Goal: Transaction & Acquisition: Purchase product/service

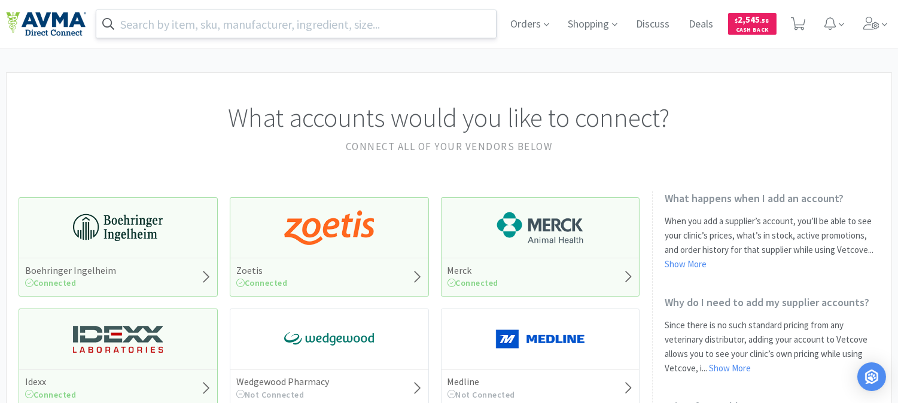
click at [396, 25] on input "text" at bounding box center [296, 24] width 400 height 28
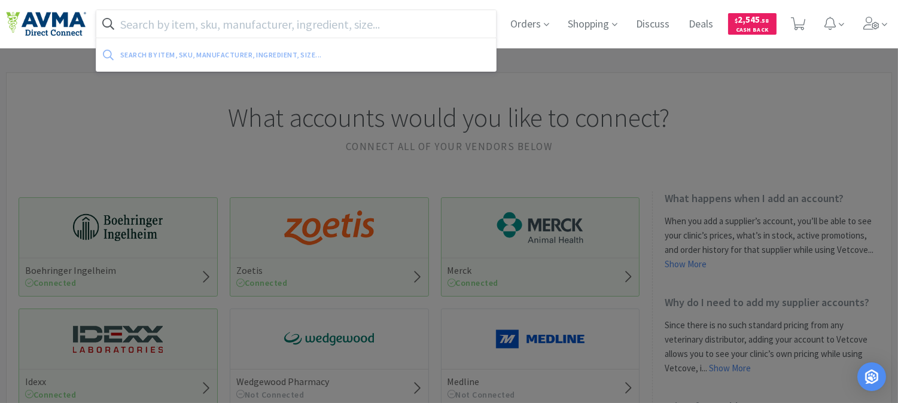
paste input "125274"
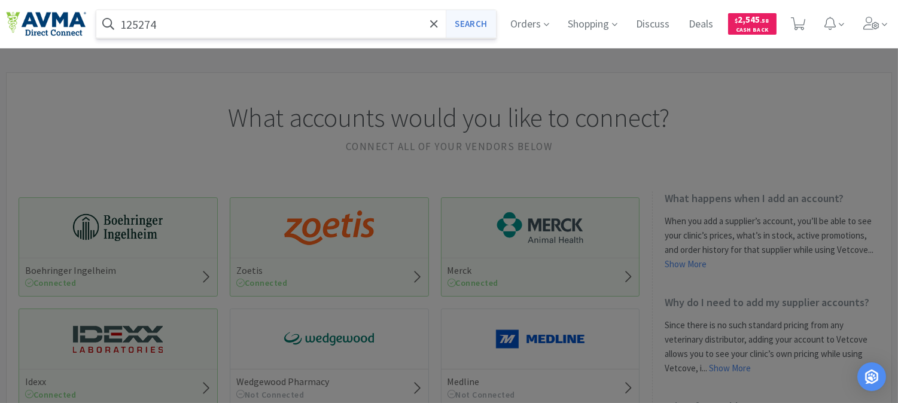
type input "125274"
click at [470, 21] on button "Search" at bounding box center [471, 24] width 50 height 28
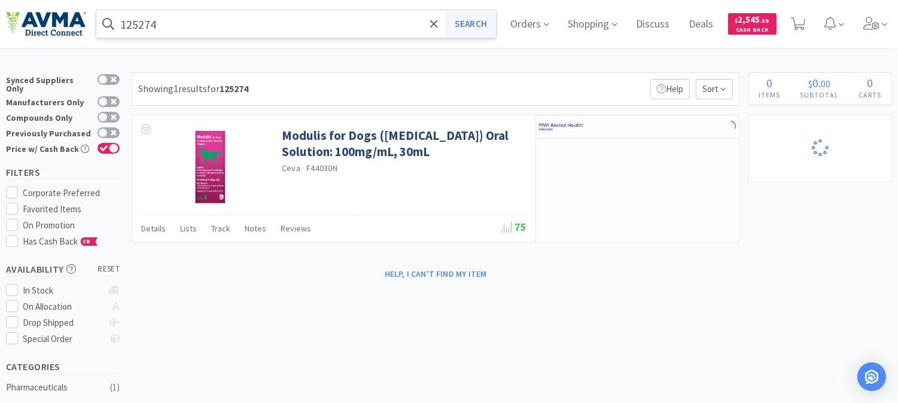
select select "1"
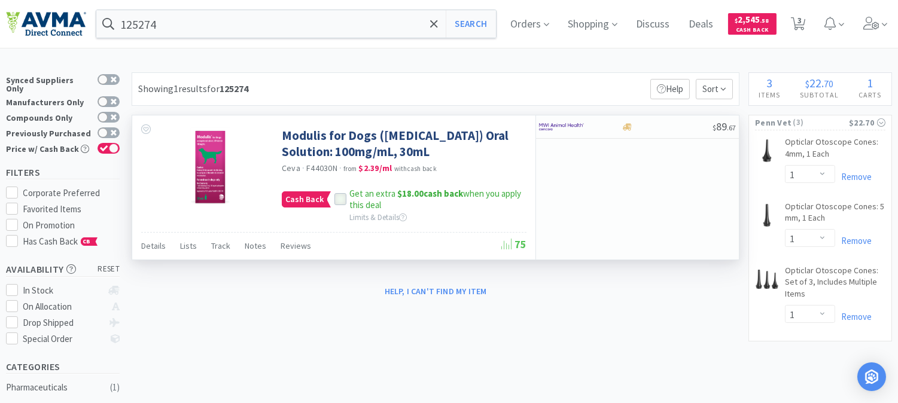
click at [342, 200] on icon at bounding box center [340, 200] width 8 height 8
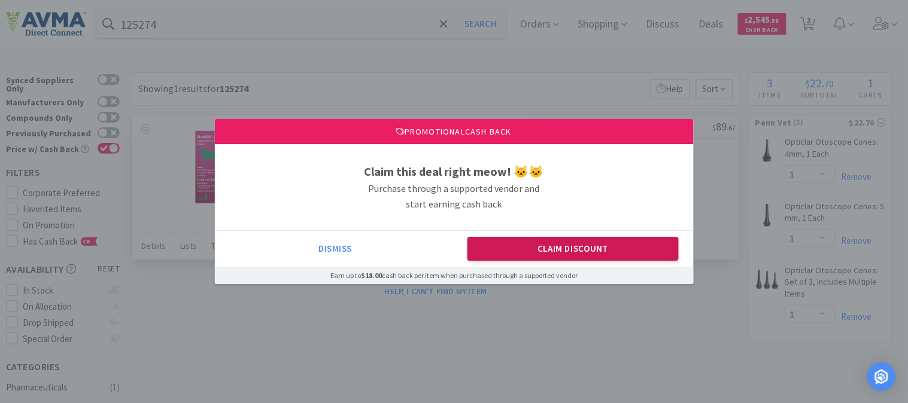
click at [531, 257] on button "Claim Discount" at bounding box center [572, 249] width 211 height 24
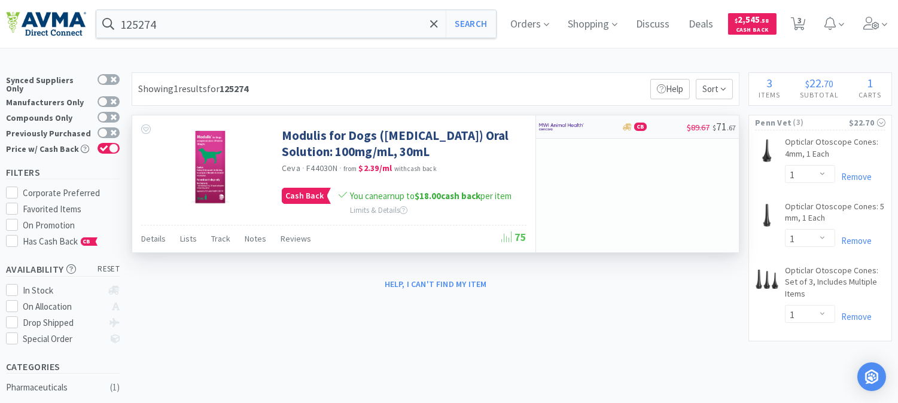
click at [572, 124] on img at bounding box center [561, 127] width 45 height 18
select select "1"
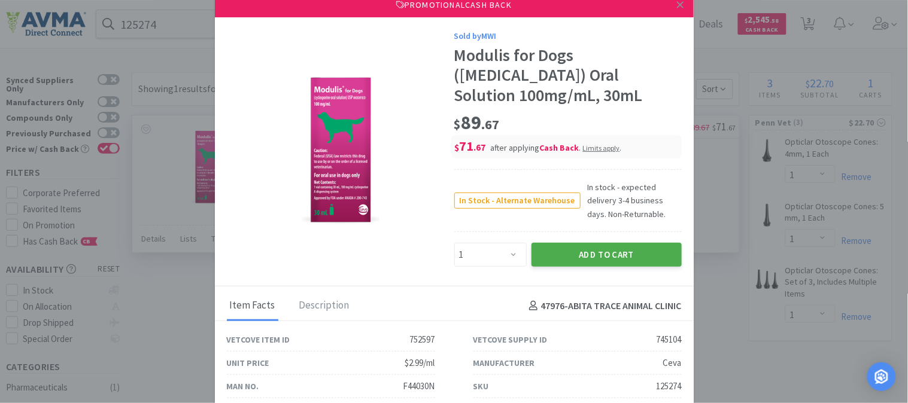
click at [608, 249] on button "Add to Cart" at bounding box center [606, 255] width 150 height 24
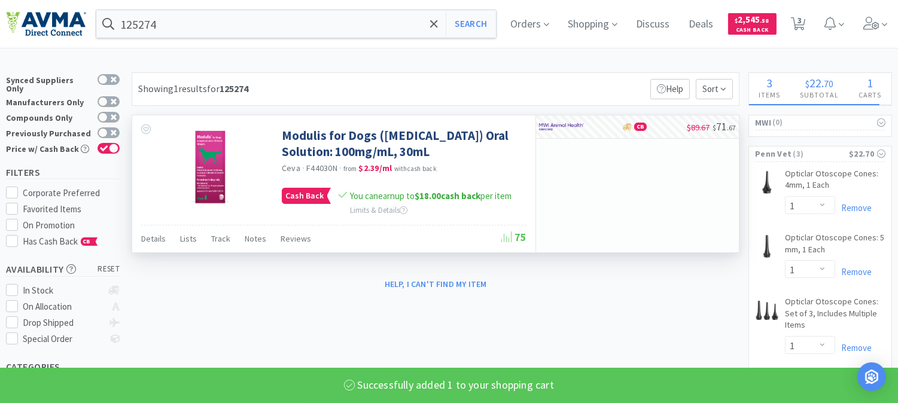
select select "1"
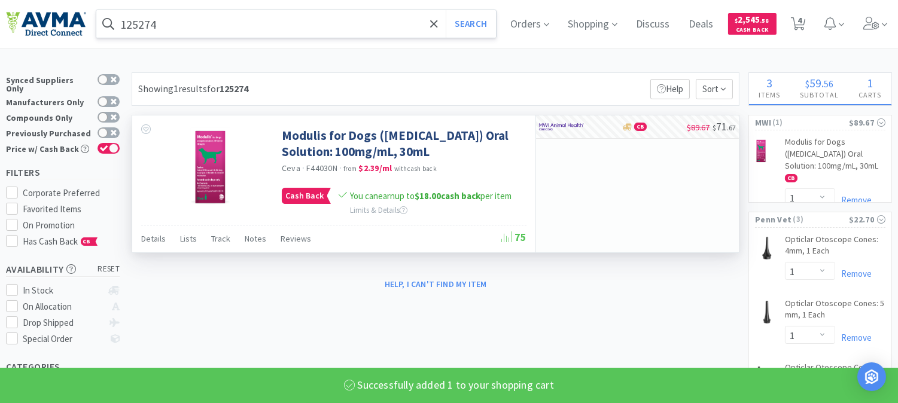
click at [221, 26] on input "125274" at bounding box center [296, 24] width 400 height 28
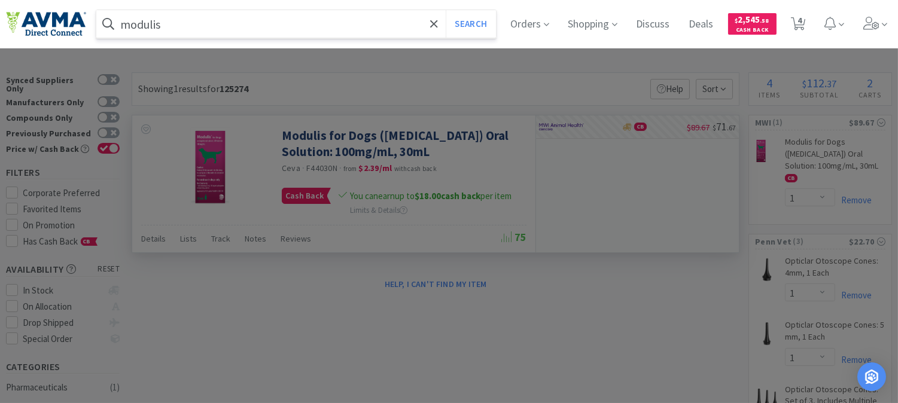
click at [446, 10] on button "Search" at bounding box center [471, 24] width 50 height 28
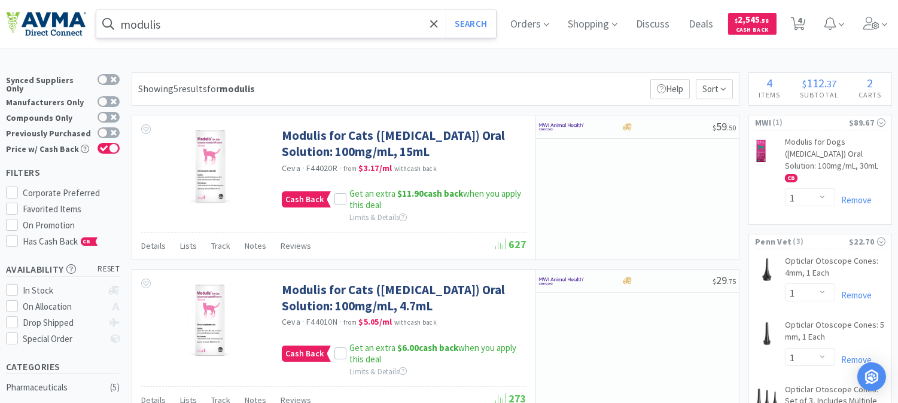
click at [190, 26] on input "modulis" at bounding box center [296, 24] width 400 height 28
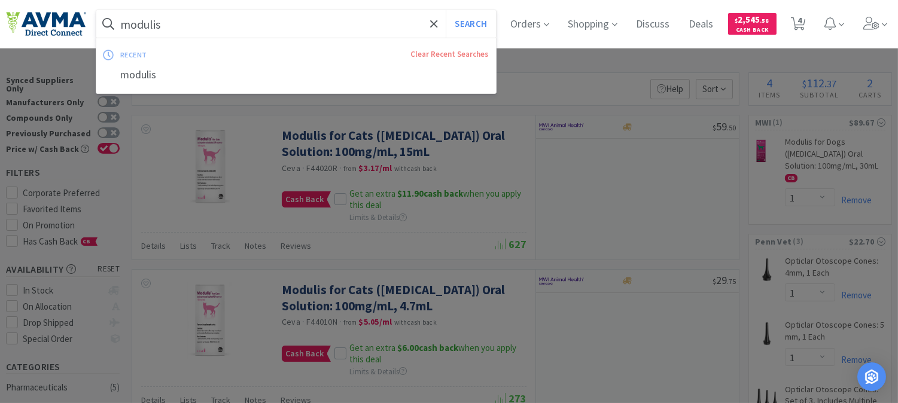
paste input "ZYV2030"
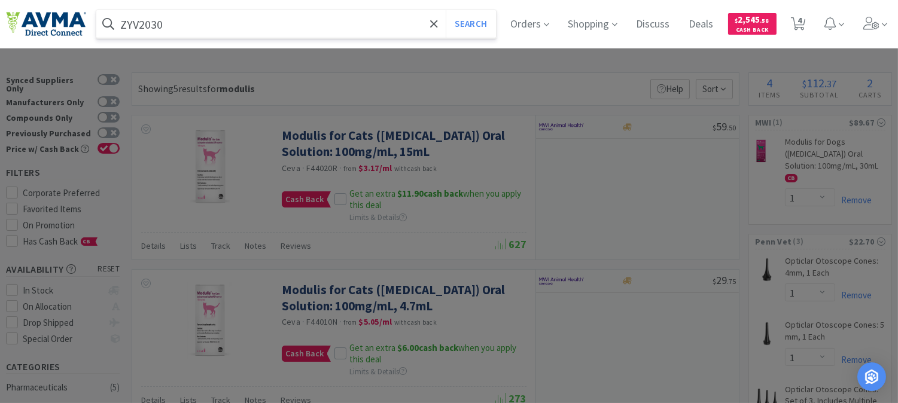
type input "ZYV2030"
click at [446, 10] on button "Search" at bounding box center [471, 24] width 50 height 28
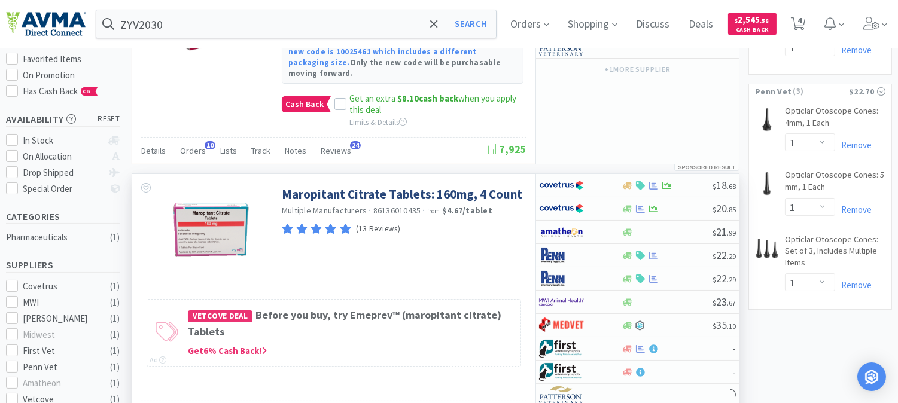
scroll to position [199, 0]
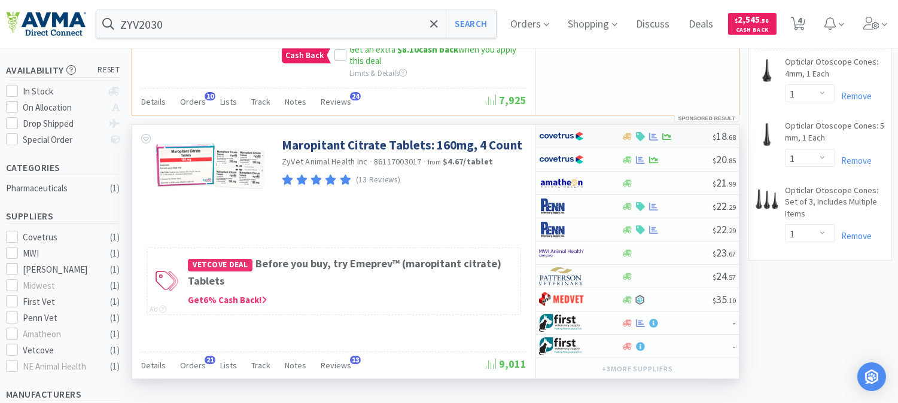
click at [552, 129] on img at bounding box center [561, 136] width 45 height 18
select select "1"
click at [563, 127] on img at bounding box center [561, 136] width 45 height 18
select select "1"
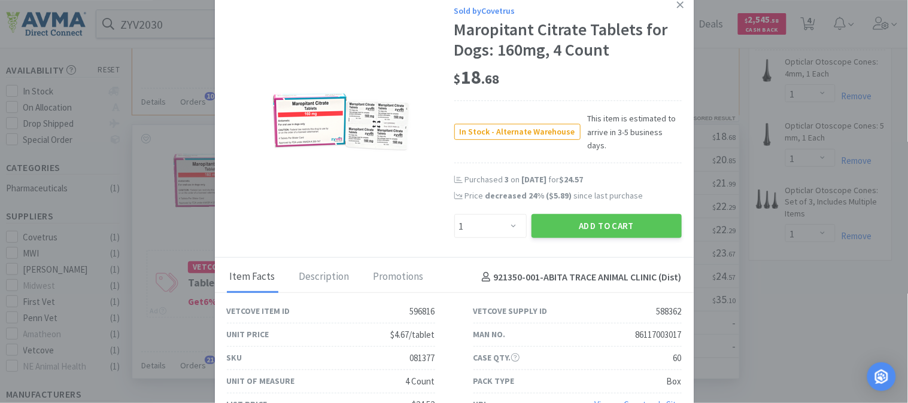
click at [420, 351] on div "081377" at bounding box center [422, 358] width 25 height 14
copy div "081377"
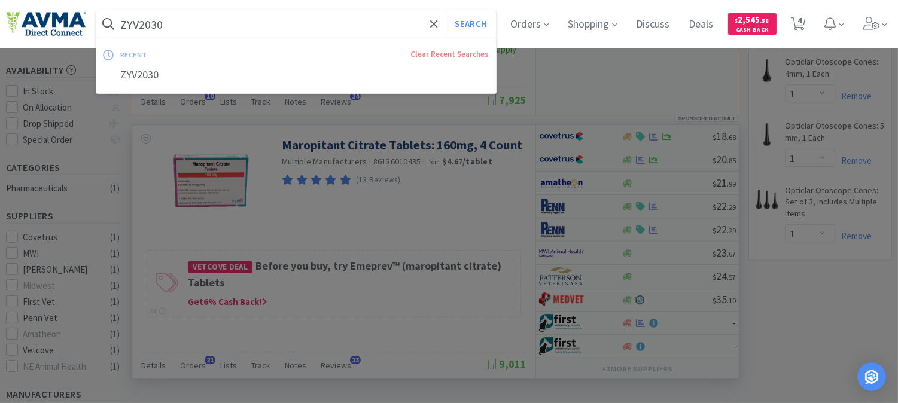
click at [183, 20] on input "ZYV2030" at bounding box center [296, 24] width 400 height 28
paste input "050235"
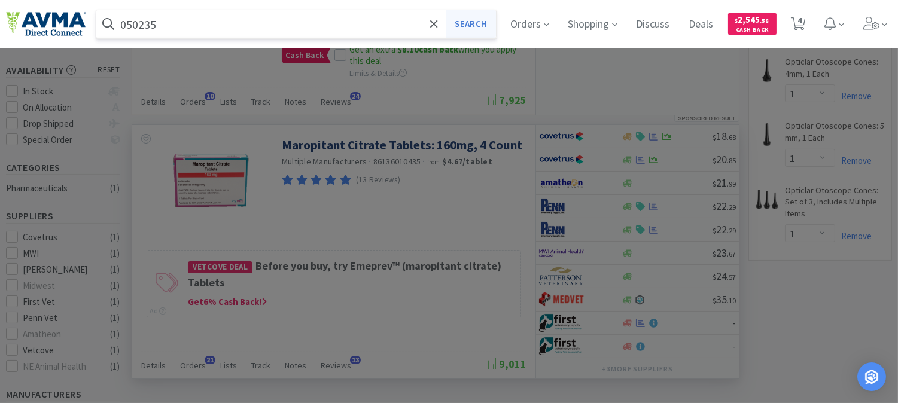
click at [473, 25] on button "Search" at bounding box center [471, 24] width 50 height 28
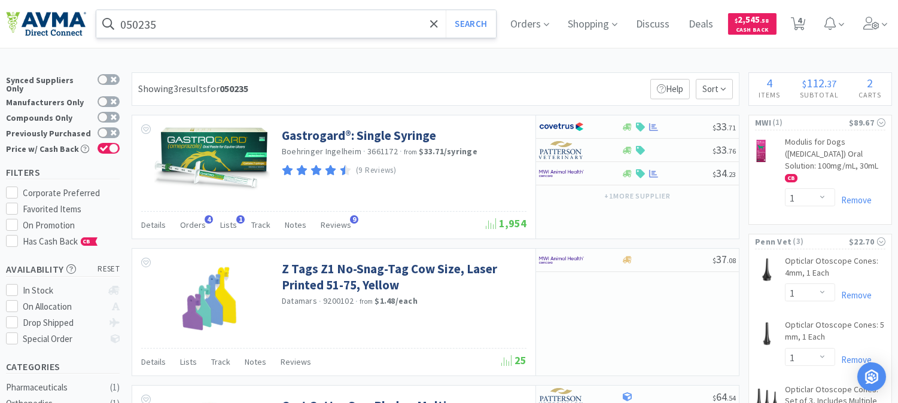
click at [198, 20] on input "050235" at bounding box center [296, 24] width 400 height 28
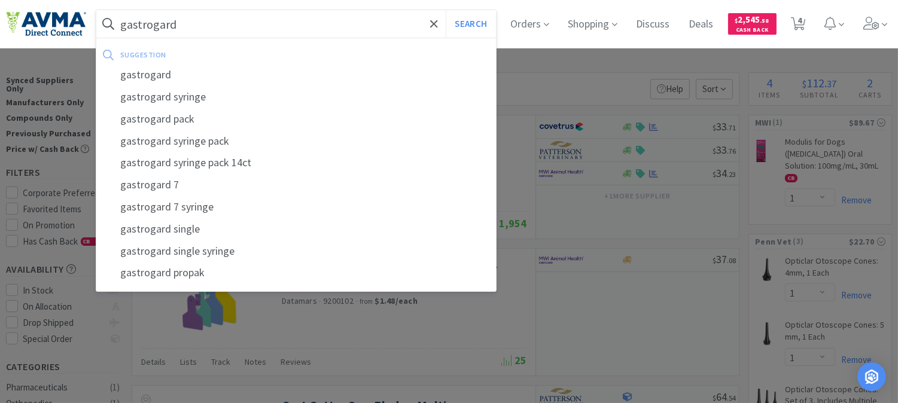
click at [446, 10] on button "Search" at bounding box center [471, 24] width 50 height 28
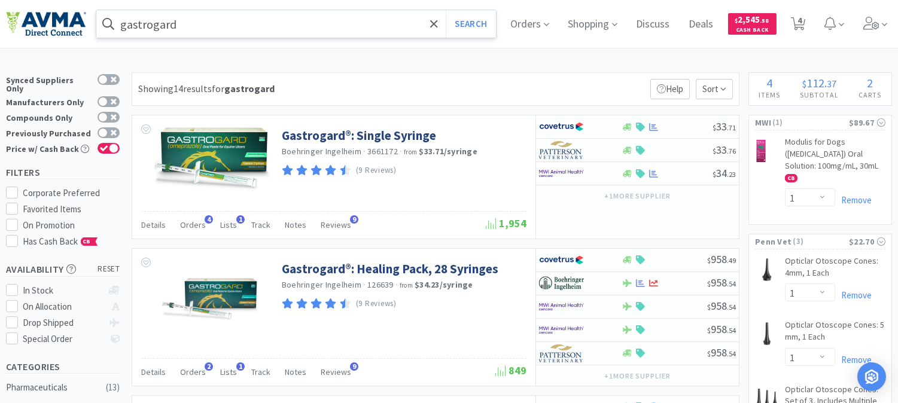
click at [206, 15] on input "gastrogard" at bounding box center [296, 24] width 400 height 28
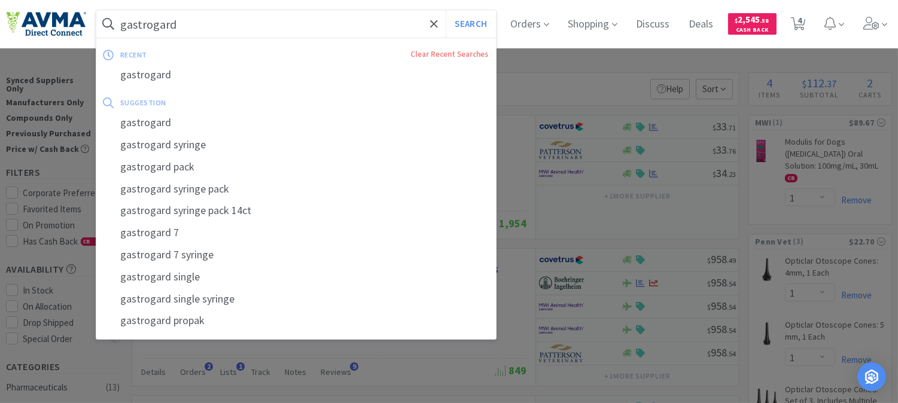
paste input "CA8572060AM"
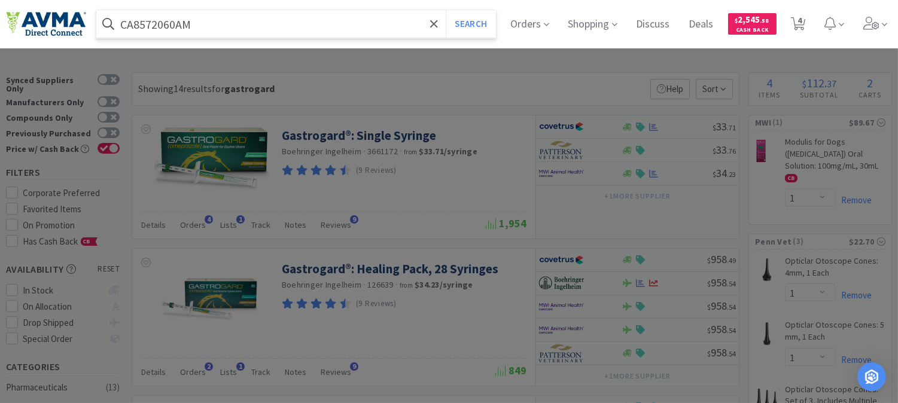
type input "CA8572060AM"
click at [446, 10] on button "Search" at bounding box center [471, 24] width 50 height 28
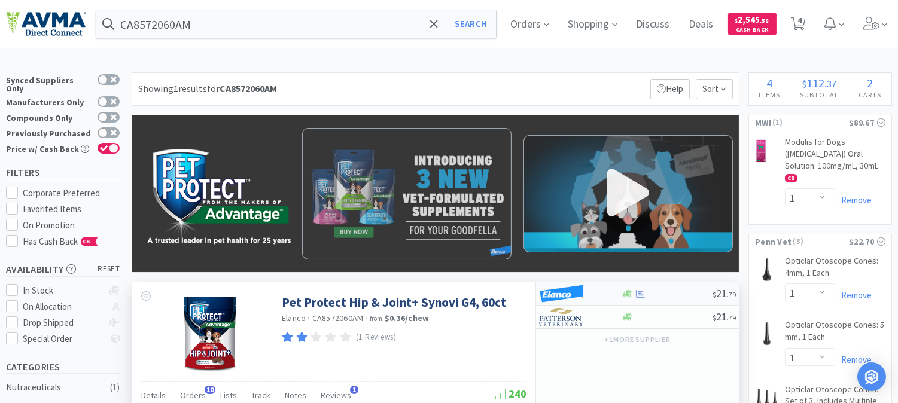
click at [548, 290] on img at bounding box center [561, 294] width 45 height 18
select select "1"
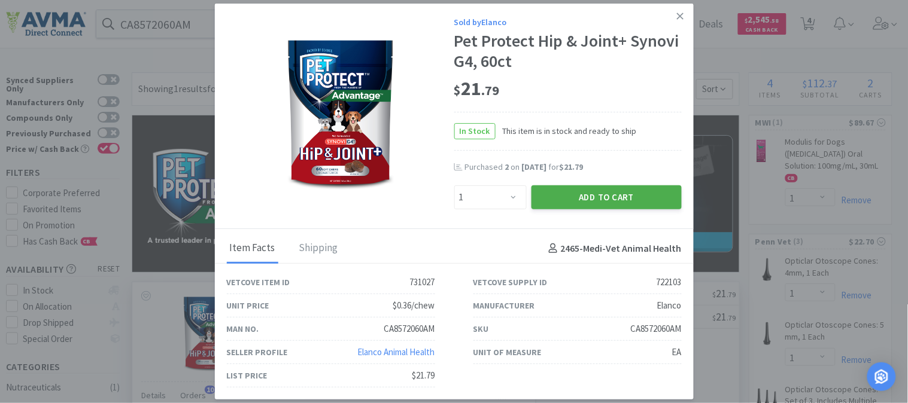
click at [602, 193] on button "Add to Cart" at bounding box center [606, 198] width 150 height 24
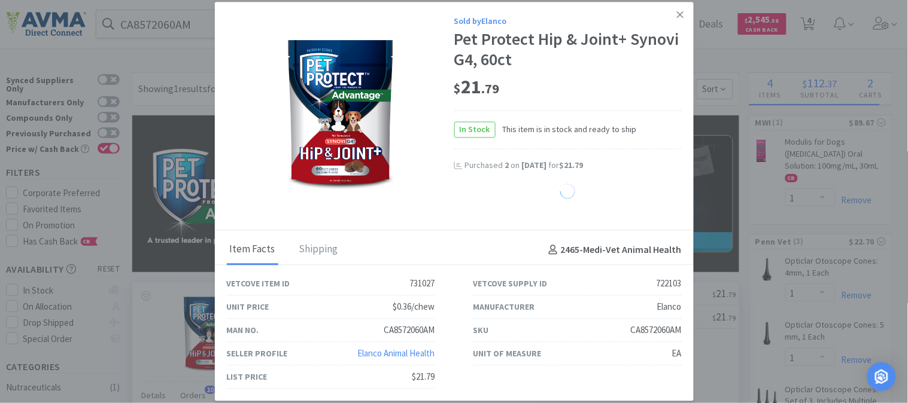
select select "1"
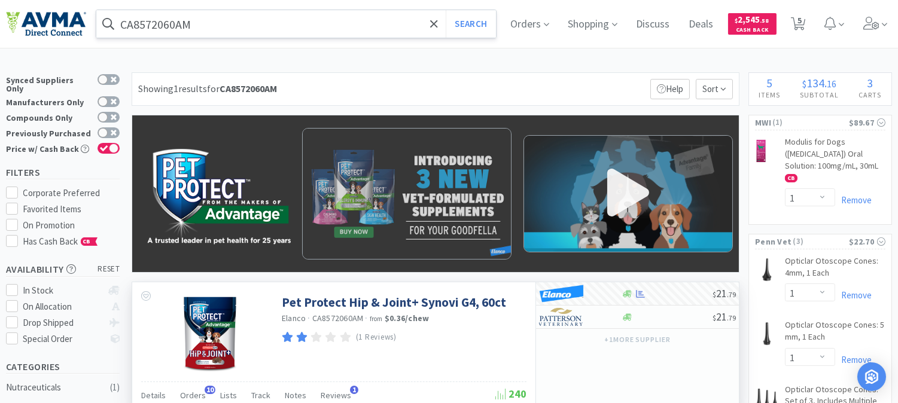
click at [208, 20] on input "CA8572060AM" at bounding box center [296, 24] width 400 height 28
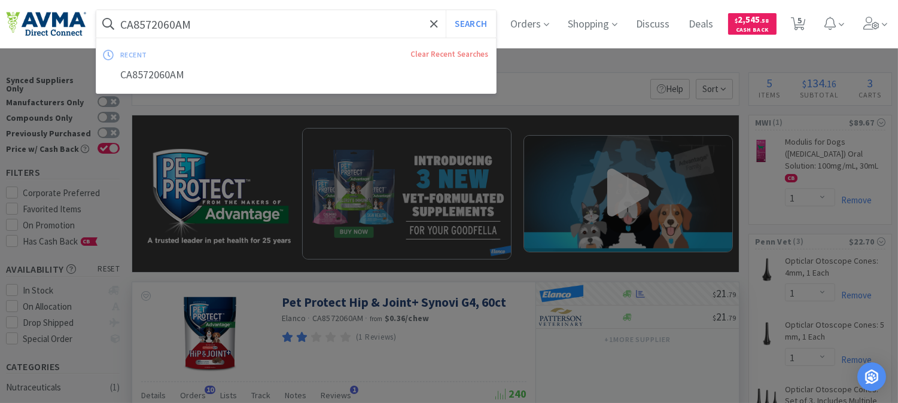
paste input "050235 +"
type input "050235"
click at [446, 10] on button "Search" at bounding box center [471, 24] width 50 height 28
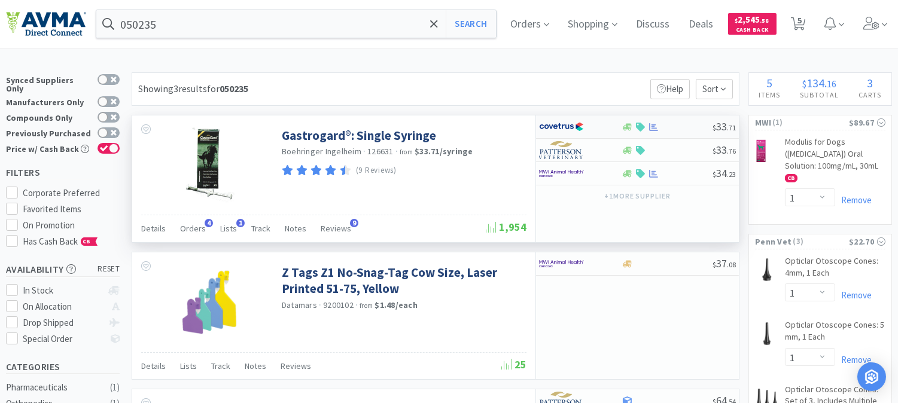
click at [563, 127] on img at bounding box center [561, 127] width 45 height 18
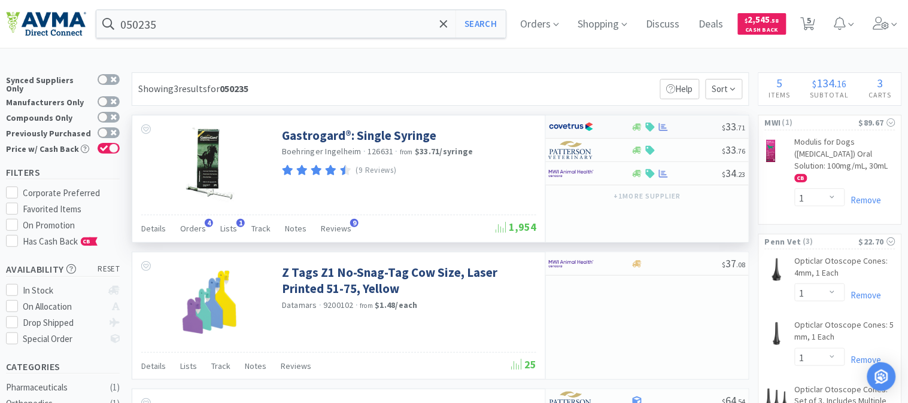
select select "1"
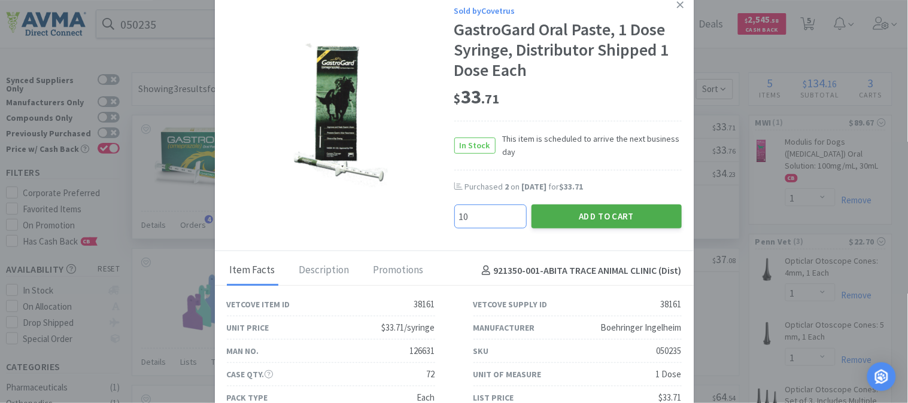
type input "10"
click at [599, 208] on button "Add to Cart" at bounding box center [606, 217] width 150 height 24
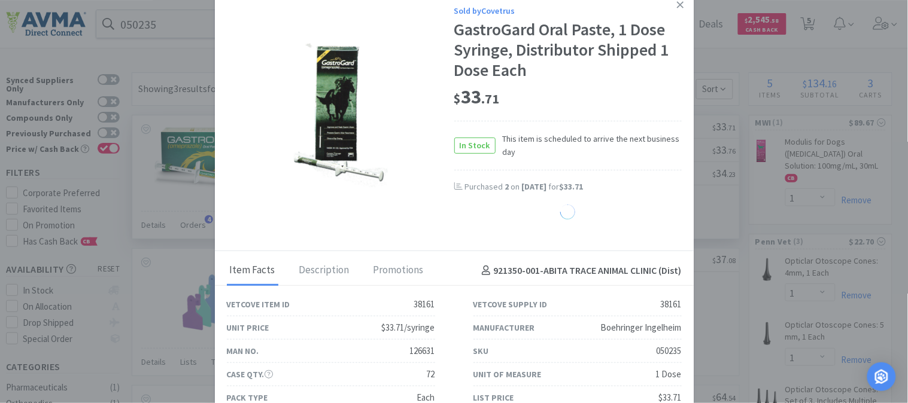
select select "10"
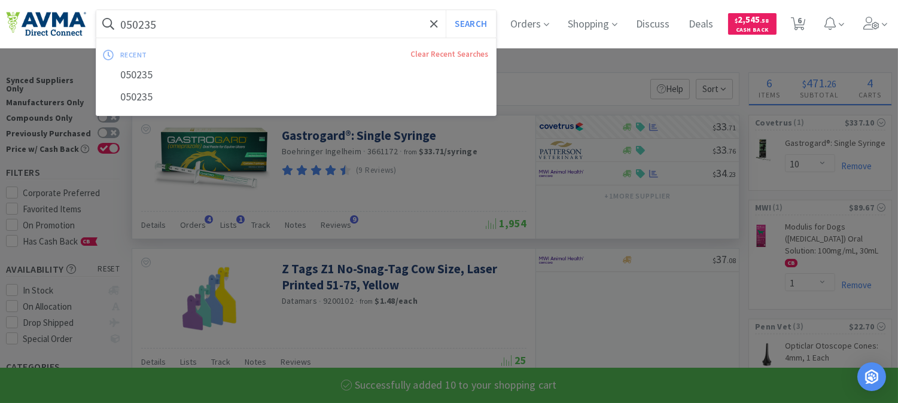
click at [250, 20] on input "050235" at bounding box center [296, 24] width 400 height 28
paste input "0994"
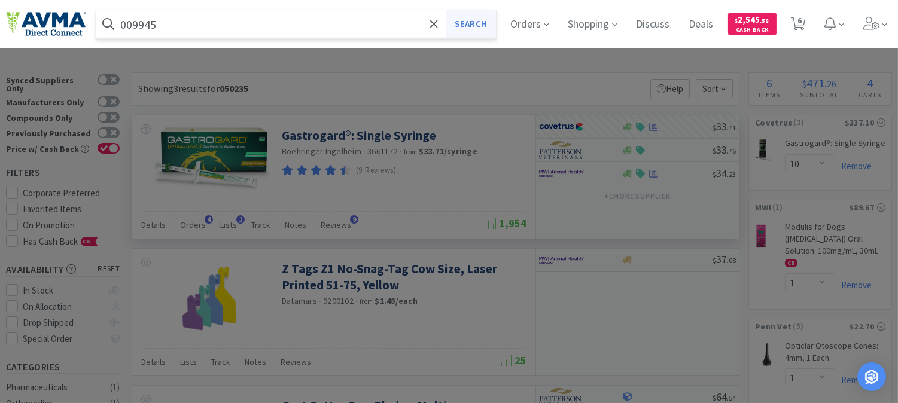
type input "009945"
click at [481, 28] on button "Search" at bounding box center [471, 24] width 50 height 28
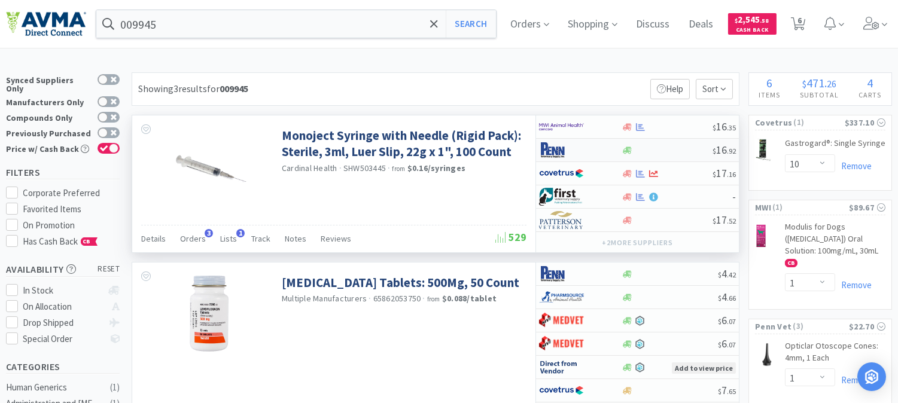
click at [549, 150] on img at bounding box center [561, 150] width 45 height 18
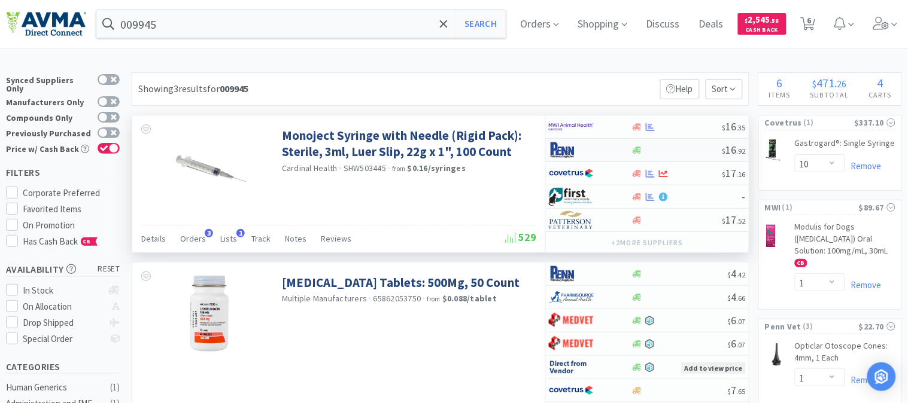
select select "1"
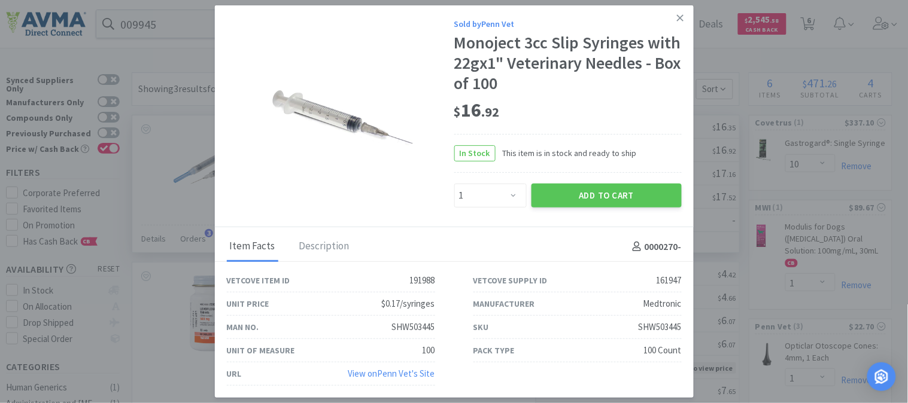
click at [658, 324] on div "SHW503445" at bounding box center [660, 327] width 43 height 14
copy div "SHW503445"
click at [643, 189] on button "Add to Cart" at bounding box center [606, 196] width 150 height 24
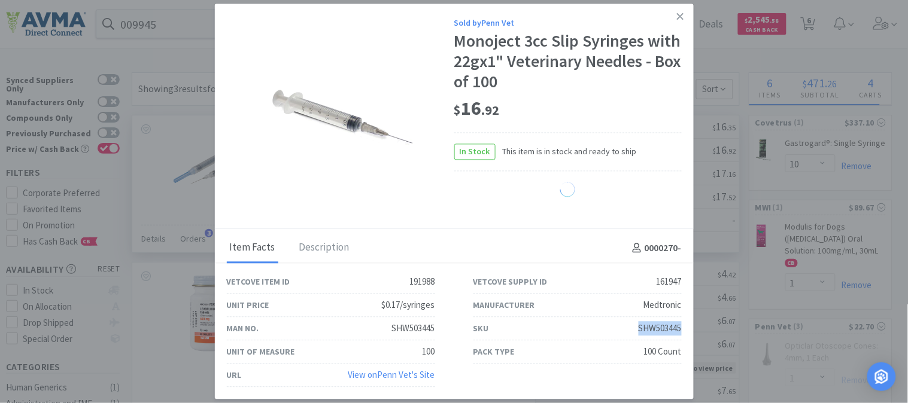
select select "1"
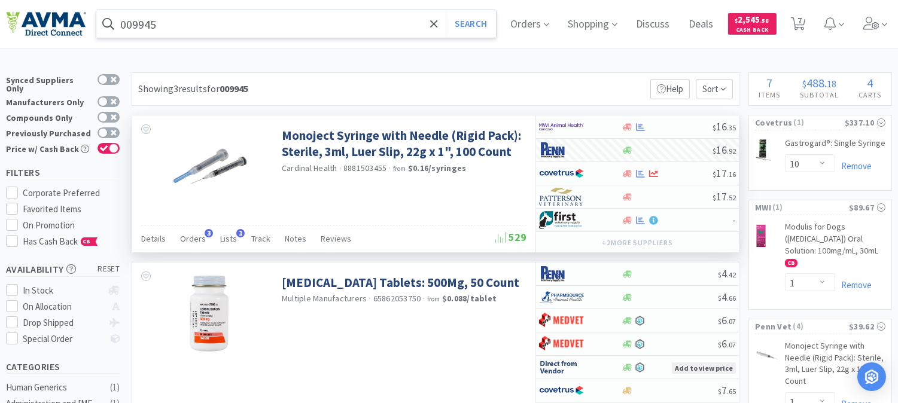
click at [132, 20] on input "009945" at bounding box center [296, 24] width 400 height 28
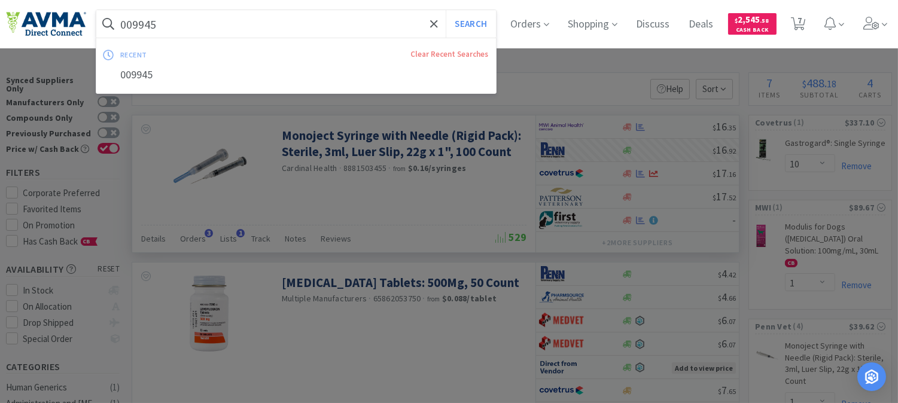
paste input "72663"
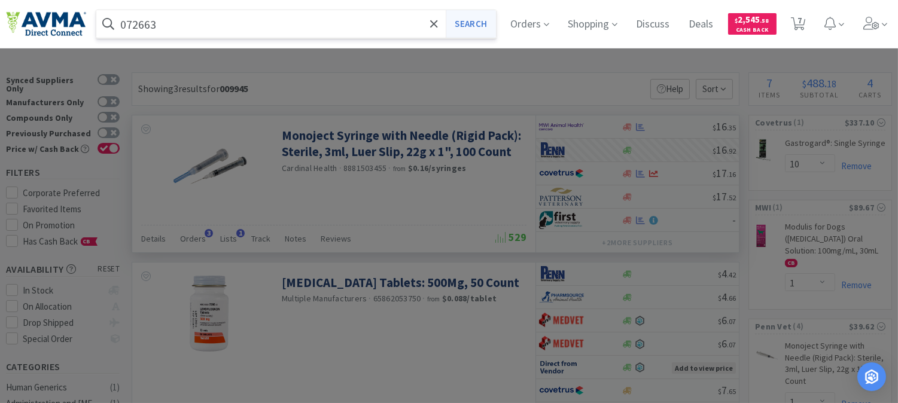
click at [478, 23] on button "Search" at bounding box center [471, 24] width 50 height 28
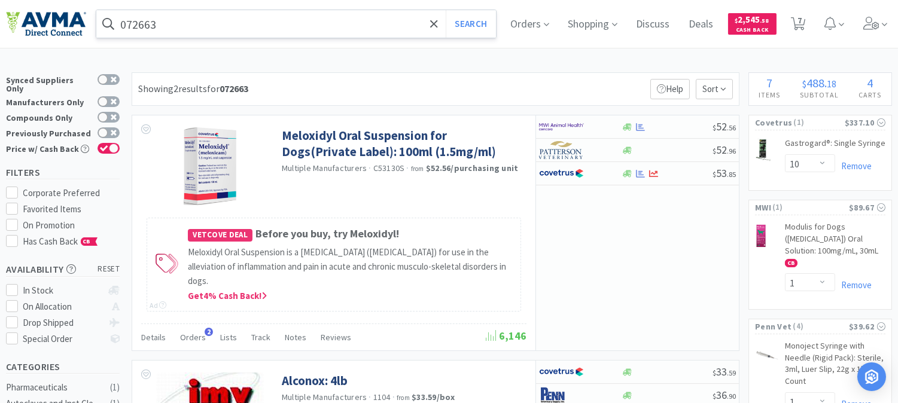
click at [188, 22] on input "072663" at bounding box center [296, 24] width 400 height 28
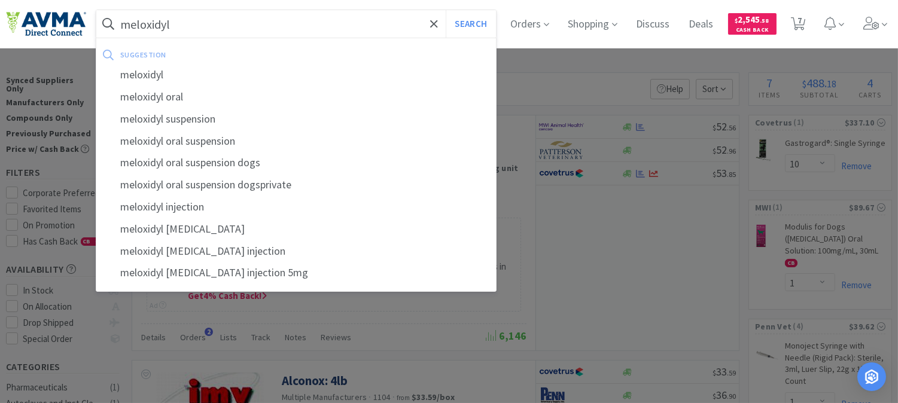
type input "meloxidyl"
click at [446, 10] on button "Search" at bounding box center [471, 24] width 50 height 28
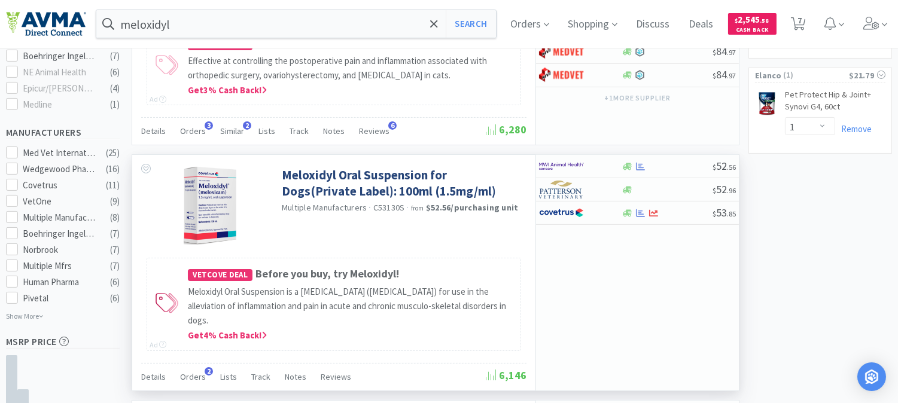
scroll to position [599, 0]
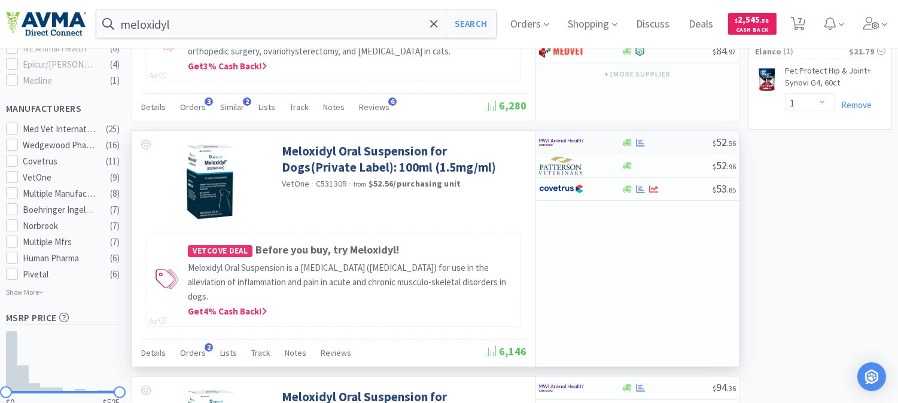
click at [558, 145] on img at bounding box center [561, 142] width 45 height 18
select select "1"
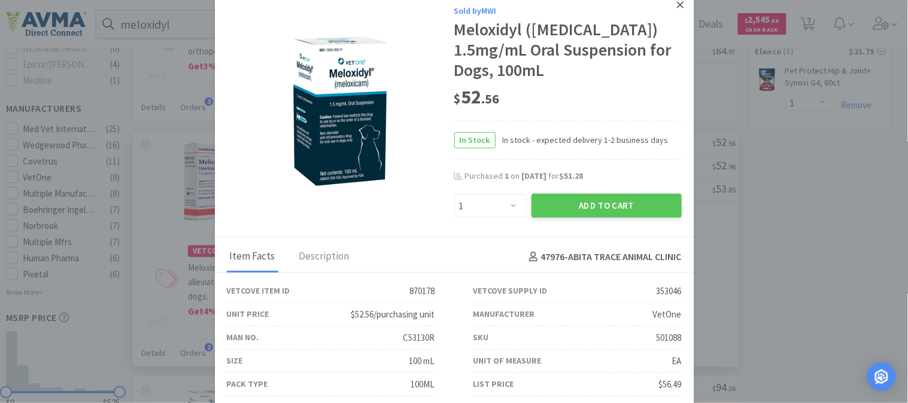
click at [677, 4] on icon at bounding box center [680, 4] width 7 height 11
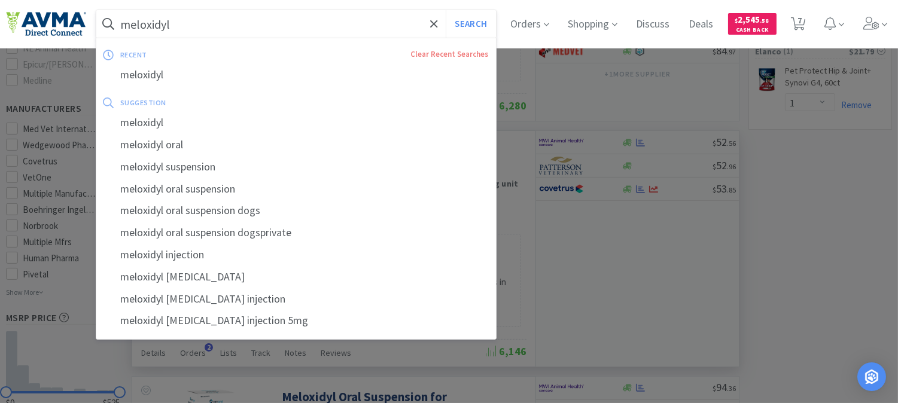
click at [212, 24] on input "meloxidyl" at bounding box center [296, 24] width 400 height 28
paste input "077574"
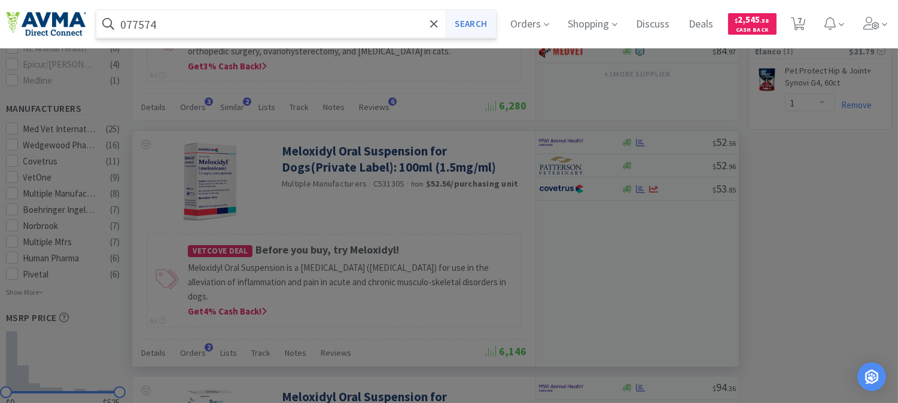
type input "077574"
click at [482, 26] on button "Search" at bounding box center [471, 24] width 50 height 28
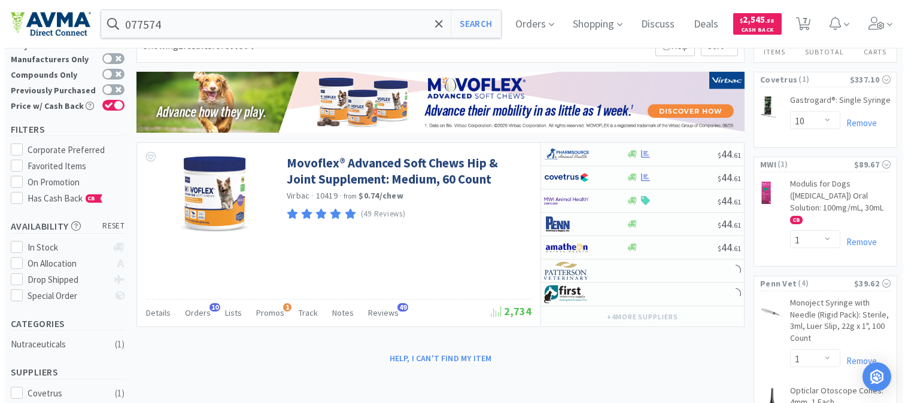
scroll to position [66, 0]
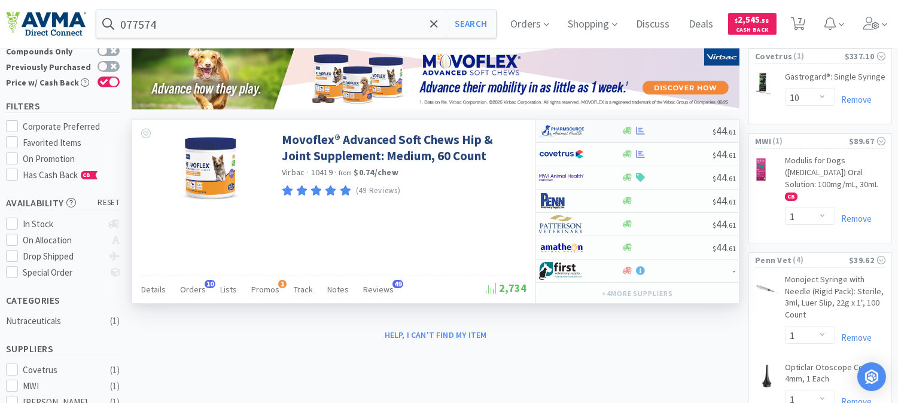
click at [559, 129] on img at bounding box center [561, 131] width 45 height 18
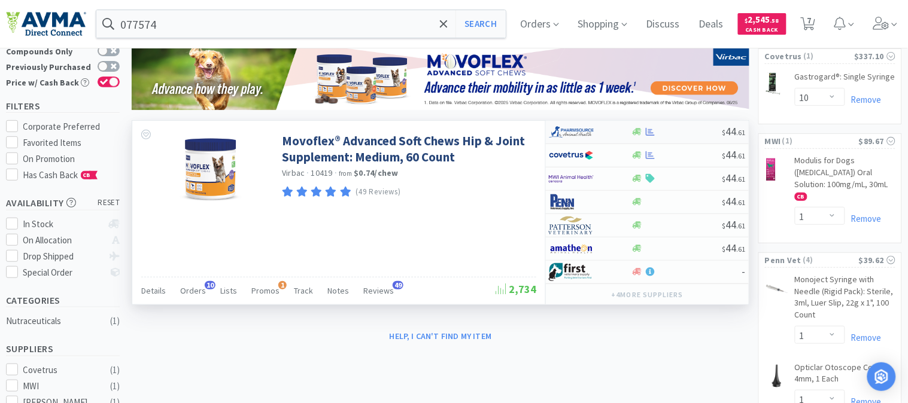
select select "1"
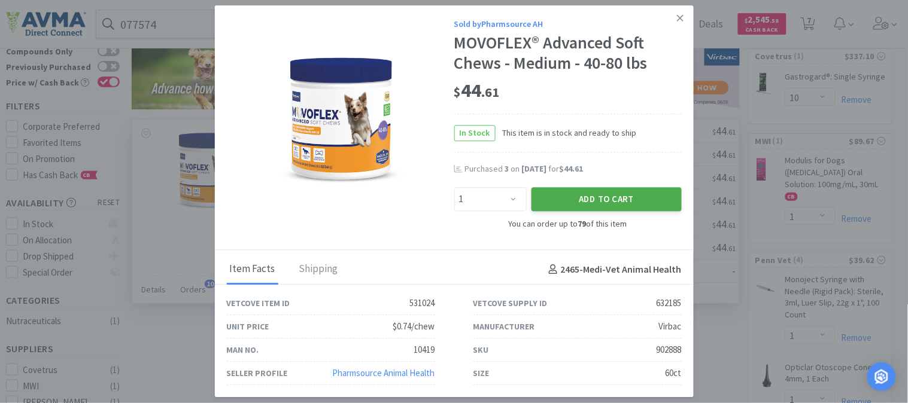
click at [587, 195] on button "Add to Cart" at bounding box center [606, 199] width 150 height 24
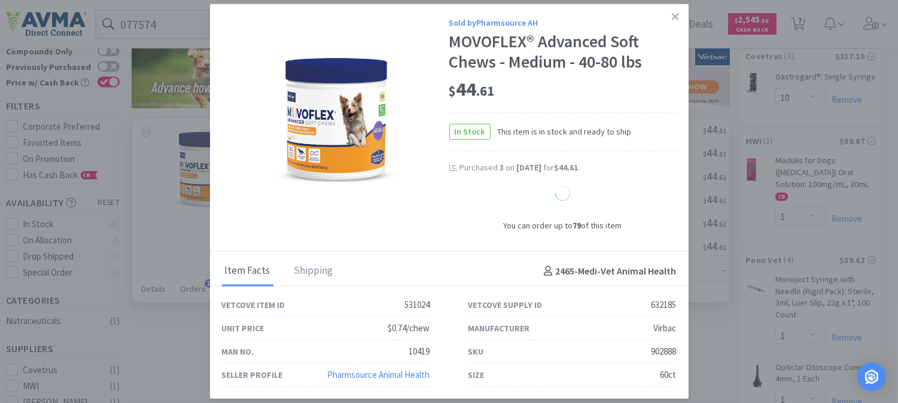
select select "1"
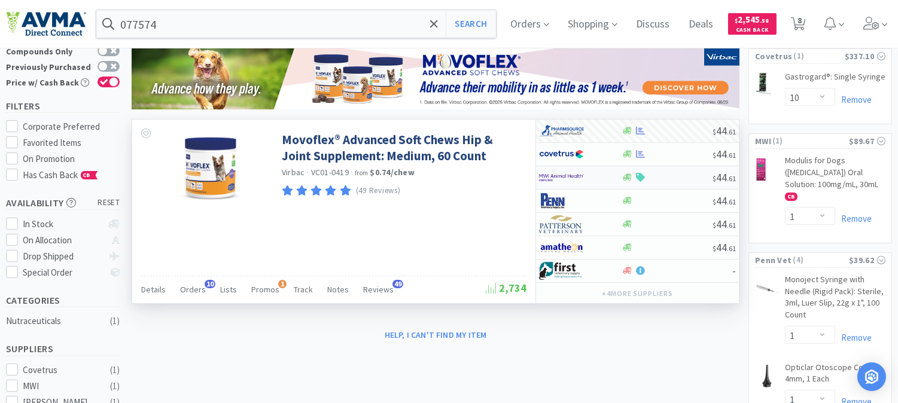
click at [564, 180] on img at bounding box center [561, 178] width 45 height 18
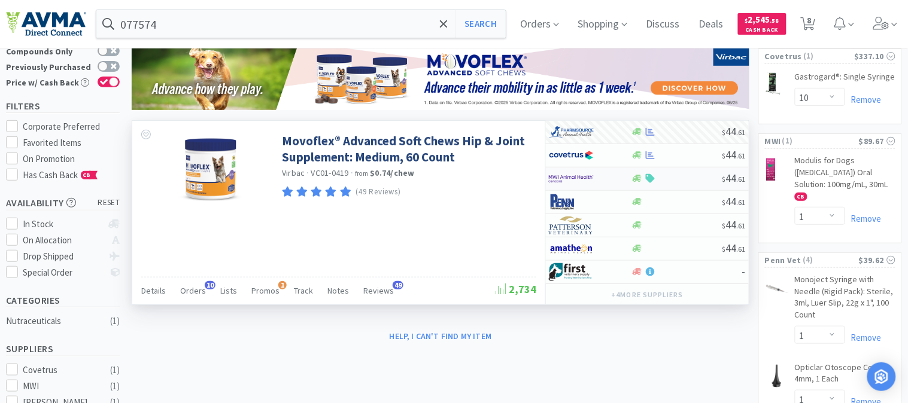
select select "1"
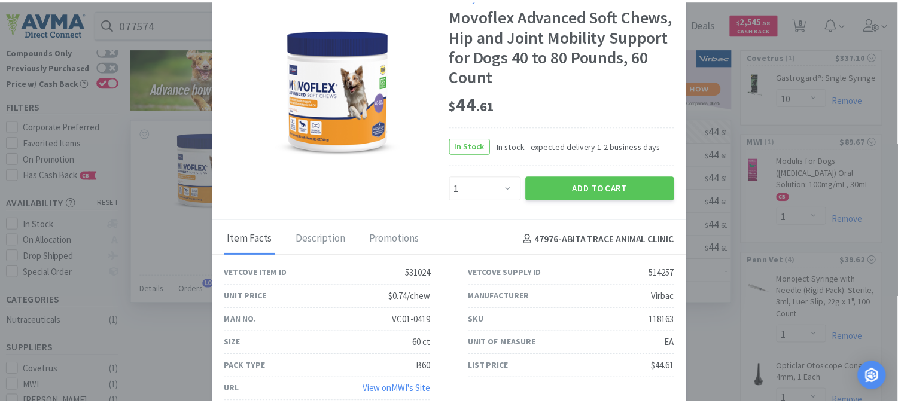
scroll to position [17, 0]
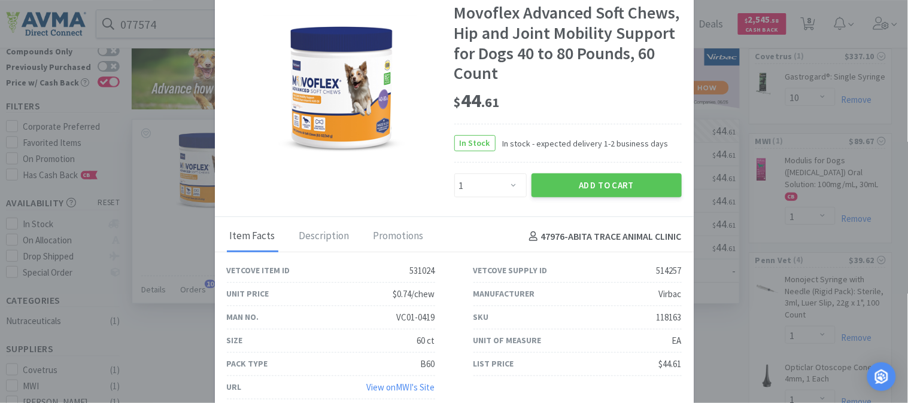
click at [659, 318] on div "118163" at bounding box center [669, 318] width 25 height 14
copy div "118163"
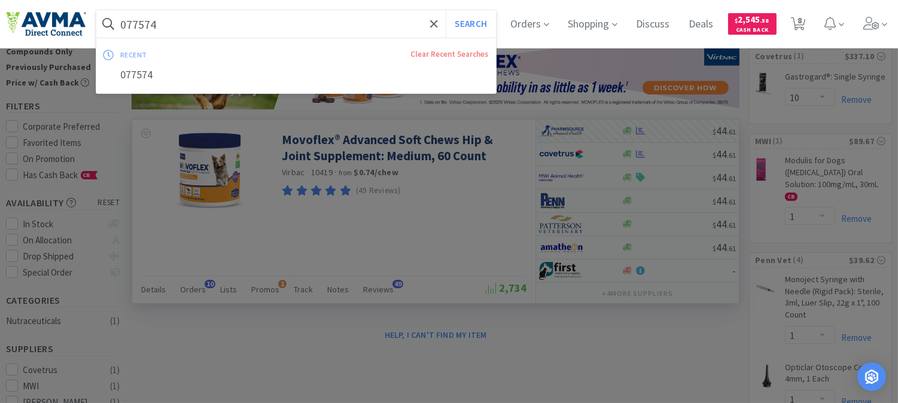
click at [207, 29] on input "077574" at bounding box center [296, 24] width 400 height 28
paste input "124294"
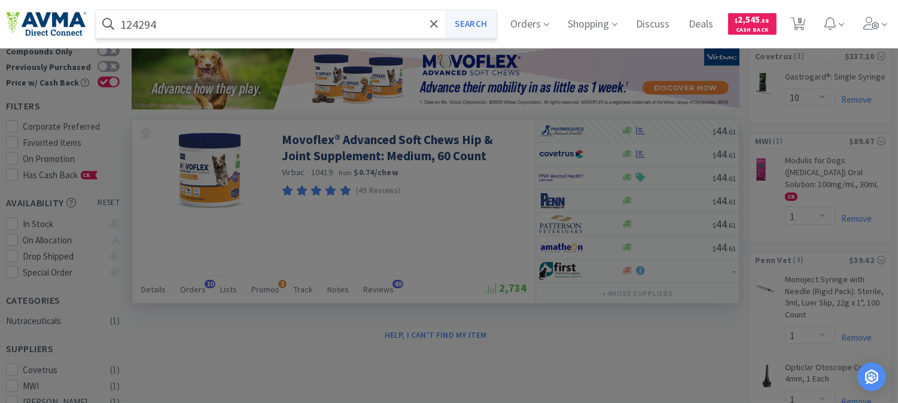
type input "124294"
click at [496, 19] on button "Search" at bounding box center [471, 24] width 50 height 28
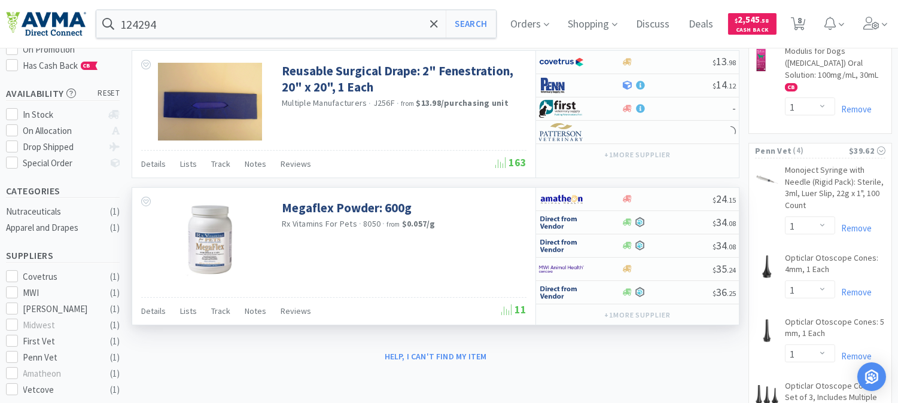
scroll to position [199, 0]
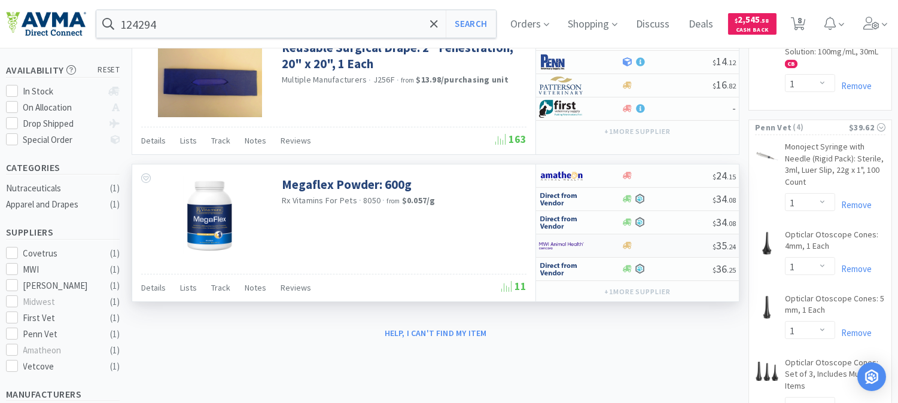
click at [561, 249] on img at bounding box center [561, 246] width 45 height 18
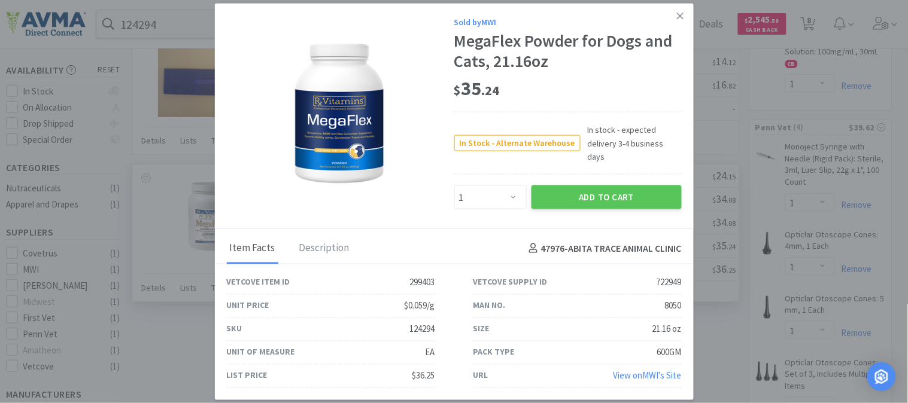
click at [668, 322] on div "21.16 oz" at bounding box center [666, 329] width 29 height 14
click at [419, 322] on div "124294" at bounding box center [422, 329] width 25 height 14
copy div "124294"
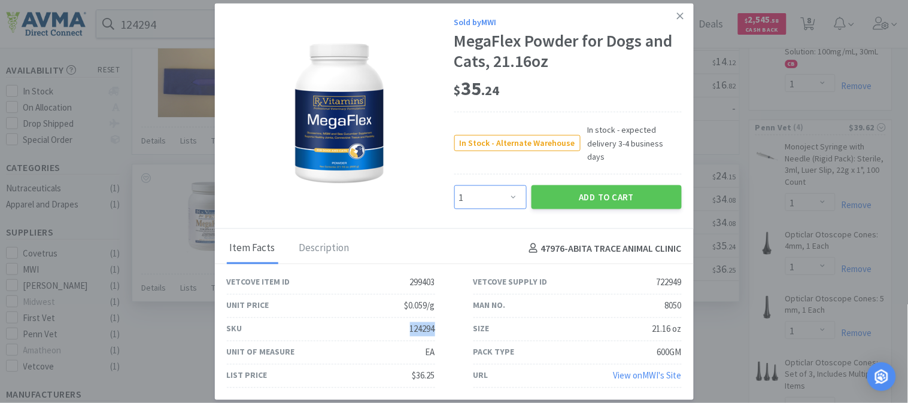
click at [515, 189] on select "Enter Quantity 1 2 3 4 5 6 7 8 9 10 11 12 13 14 15 16 17 18 19 20 Enter Quantity" at bounding box center [490, 198] width 72 height 24
select select "3"
click at [454, 186] on select "Enter Quantity 1 2 3 4 5 6 7 8 9 10 11 12 13 14 15 16 17 18 19 20 Enter Quantity" at bounding box center [490, 198] width 72 height 24
click at [576, 186] on button "Add to Cart" at bounding box center [606, 198] width 150 height 24
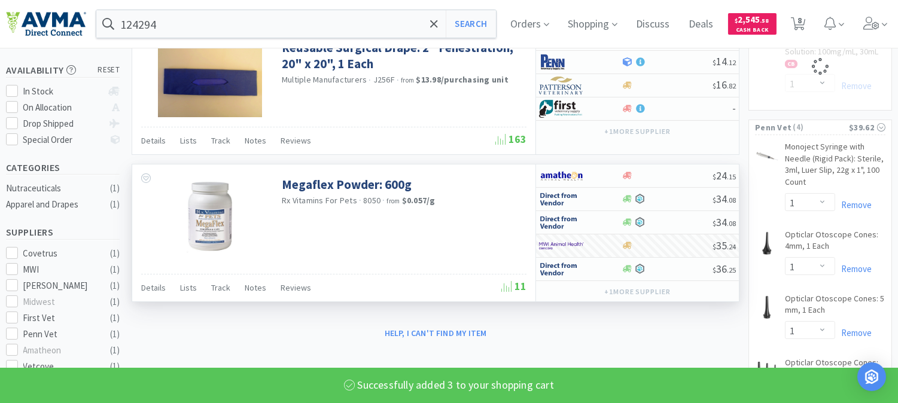
select select "3"
select select "1"
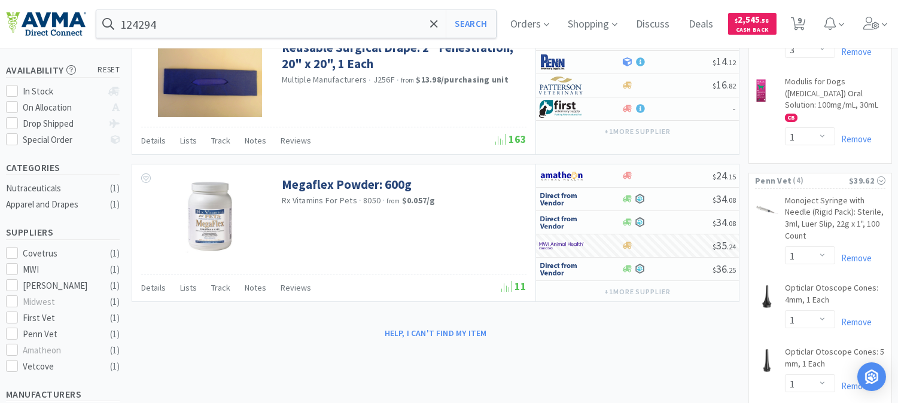
click at [127, 8] on div "124294 Search Orders Shopping Discuss Discuss Deals Deals $ 2,545 . 58 Cash Bac…" at bounding box center [449, 24] width 886 height 48
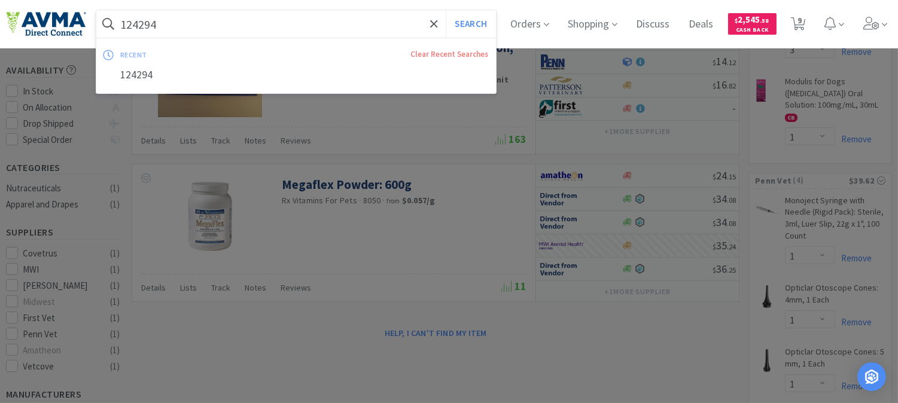
click at [128, 20] on input "124294" at bounding box center [296, 24] width 400 height 28
paste input "080531"
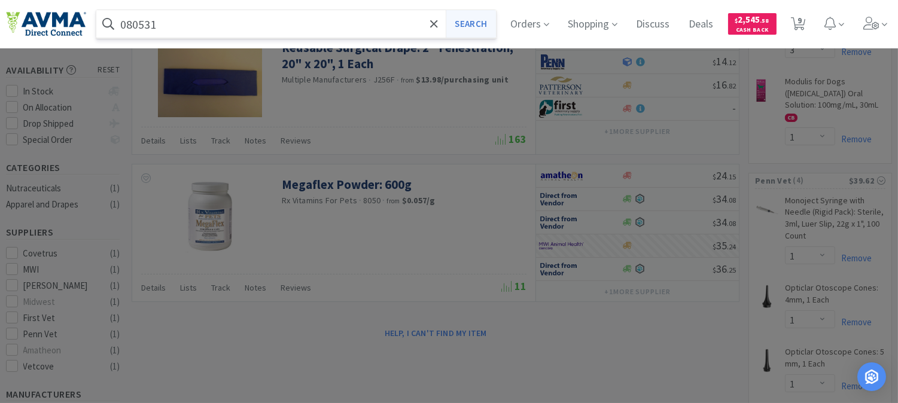
type input "080531"
click at [496, 25] on button "Search" at bounding box center [471, 24] width 50 height 28
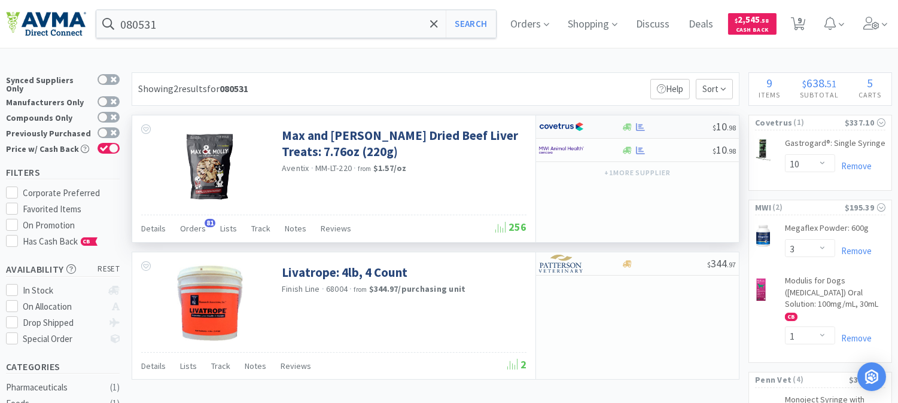
click at [569, 127] on img at bounding box center [561, 127] width 45 height 18
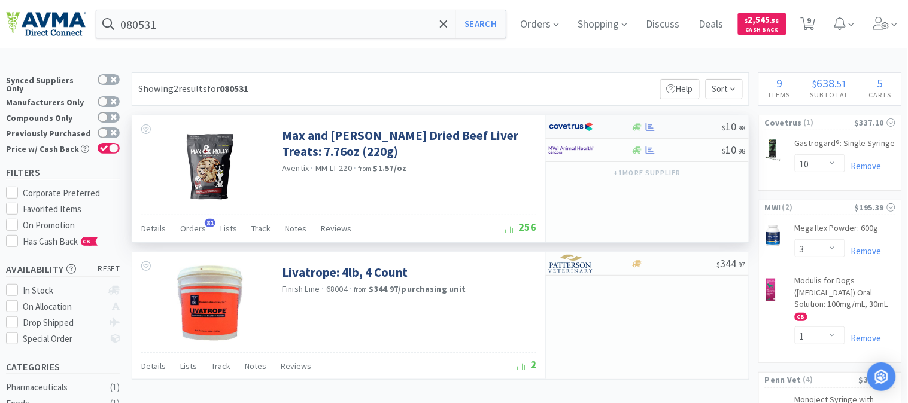
select select "1"
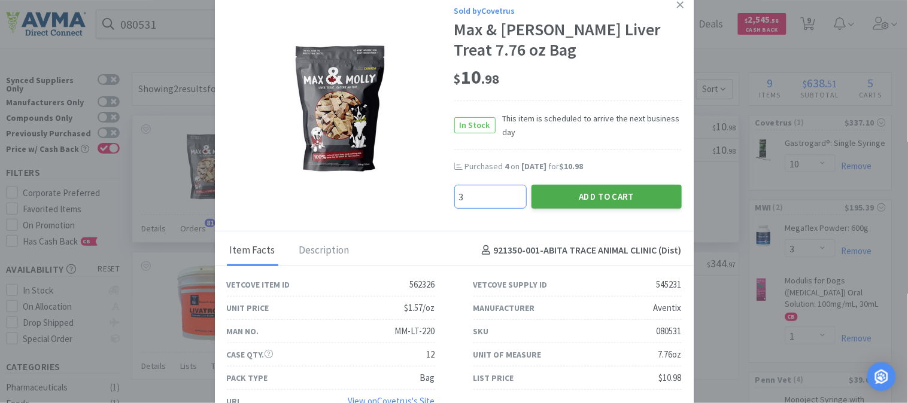
type input "3"
click at [584, 192] on button "Add to Cart" at bounding box center [606, 197] width 150 height 24
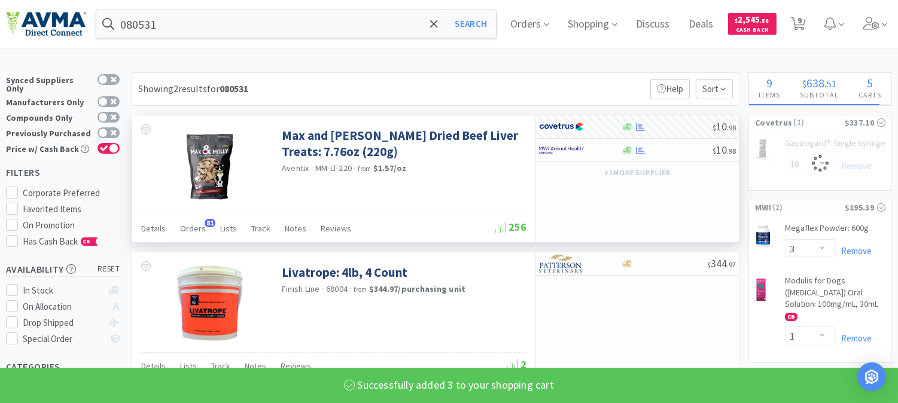
select select "3"
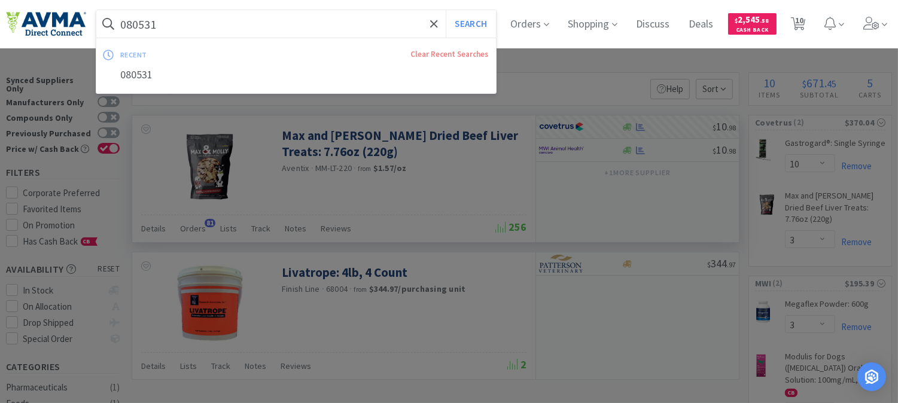
click at [270, 19] on input "080531" at bounding box center [296, 24] width 400 height 28
paste input "10413"
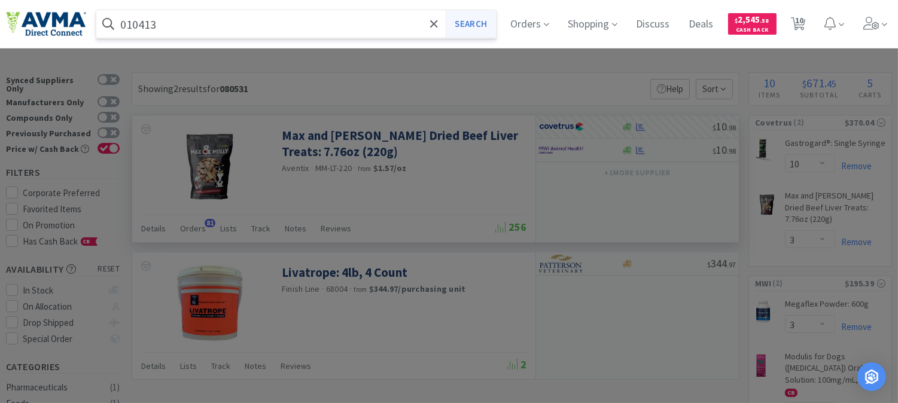
click at [496, 19] on button "Search" at bounding box center [471, 24] width 50 height 28
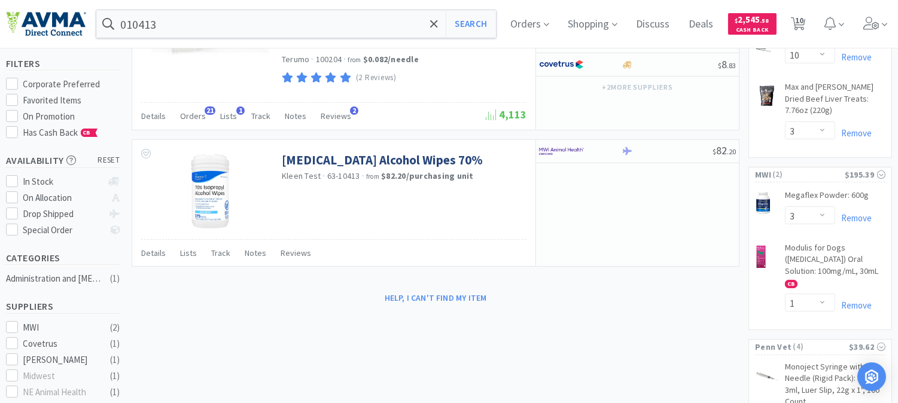
scroll to position [133, 0]
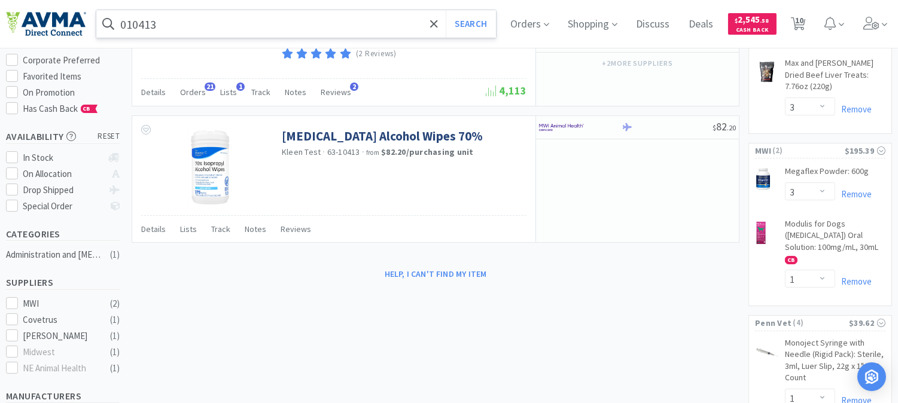
click at [172, 23] on input "010413" at bounding box center [296, 24] width 400 height 28
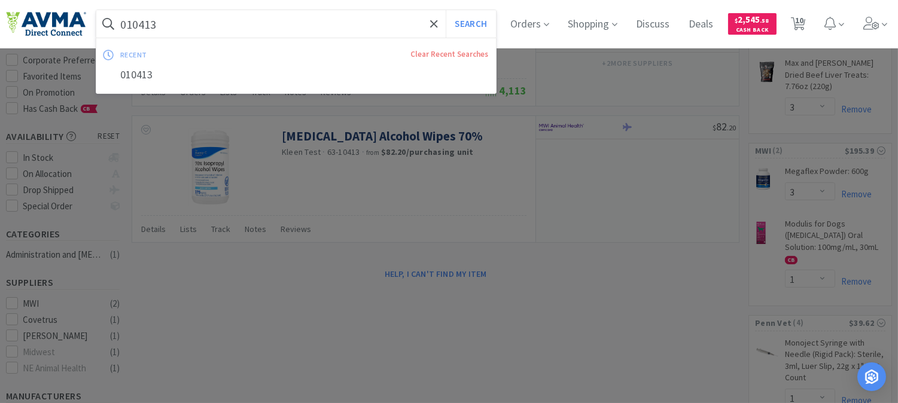
paste input "956"
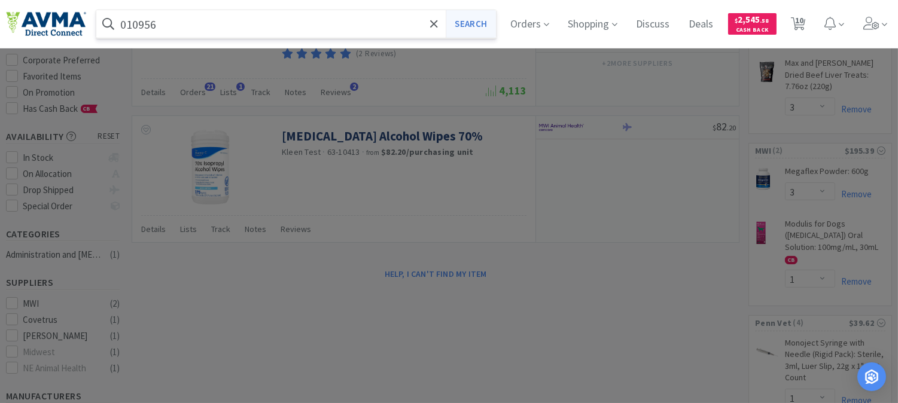
type input "010956"
click at [470, 25] on button "Search" at bounding box center [471, 24] width 50 height 28
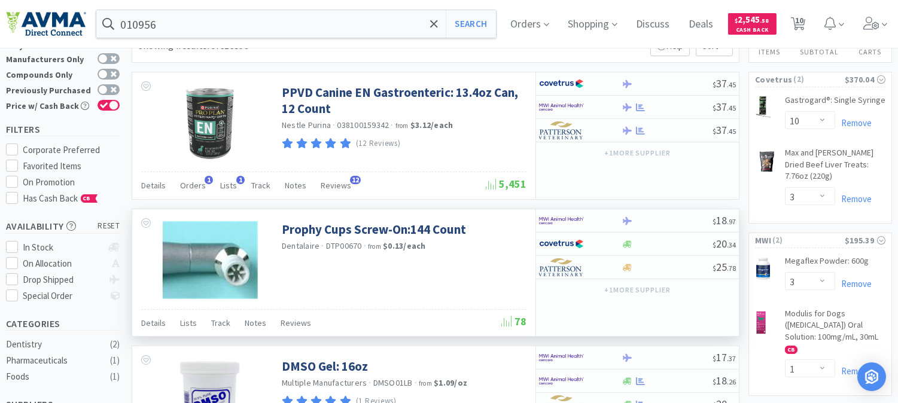
scroll to position [133, 0]
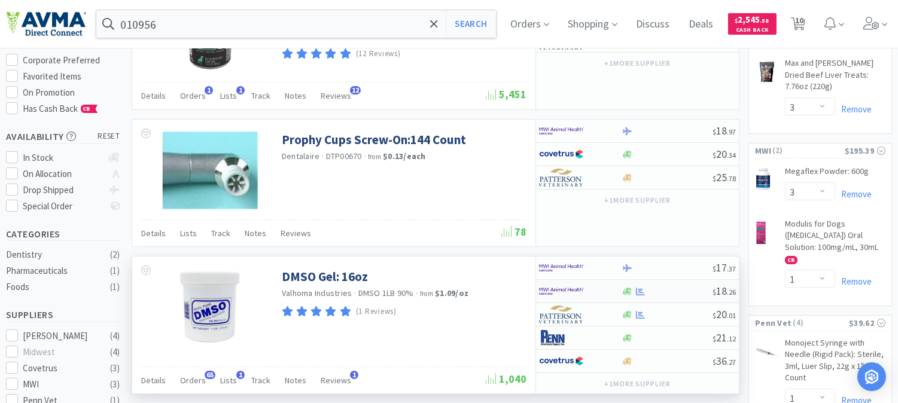
click at [555, 294] on img at bounding box center [561, 291] width 45 height 18
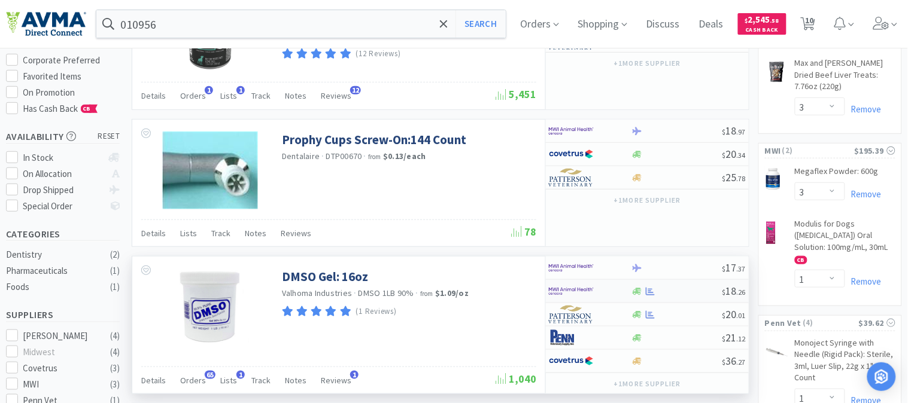
select select "1"
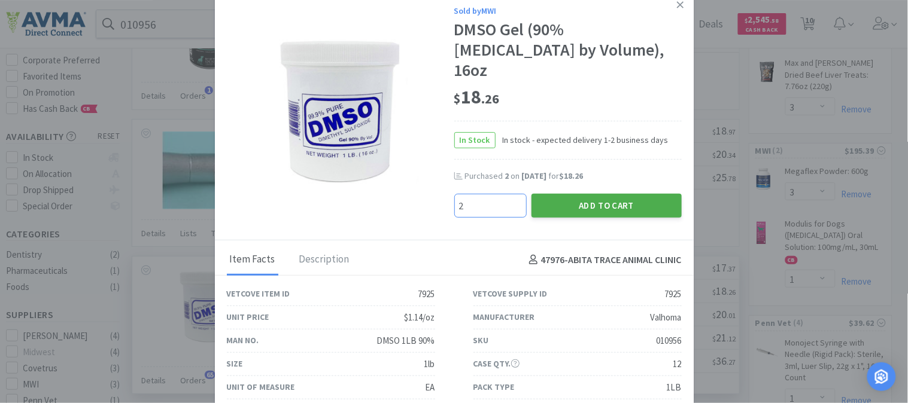
type input "2"
click at [608, 194] on button "Add to Cart" at bounding box center [606, 206] width 150 height 24
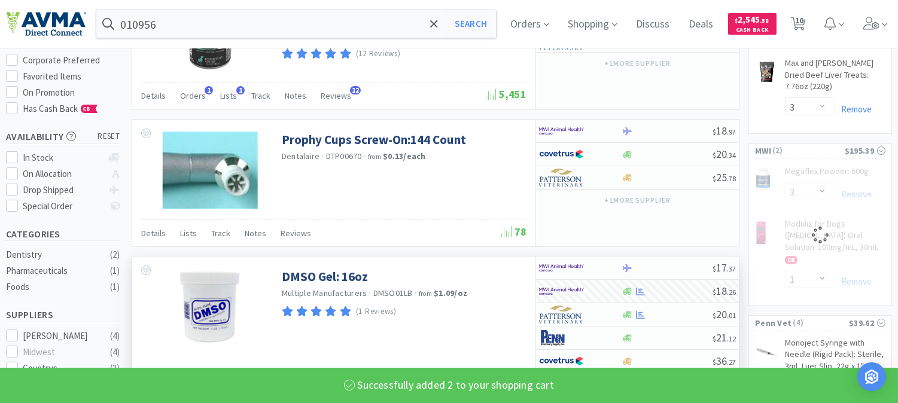
select select "2"
select select "3"
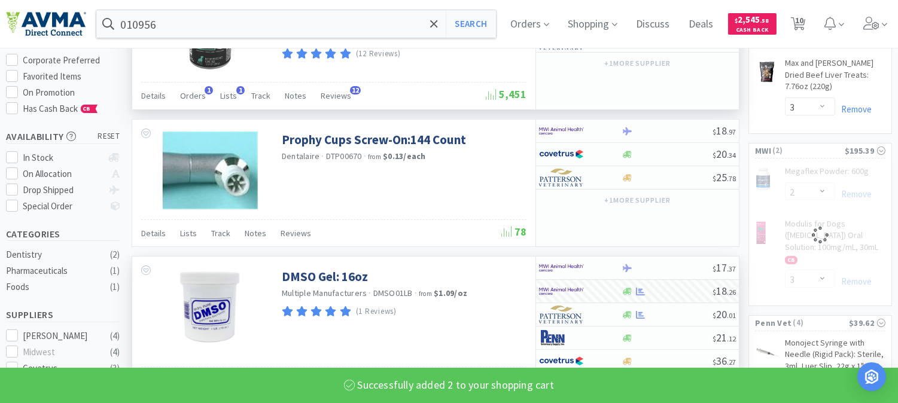
select select "1"
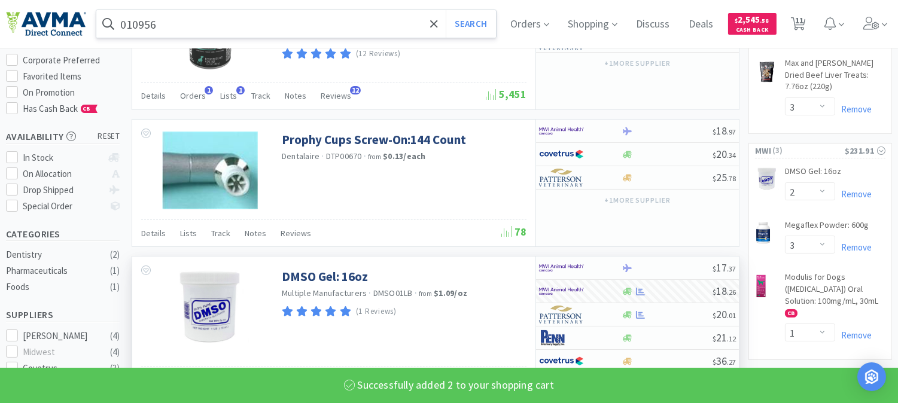
click at [152, 30] on input "010956" at bounding box center [296, 24] width 400 height 28
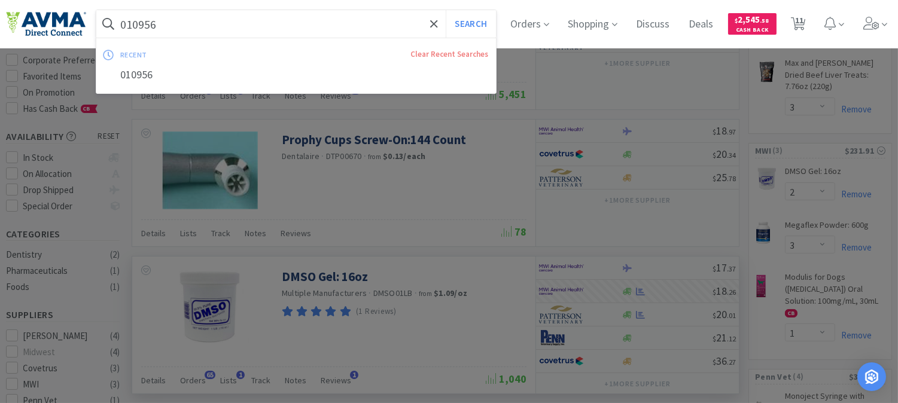
paste input "53548"
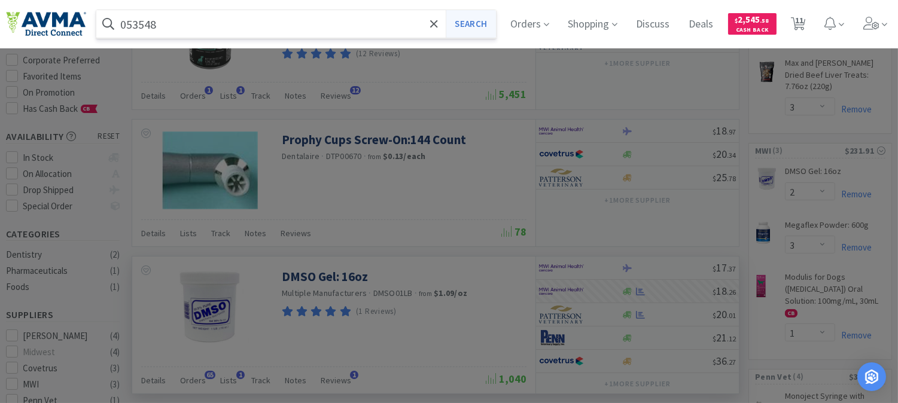
type input "053548"
click at [470, 20] on button "Search" at bounding box center [471, 24] width 50 height 28
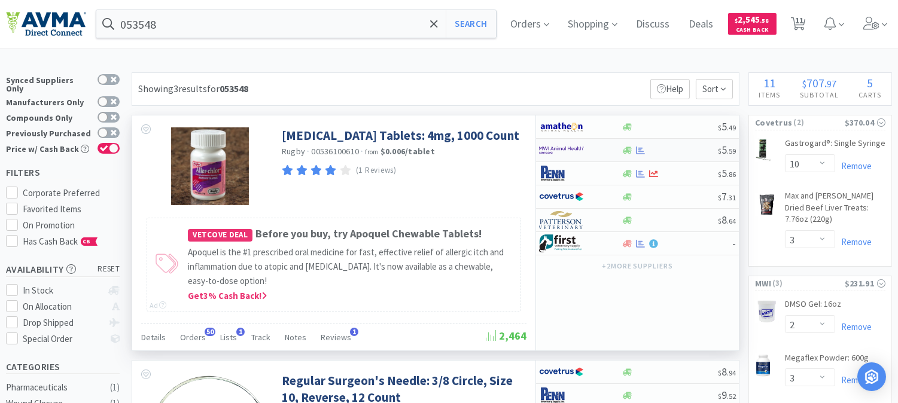
click at [554, 146] on img at bounding box center [561, 150] width 45 height 18
select select "1"
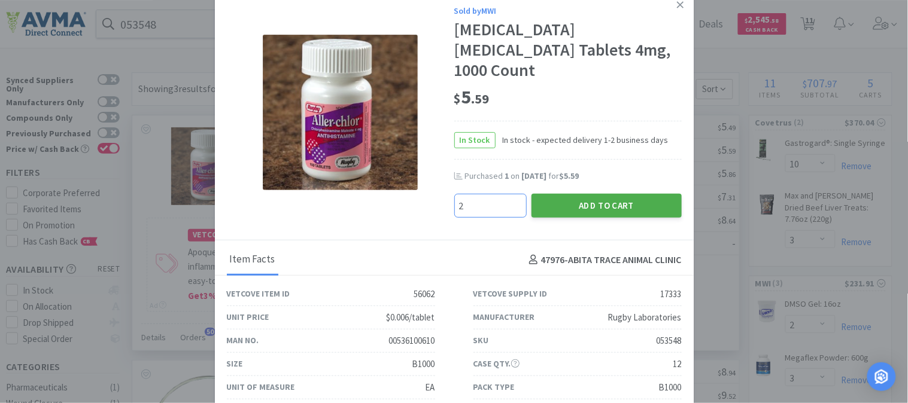
type input "2"
click at [578, 199] on button "Add to Cart" at bounding box center [606, 206] width 150 height 24
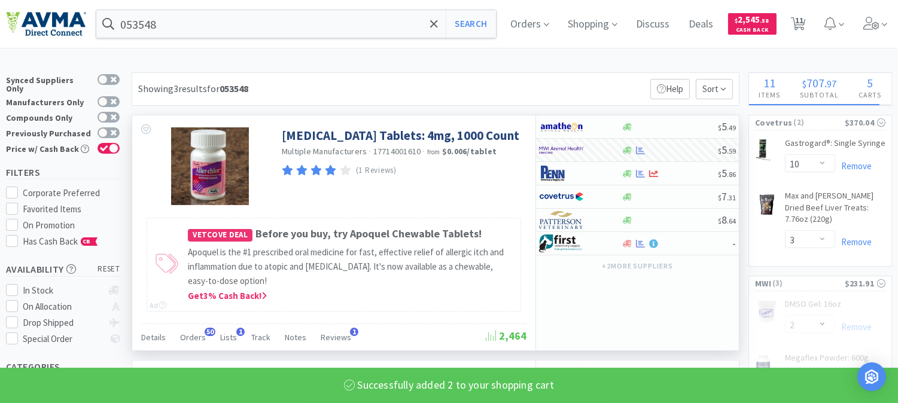
select select "2"
select select "3"
select select "1"
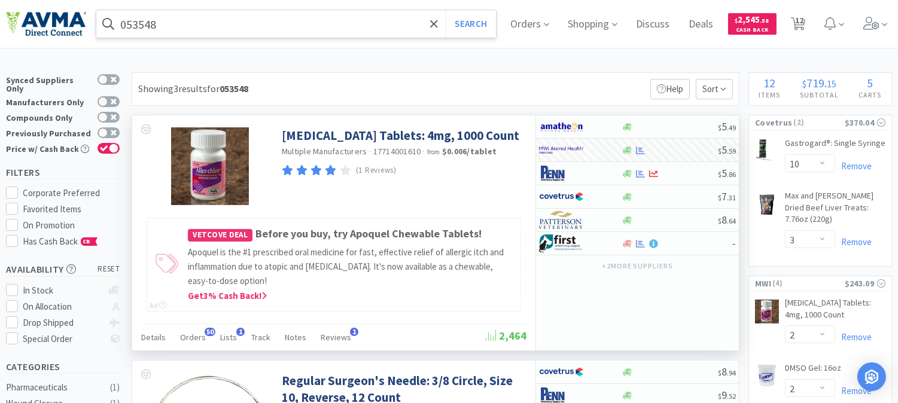
click at [150, 22] on input "053548" at bounding box center [296, 24] width 400 height 28
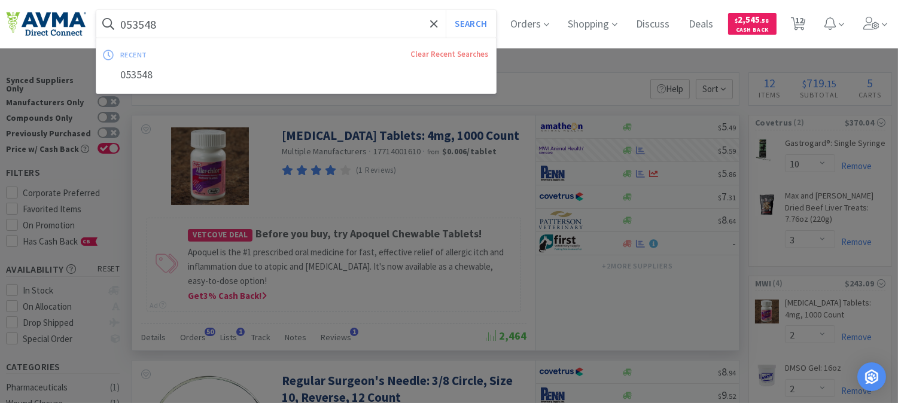
paste input "19279"
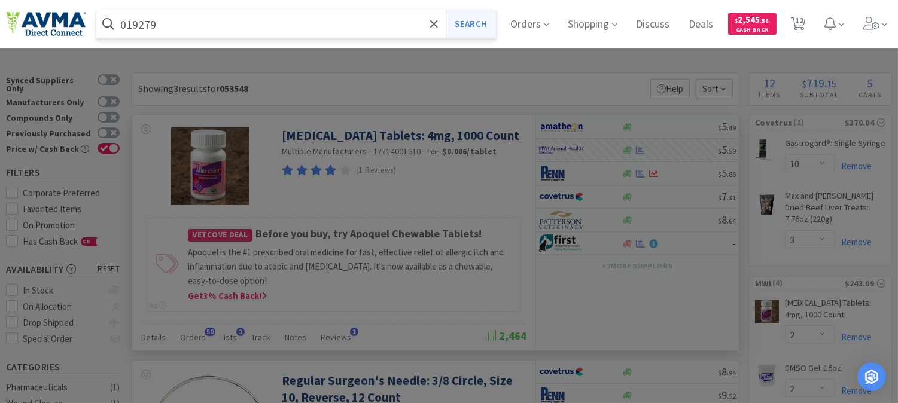
type input "019279"
click at [479, 19] on button "Search" at bounding box center [471, 24] width 50 height 28
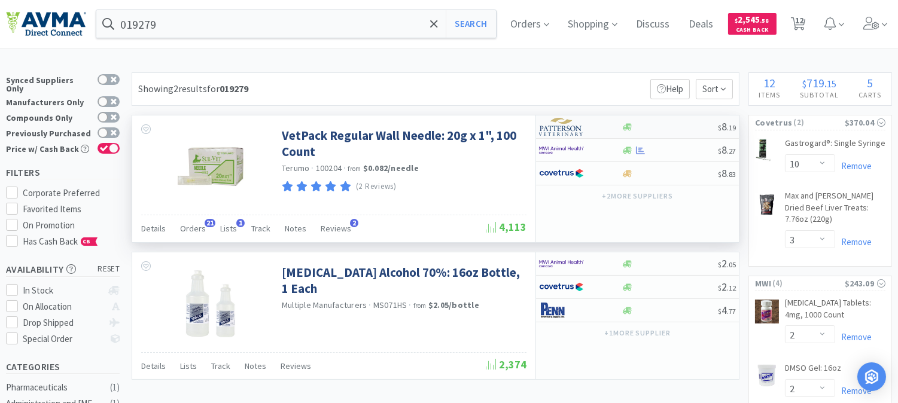
click at [565, 133] on img at bounding box center [561, 127] width 45 height 18
select select "1"
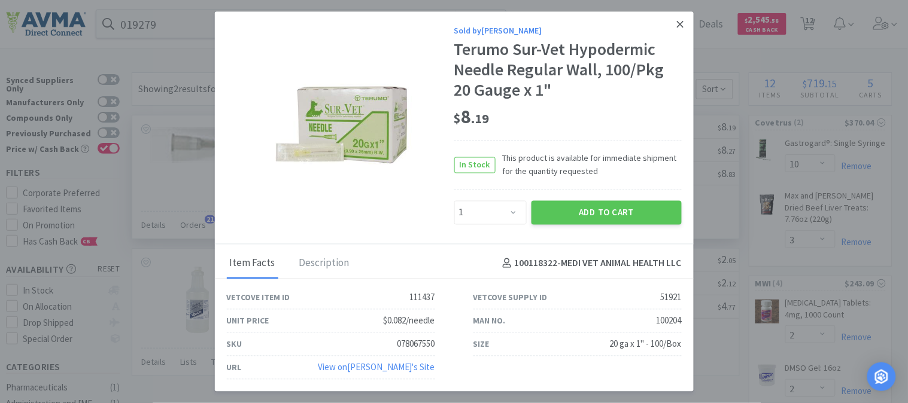
click at [683, 21] on icon at bounding box center [680, 24] width 7 height 11
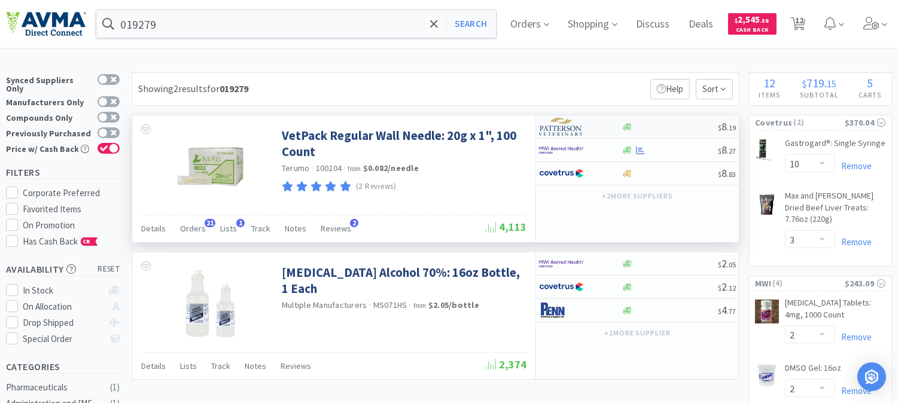
click at [557, 136] on div at bounding box center [572, 127] width 66 height 20
select select "1"
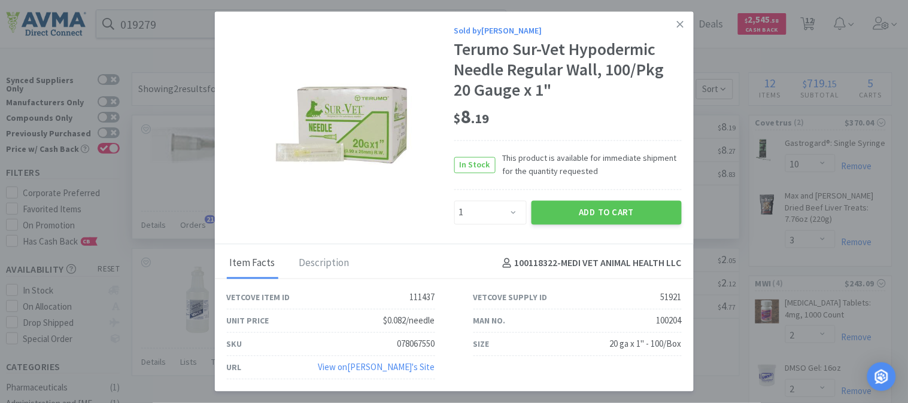
click at [413, 344] on div "078067550" at bounding box center [416, 344] width 38 height 14
copy div "078067550"
click at [615, 209] on button "Add to Cart" at bounding box center [606, 213] width 150 height 24
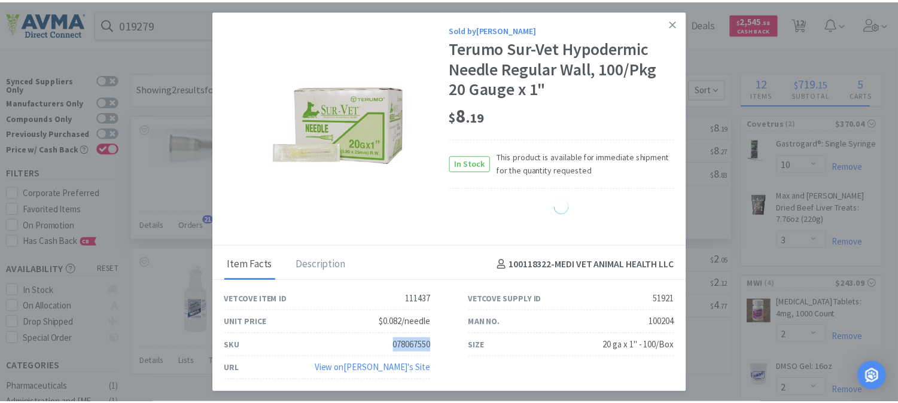
select select "1"
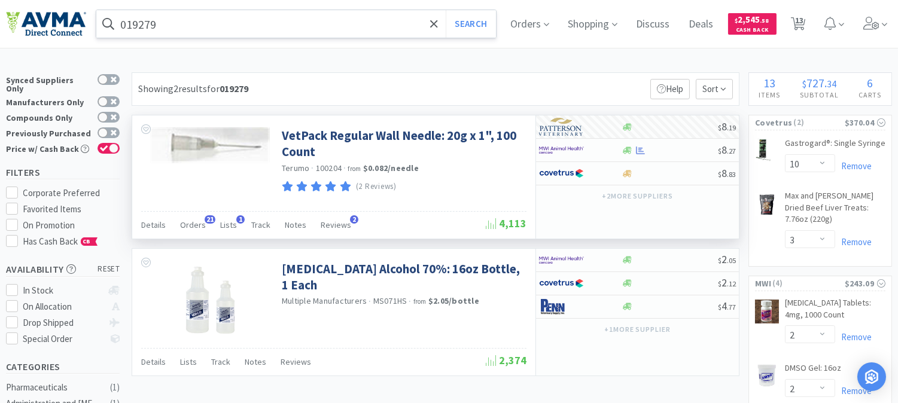
click at [168, 21] on input "019279" at bounding box center [296, 24] width 400 height 28
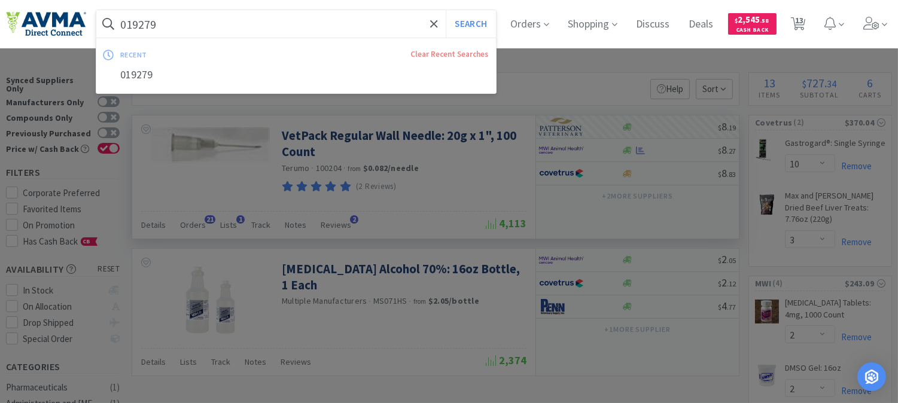
paste input "5"
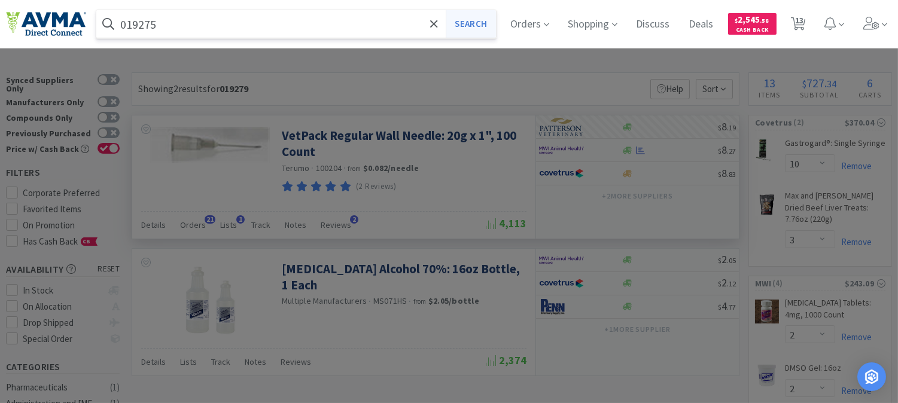
type input "019275"
click at [485, 26] on button "Search" at bounding box center [471, 24] width 50 height 28
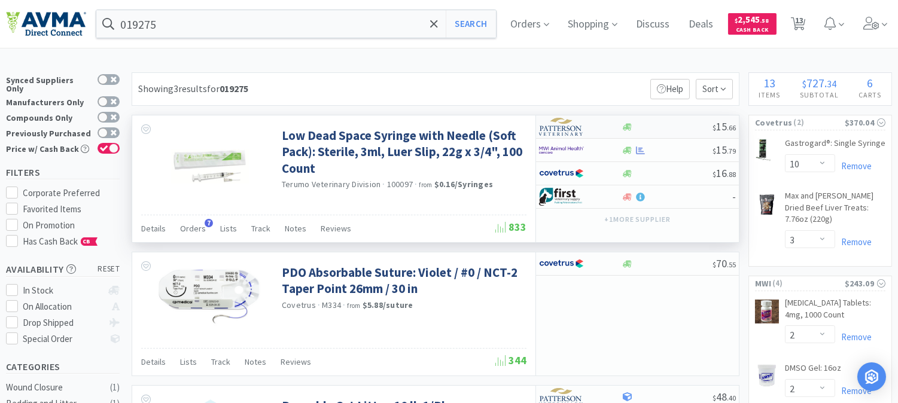
click at [563, 129] on img at bounding box center [561, 127] width 45 height 18
select select "1"
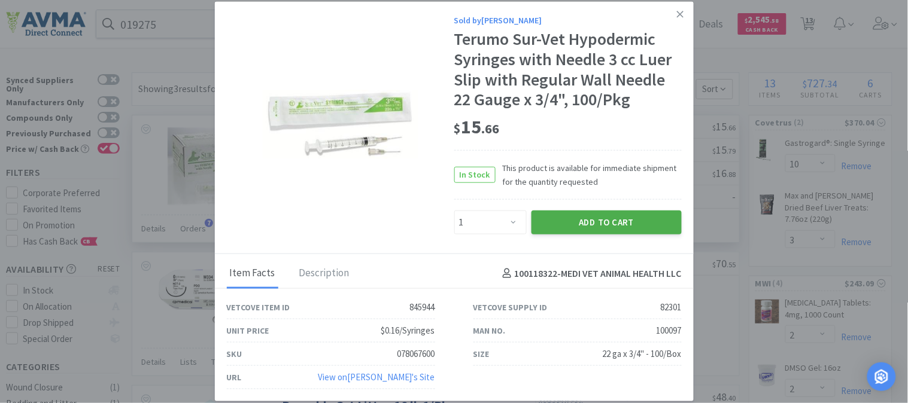
click at [594, 217] on button "Add to Cart" at bounding box center [606, 223] width 150 height 24
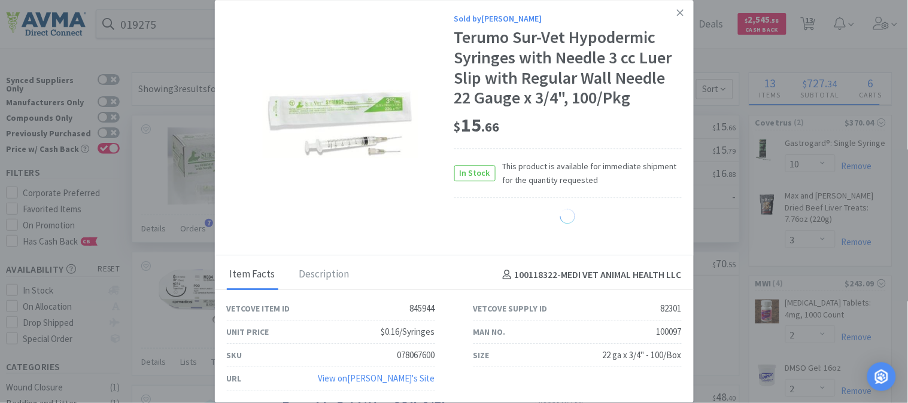
select select "1"
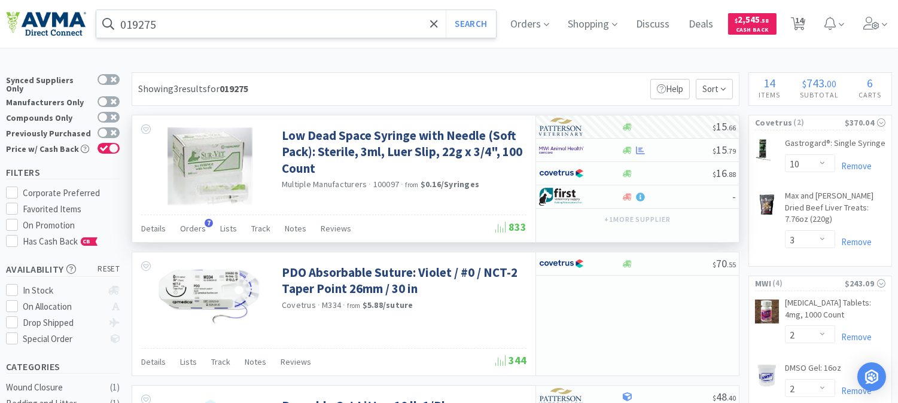
click at [202, 28] on input "019275" at bounding box center [296, 24] width 400 height 28
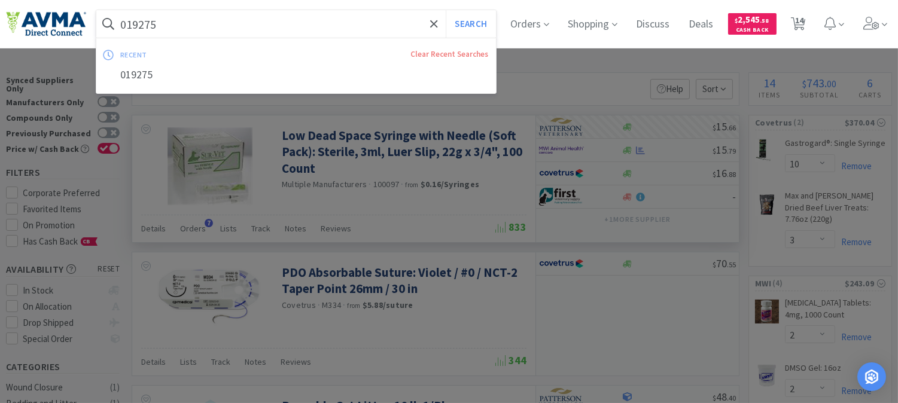
paste input "04357"
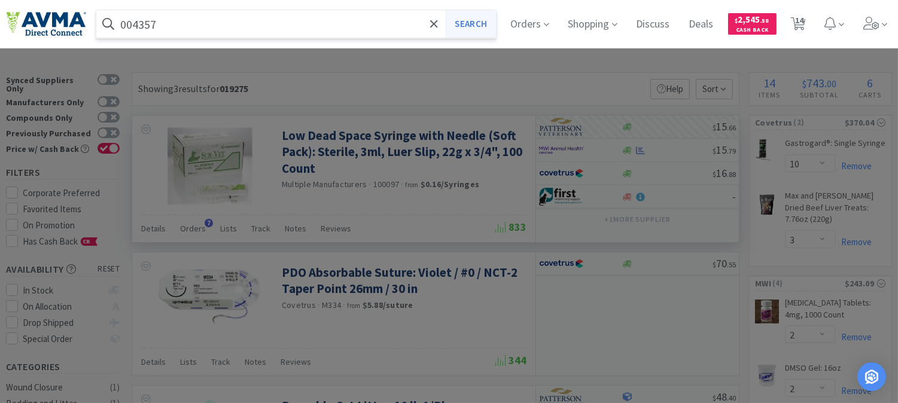
type input "004357"
click at [487, 29] on button "Search" at bounding box center [471, 24] width 50 height 28
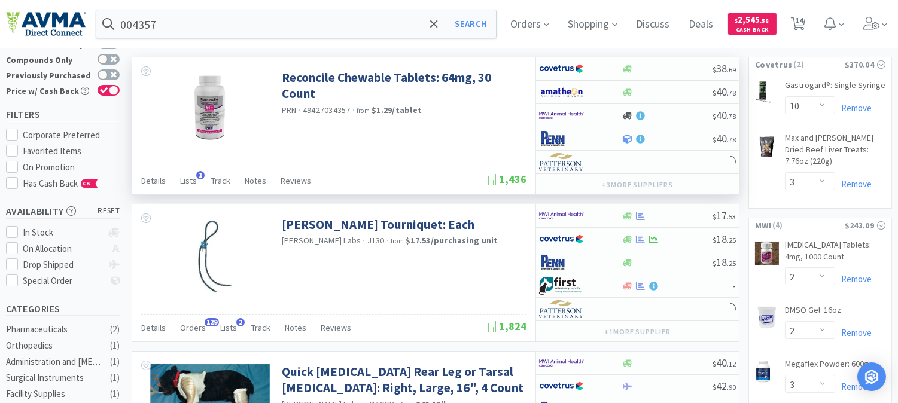
scroll to position [66, 0]
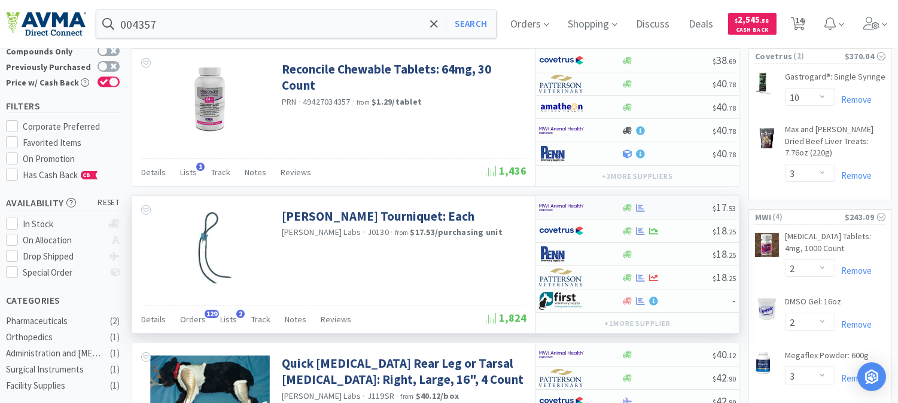
click at [561, 206] on img at bounding box center [561, 208] width 45 height 18
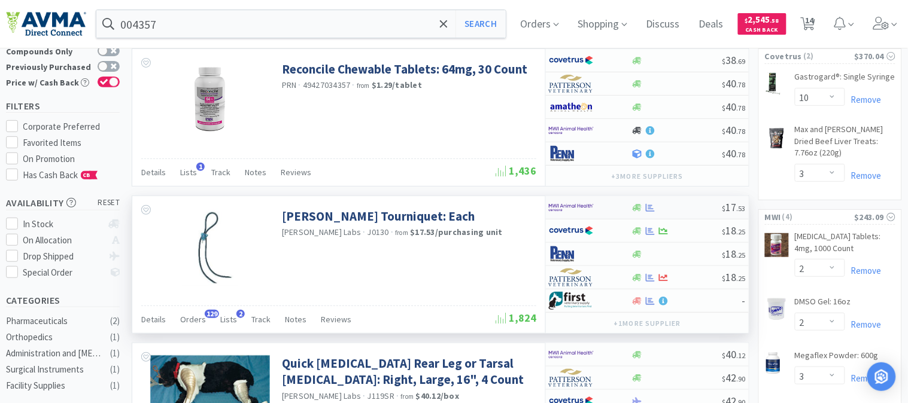
select select "2"
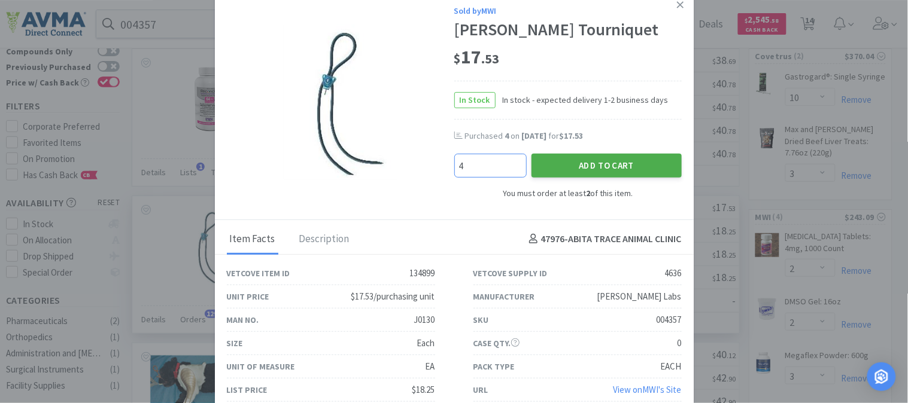
type input "4"
click at [595, 168] on button "Add to Cart" at bounding box center [606, 166] width 150 height 24
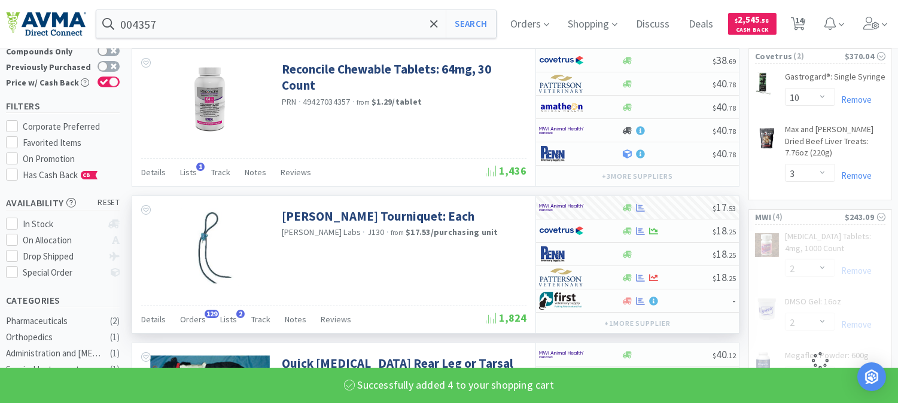
select select "4"
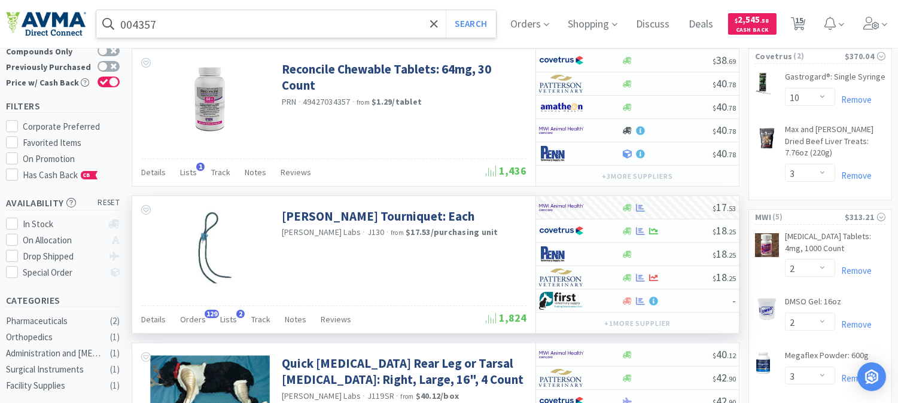
click at [237, 20] on input "004357" at bounding box center [296, 24] width 400 height 28
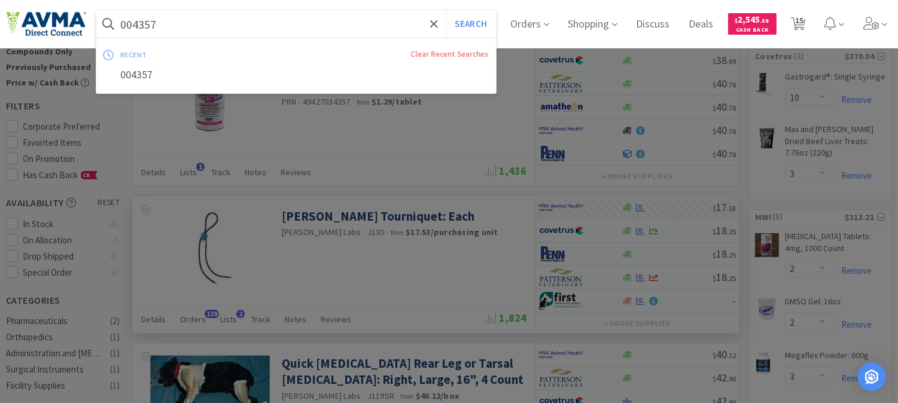
paste input "19278"
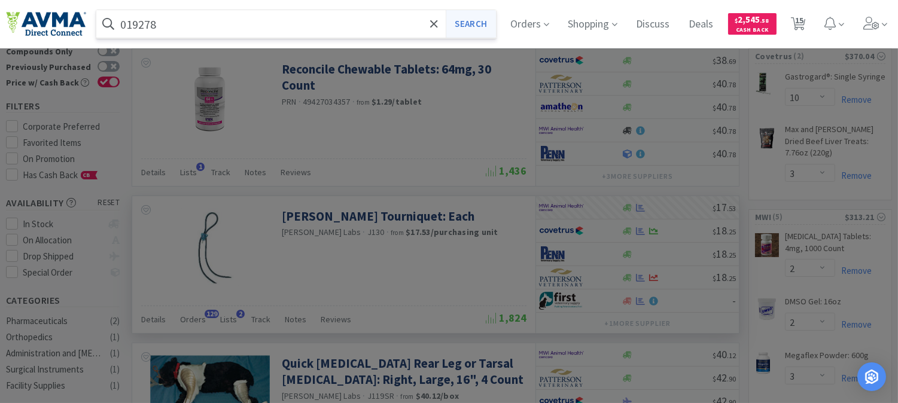
type input "019278"
click at [475, 25] on button "Search" at bounding box center [471, 24] width 50 height 28
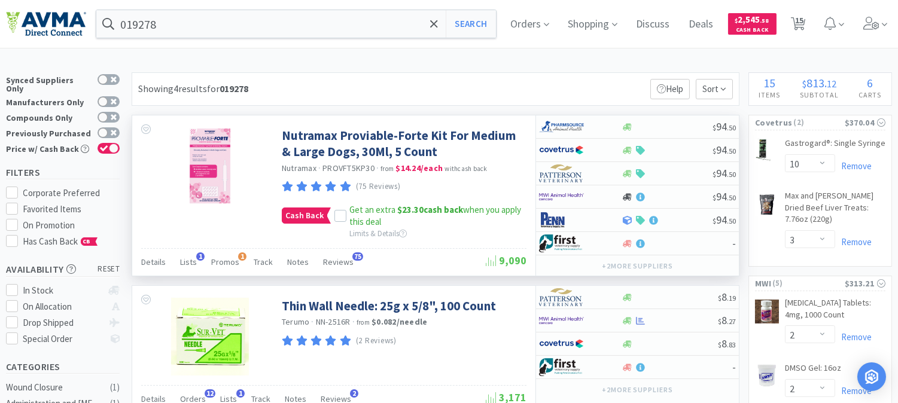
scroll to position [66, 0]
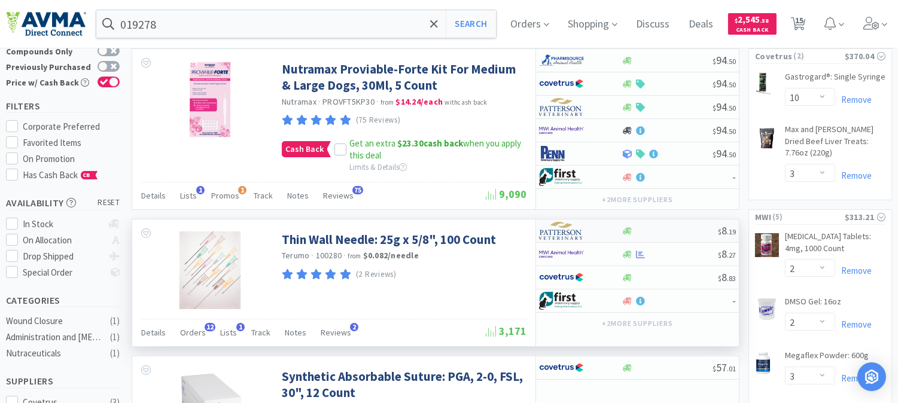
click at [559, 239] on img at bounding box center [561, 231] width 45 height 18
select select "1"
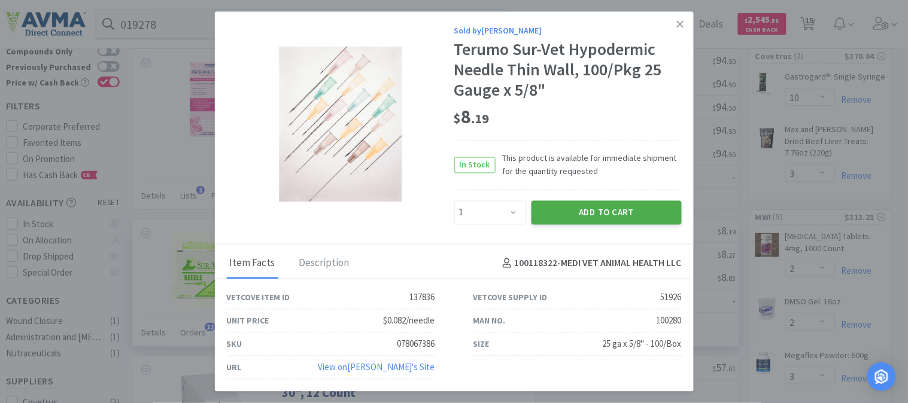
click at [594, 214] on button "Add to Cart" at bounding box center [606, 213] width 150 height 24
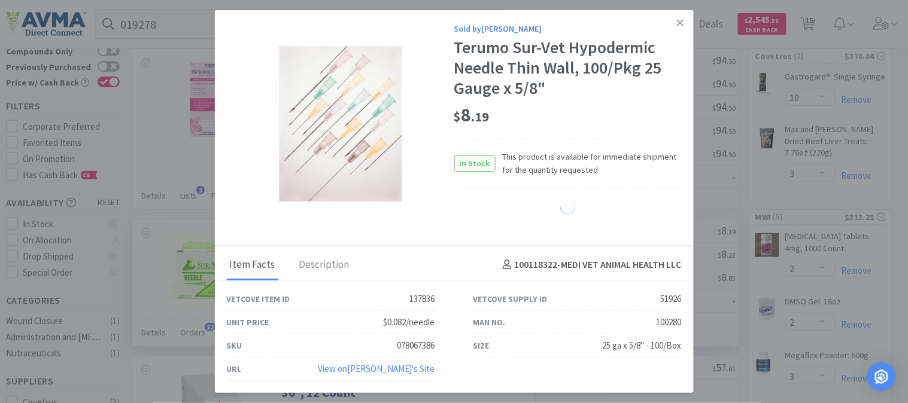
select select "1"
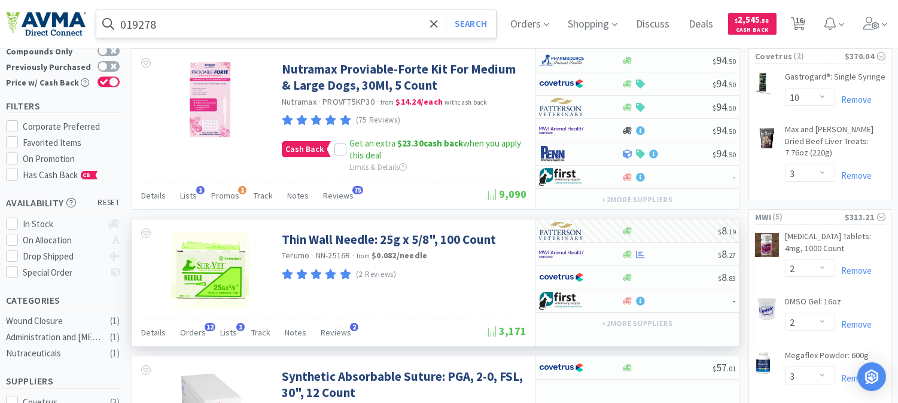
click at [225, 23] on input "019278" at bounding box center [296, 24] width 400 height 28
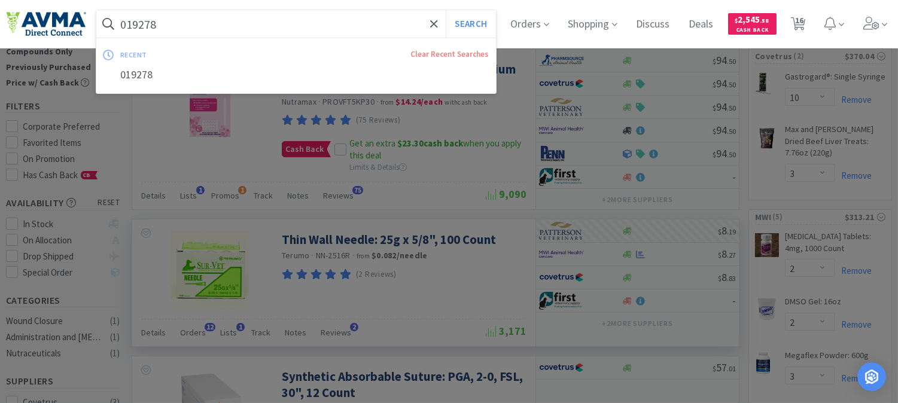
paste input "37082"
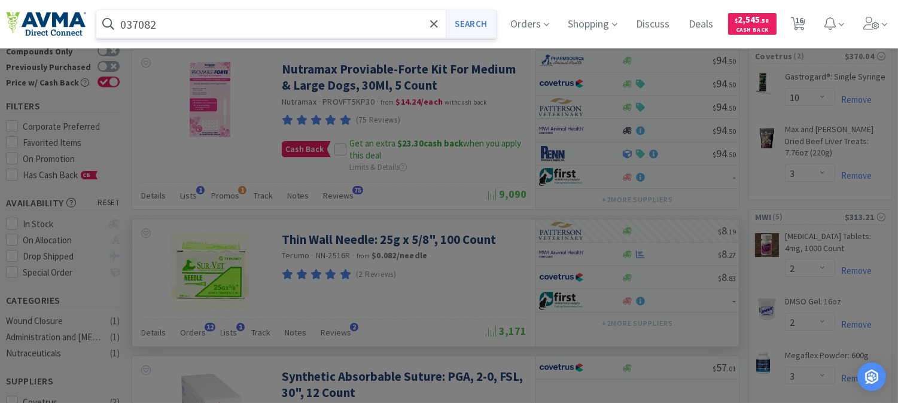
type input "037082"
click at [472, 27] on button "Search" at bounding box center [471, 24] width 50 height 28
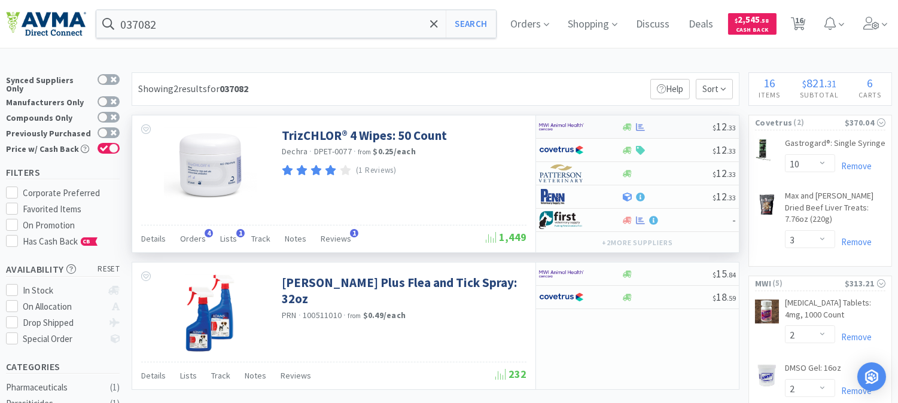
click at [548, 123] on img at bounding box center [561, 127] width 45 height 18
select select "1"
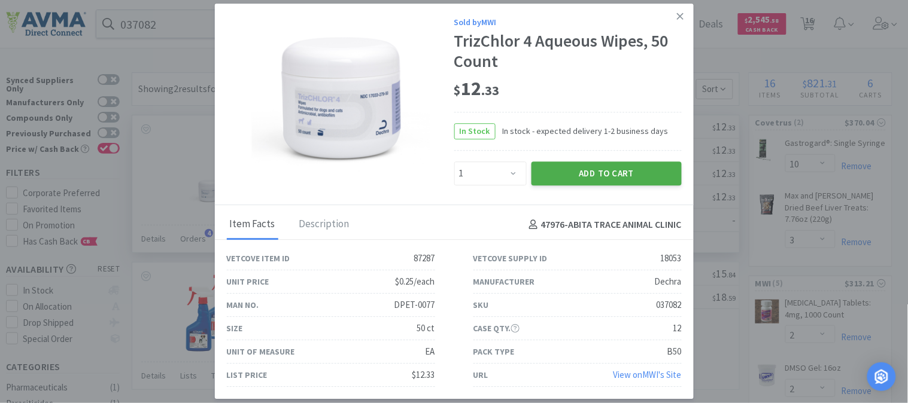
click at [601, 175] on button "Add to Cart" at bounding box center [606, 174] width 150 height 24
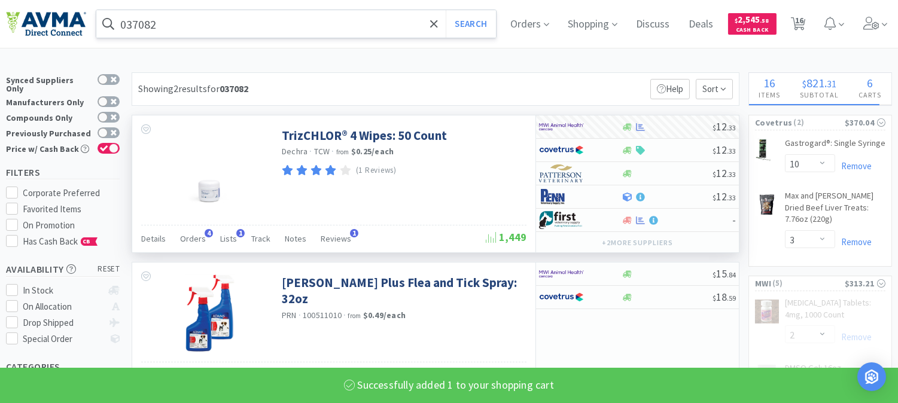
select select "1"
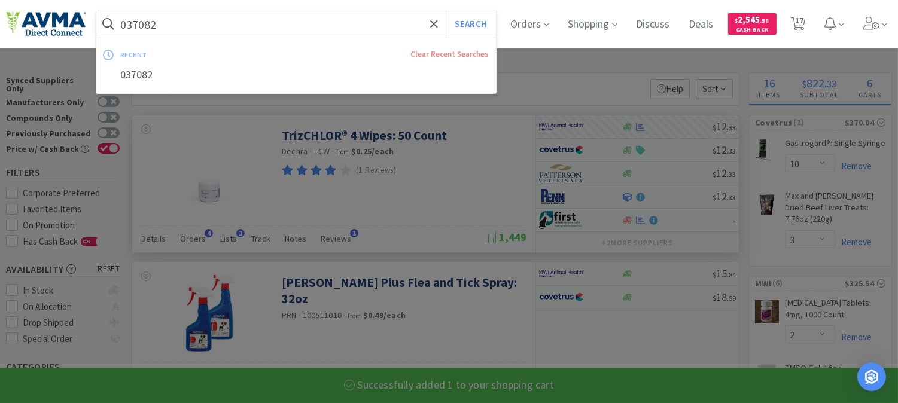
click at [203, 31] on input "037082" at bounding box center [296, 24] width 400 height 28
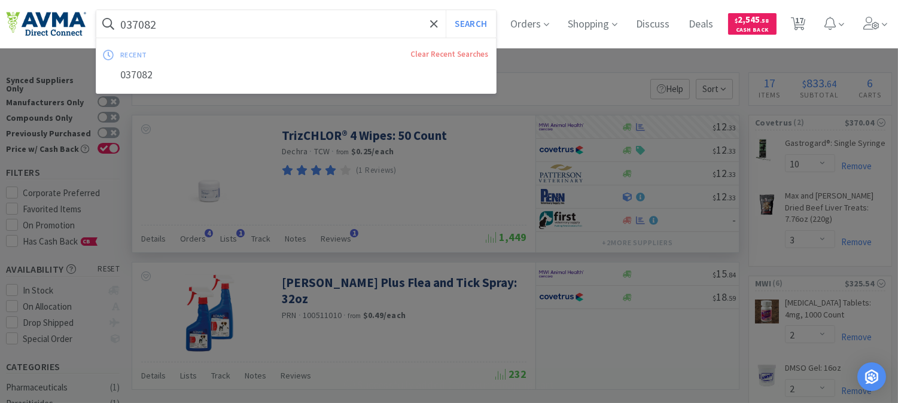
paste input "5166"
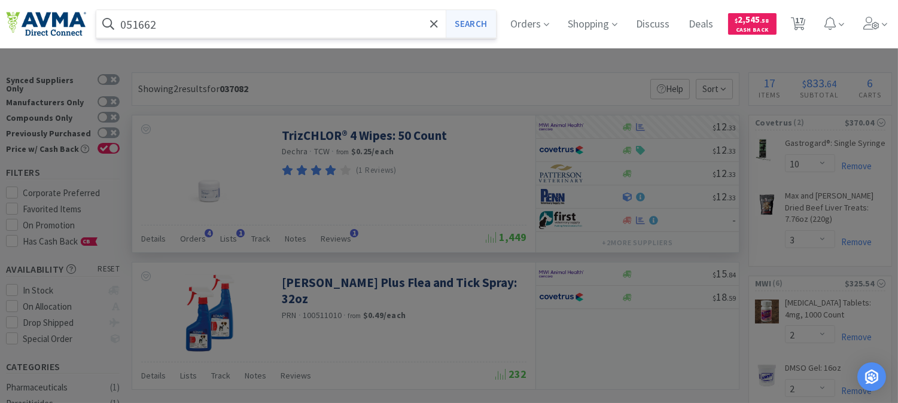
type input "051662"
click at [470, 26] on button "Search" at bounding box center [471, 24] width 50 height 28
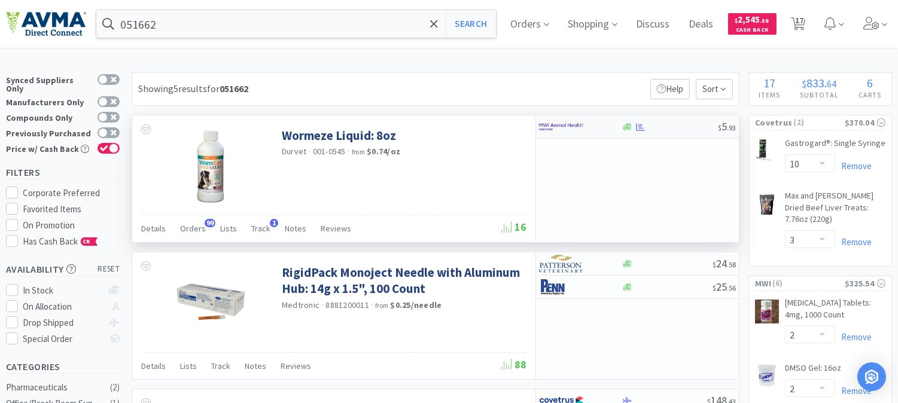
click at [551, 122] on img at bounding box center [561, 127] width 45 height 18
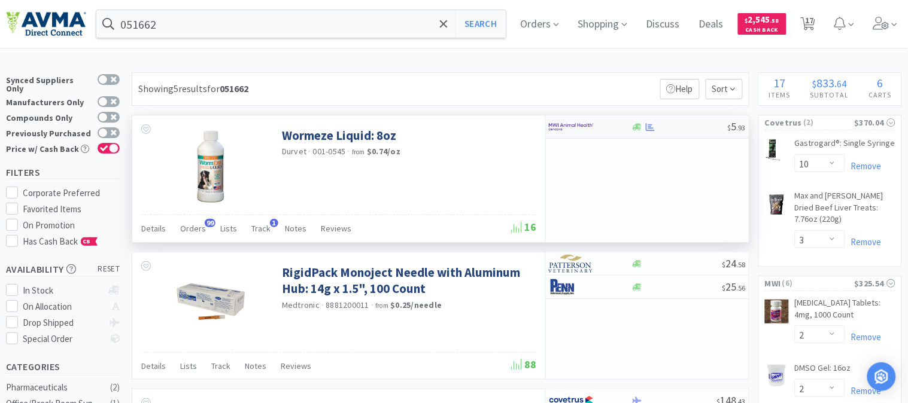
select select "1"
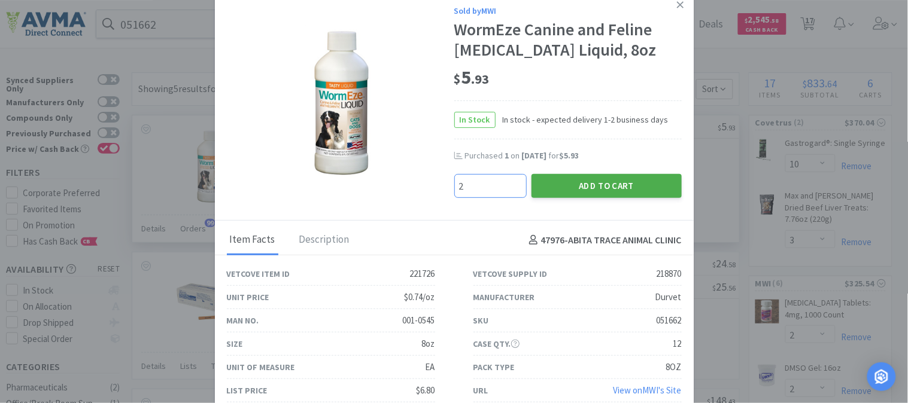
type input "2"
click at [603, 183] on button "Add to Cart" at bounding box center [606, 186] width 150 height 24
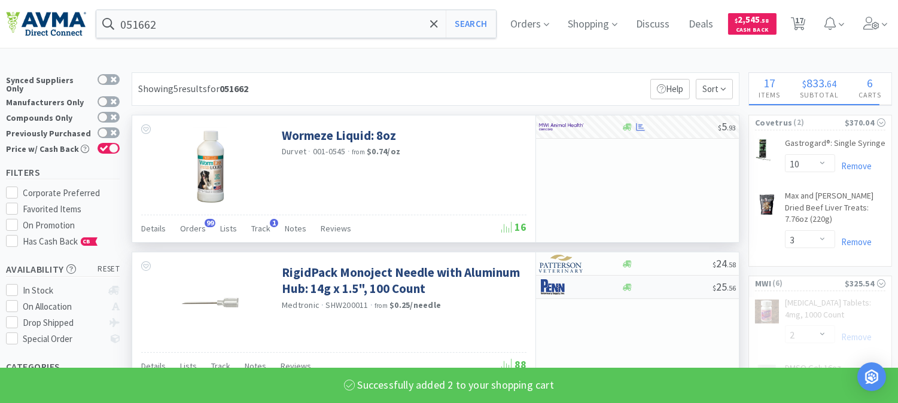
select select "2"
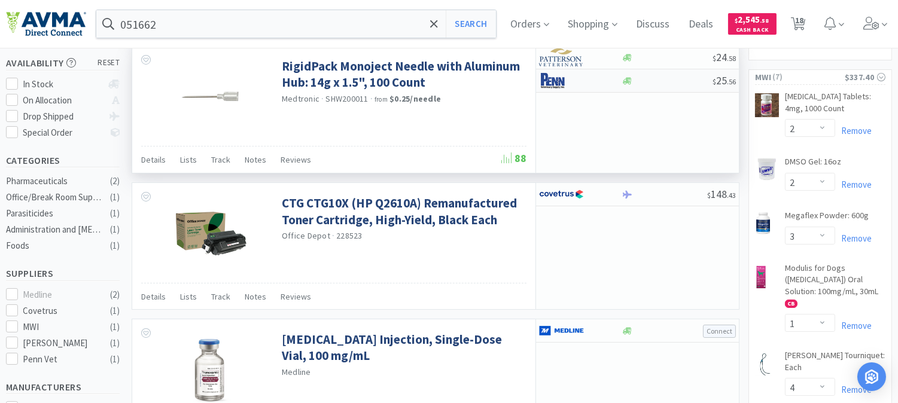
scroll to position [199, 0]
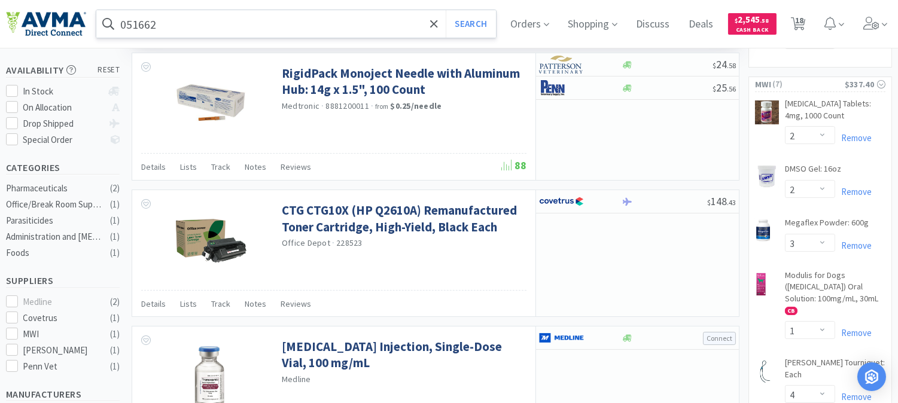
click at [215, 26] on input "051662" at bounding box center [296, 24] width 400 height 28
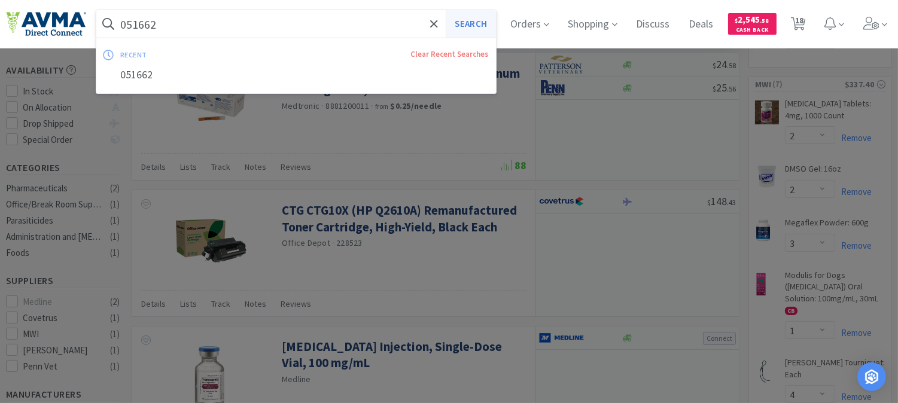
click at [493, 21] on button "Search" at bounding box center [471, 24] width 50 height 28
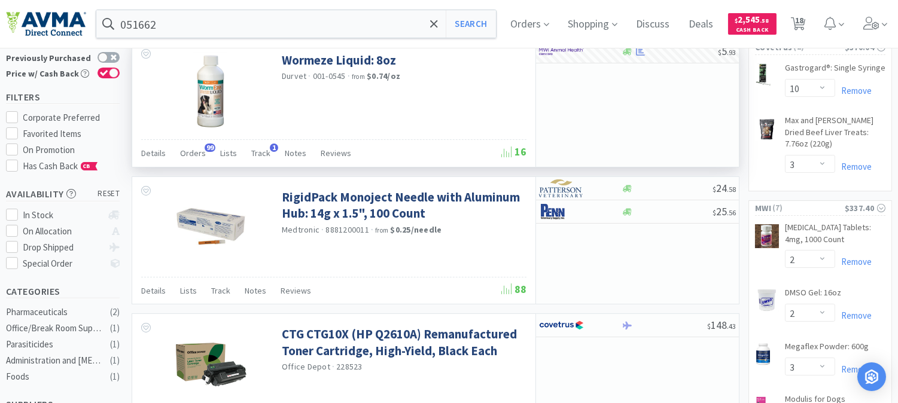
scroll to position [66, 0]
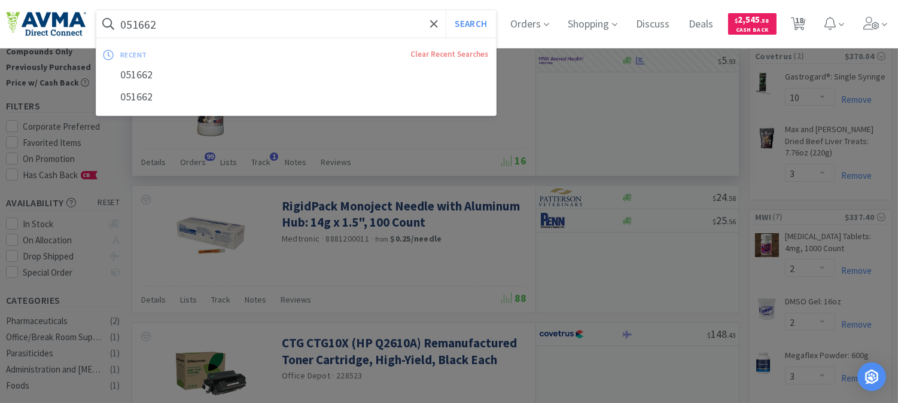
click at [192, 25] on input "051662" at bounding box center [296, 24] width 400 height 28
click at [203, 23] on input "051662" at bounding box center [296, 24] width 400 height 28
click at [190, 22] on input "051662" at bounding box center [296, 24] width 400 height 28
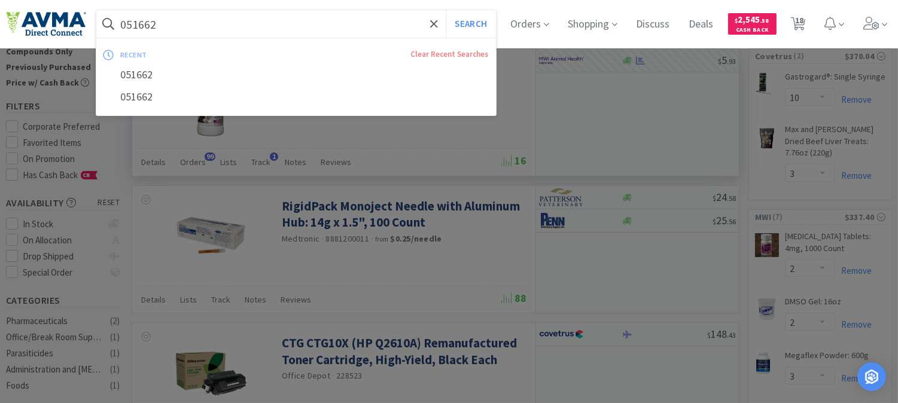
click at [152, 22] on input "051662" at bounding box center [296, 24] width 400 height 28
paste input "501088"
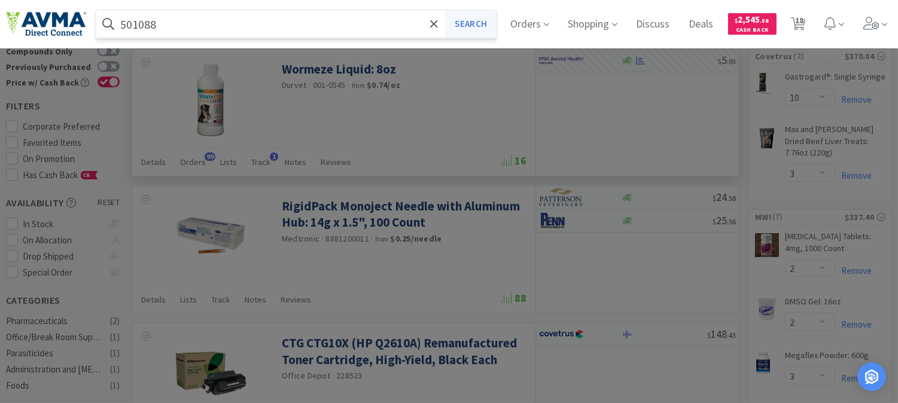
type input "501088"
click at [481, 26] on button "Search" at bounding box center [471, 24] width 50 height 28
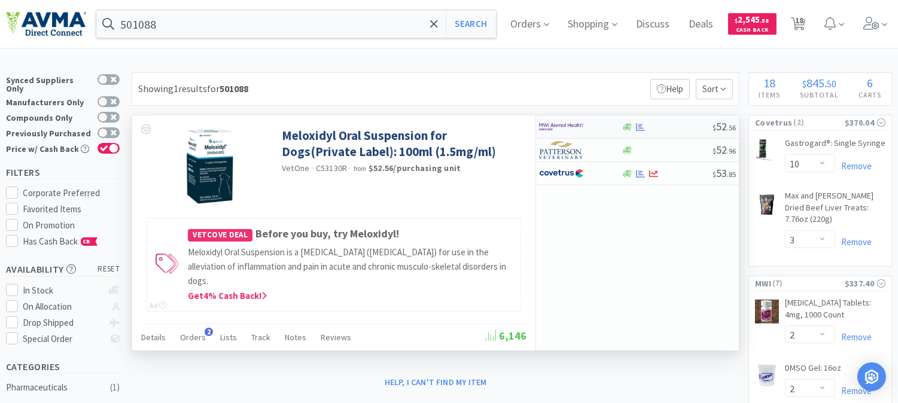
click at [566, 130] on img at bounding box center [561, 127] width 45 height 18
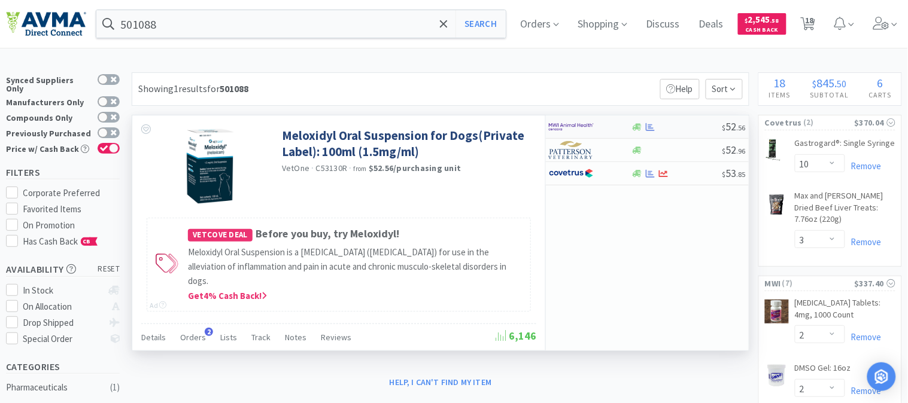
select select "1"
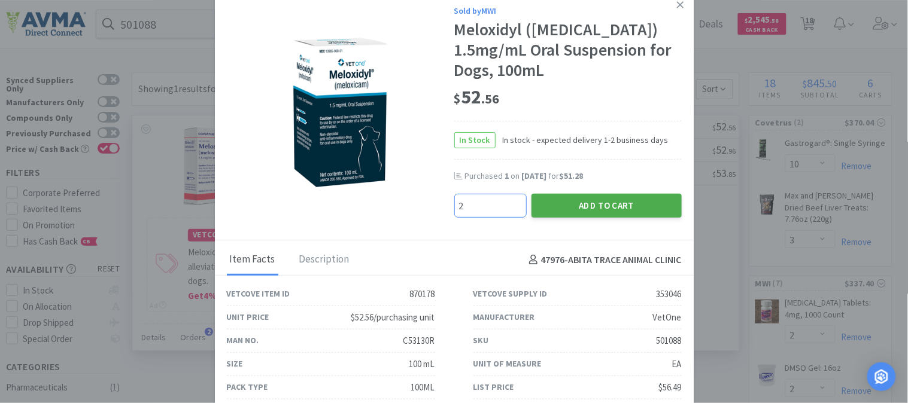
type input "2"
click at [590, 198] on button "Add to Cart" at bounding box center [606, 206] width 150 height 24
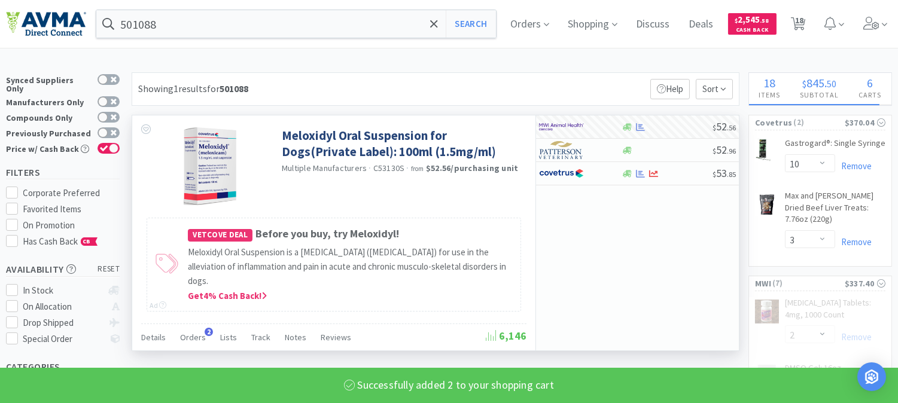
select select "2"
select select "4"
select select "1"
select select "2"
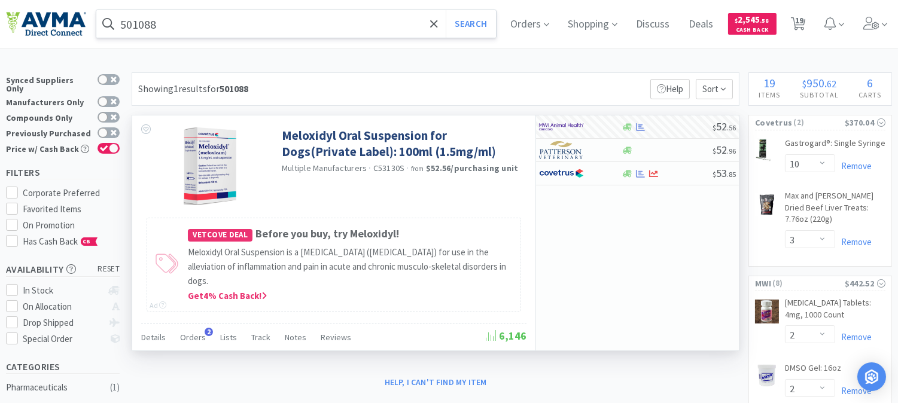
click at [135, 25] on input "501088" at bounding box center [296, 24] width 400 height 28
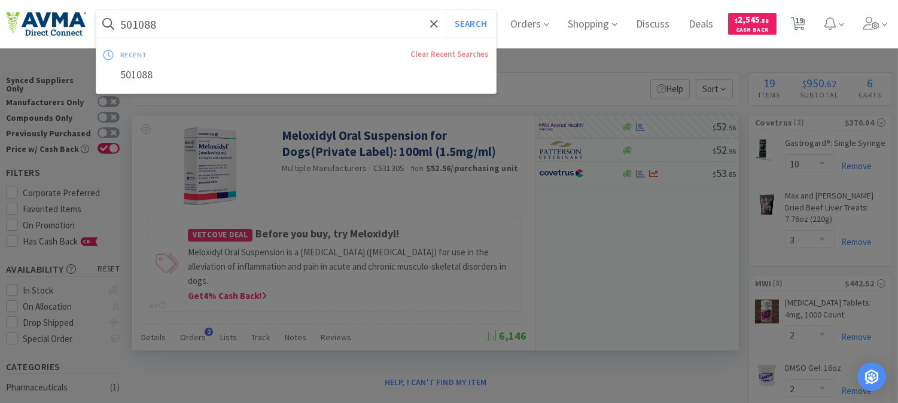
paste input "065366"
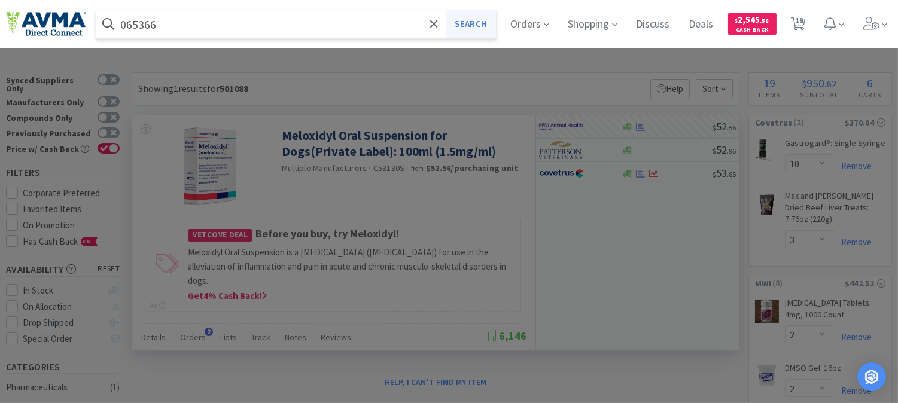
type input "065366"
click at [463, 20] on button "Search" at bounding box center [471, 24] width 50 height 28
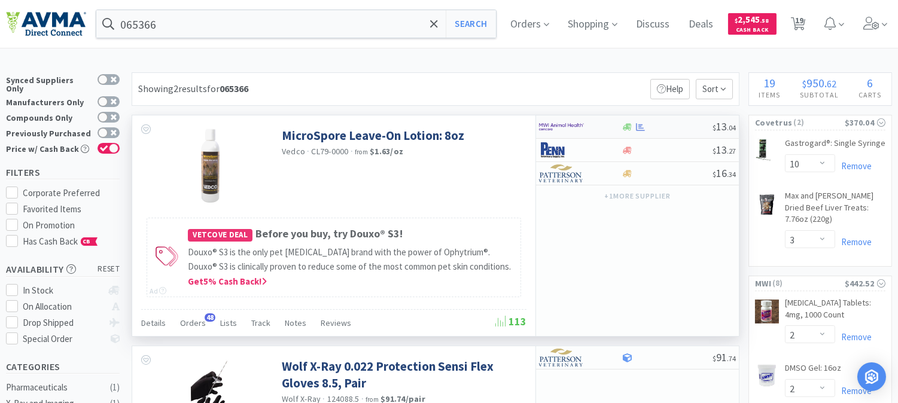
click at [555, 124] on img at bounding box center [561, 127] width 45 height 18
select select "1"
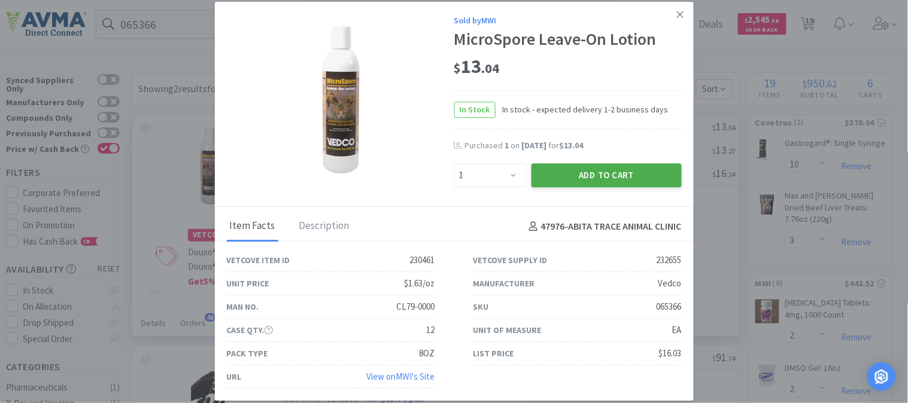
click at [554, 175] on button "Add to Cart" at bounding box center [606, 175] width 150 height 24
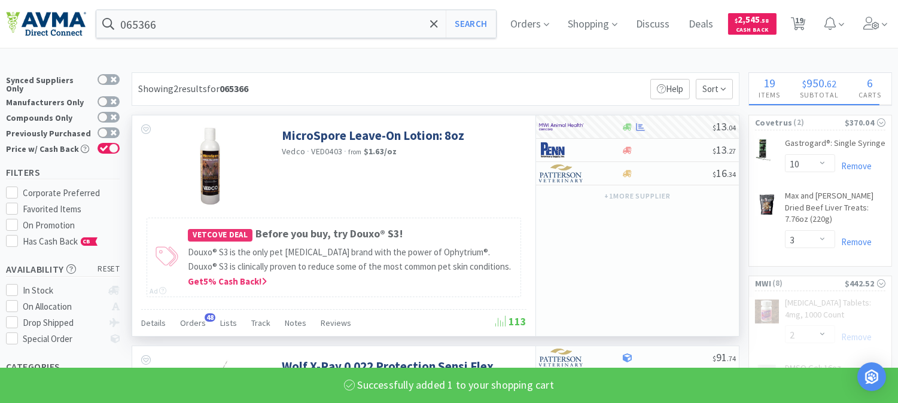
select select "4"
select select "1"
select select "2"
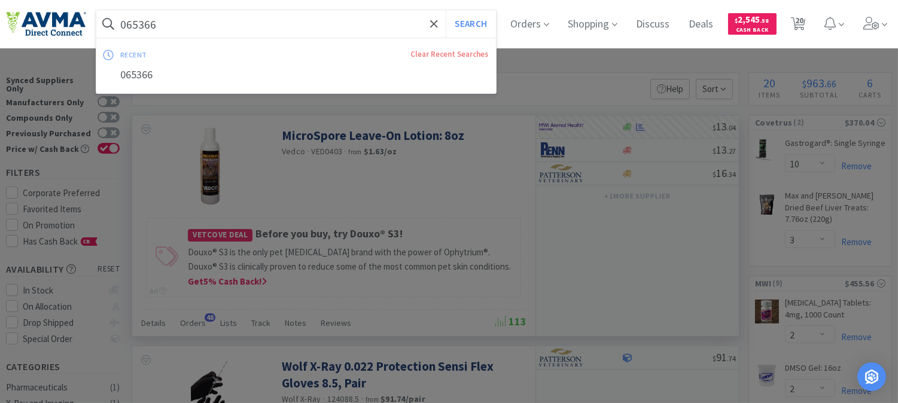
click at [129, 21] on input "065366" at bounding box center [296, 24] width 400 height 28
paste input "05592"
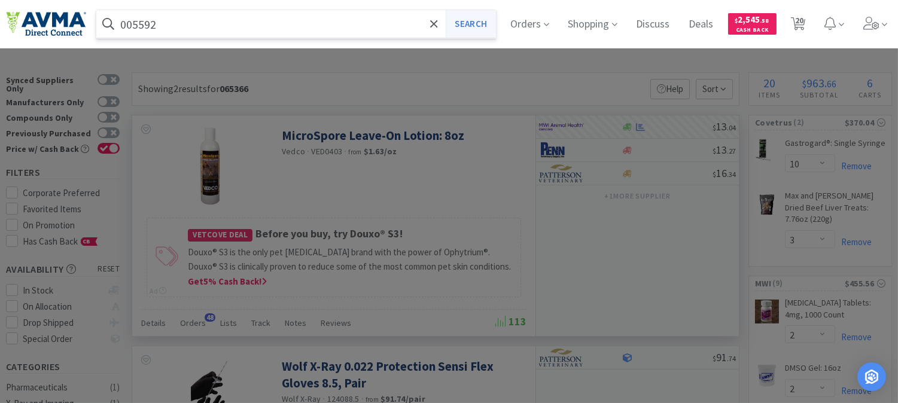
type input "005592"
click at [493, 23] on button "Search" at bounding box center [471, 24] width 50 height 28
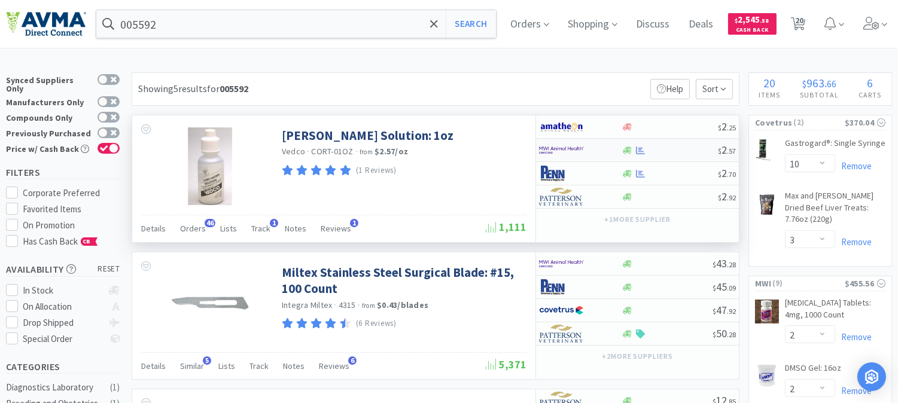
click at [566, 148] on img at bounding box center [561, 150] width 45 height 18
select select "1"
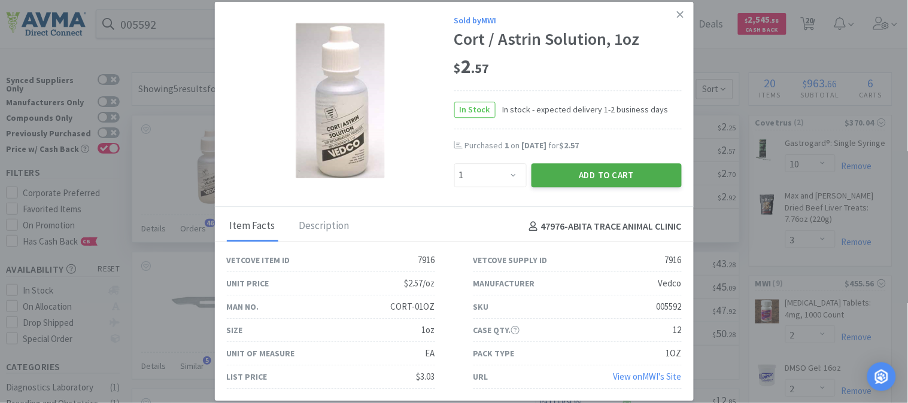
click at [548, 177] on button "Add to Cart" at bounding box center [606, 175] width 150 height 24
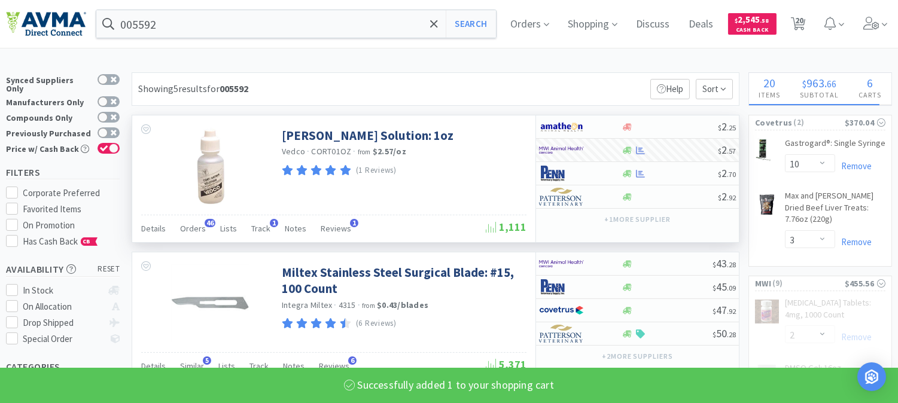
select select "1"
select select "2"
select select "3"
select select "2"
select select "4"
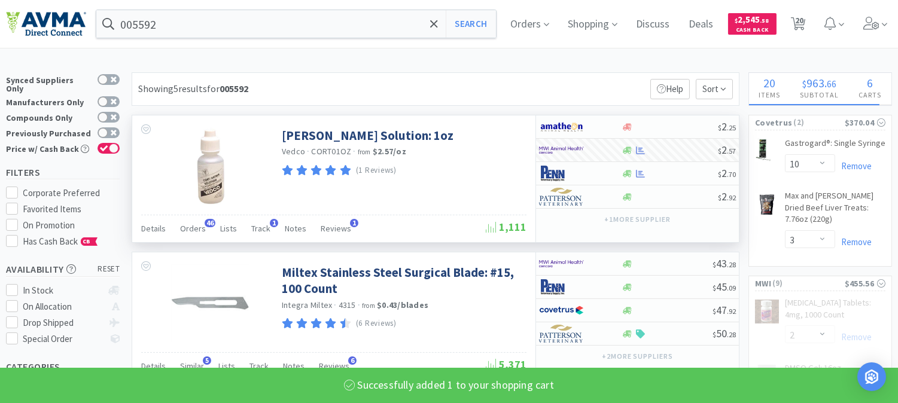
select select "1"
select select "2"
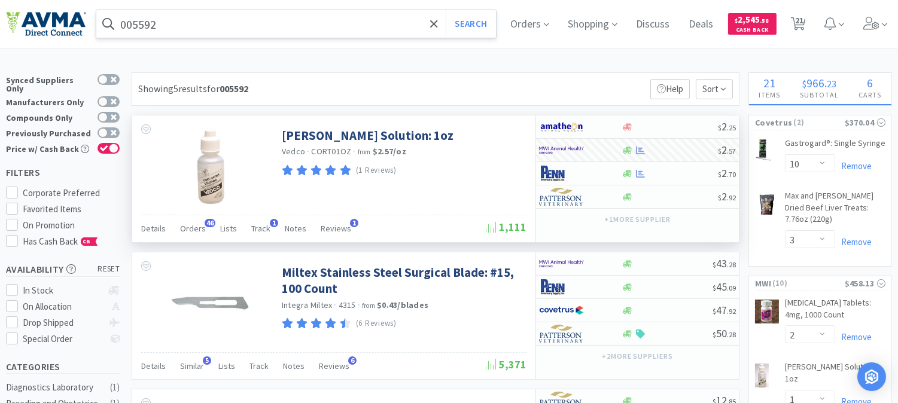
click at [136, 22] on input "005592" at bounding box center [296, 24] width 400 height 28
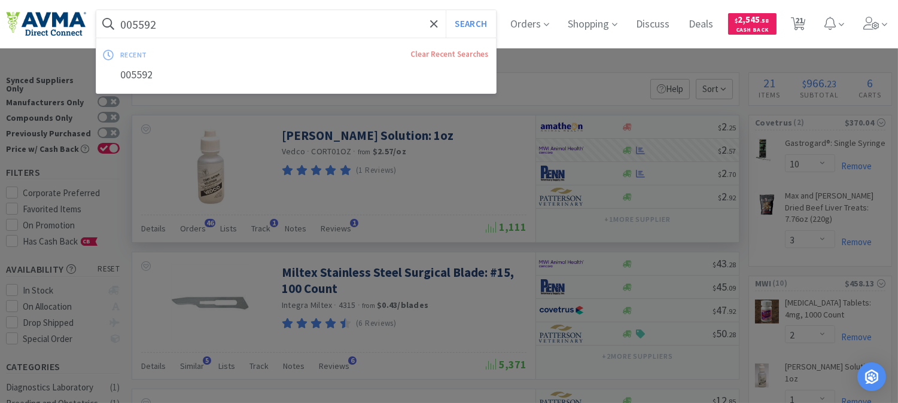
paste input "125274"
click at [482, 26] on button "Search" at bounding box center [471, 24] width 50 height 28
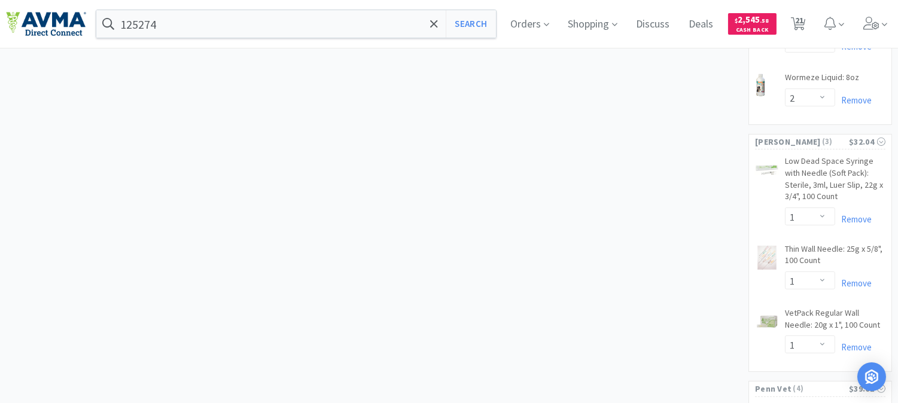
scroll to position [798, 0]
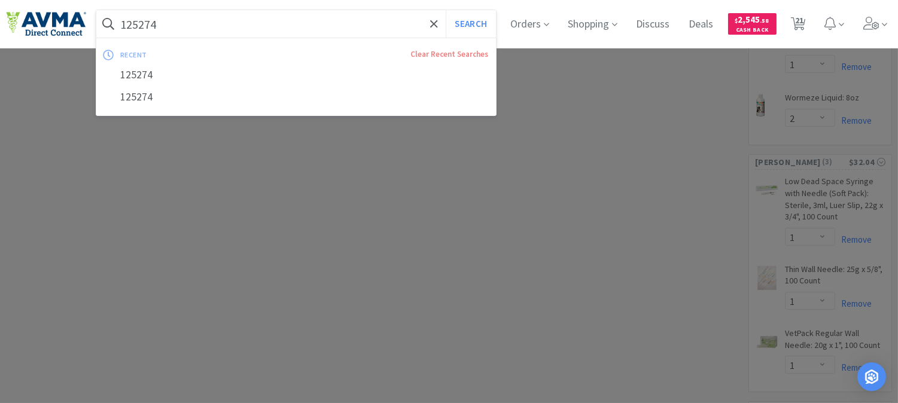
click at [205, 28] on input "125274" at bounding box center [296, 24] width 400 height 28
paste input "078013316"
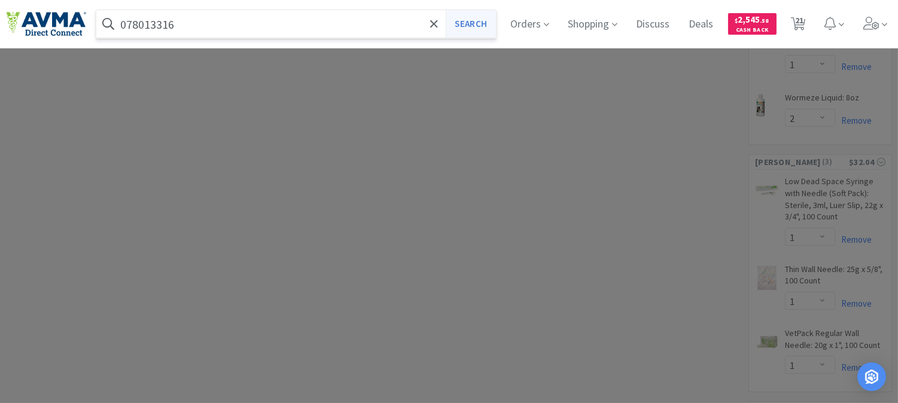
click at [470, 27] on button "Search" at bounding box center [471, 24] width 50 height 28
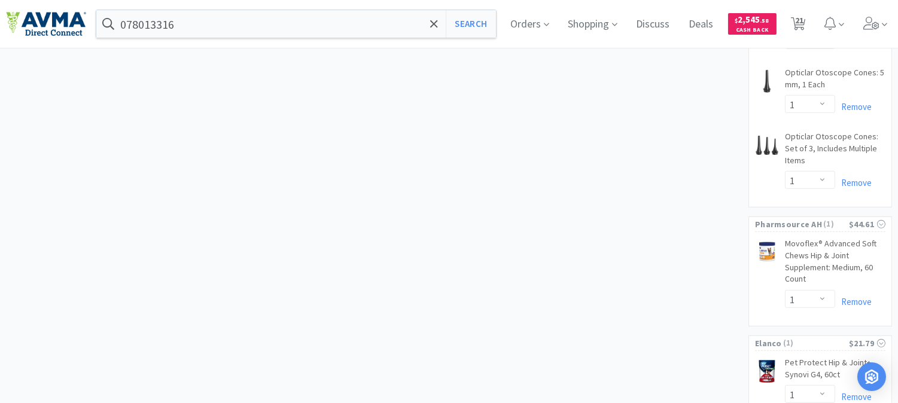
scroll to position [1330, 0]
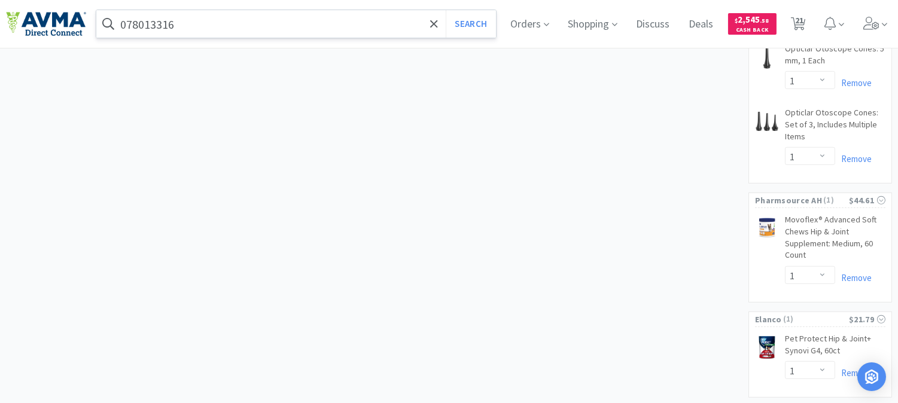
click at [189, 26] on input "078013316" at bounding box center [296, 24] width 400 height 28
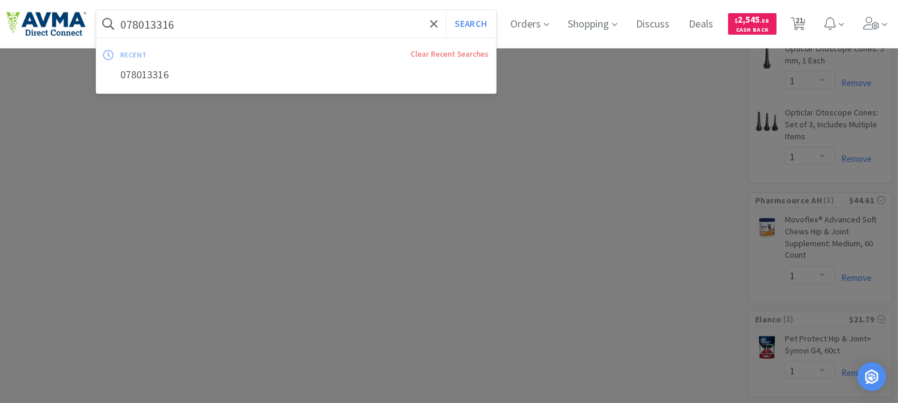
paste input "900073"
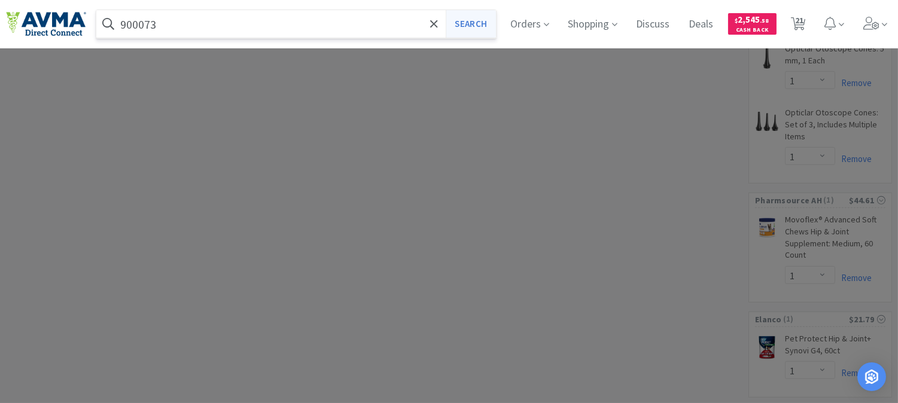
click at [475, 25] on button "Search" at bounding box center [471, 24] width 50 height 28
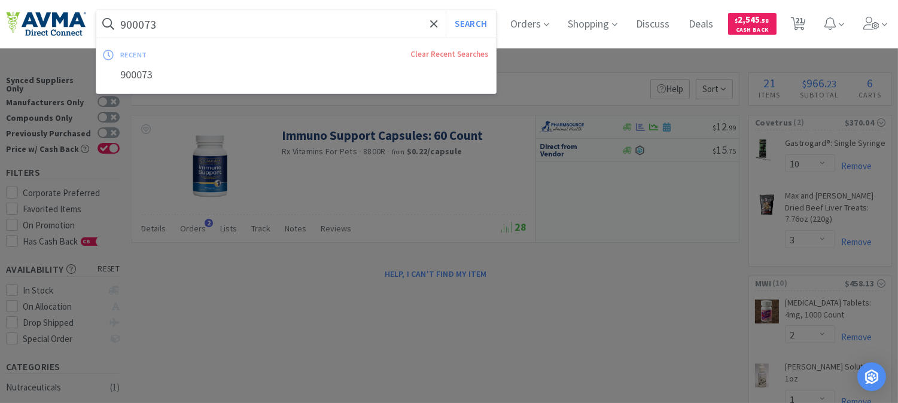
click at [178, 22] on input "900073" at bounding box center [296, 24] width 400 height 28
paste input "078013316"
type input "078013316"
click at [471, 24] on button "Search" at bounding box center [471, 24] width 50 height 28
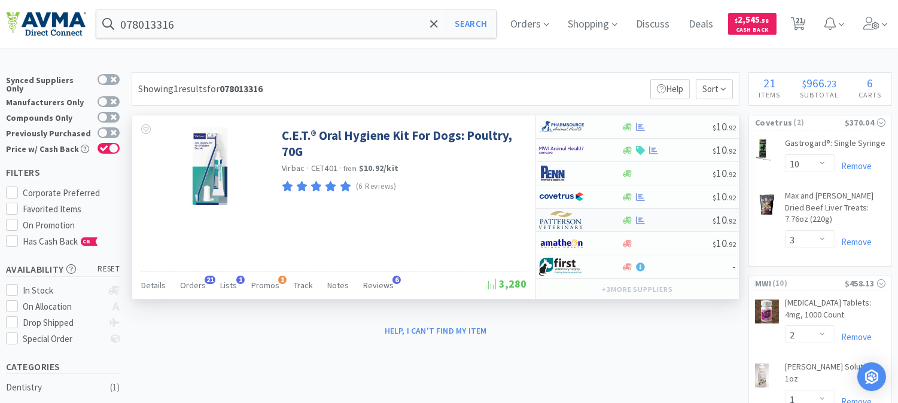
click at [563, 222] on img at bounding box center [561, 220] width 45 height 18
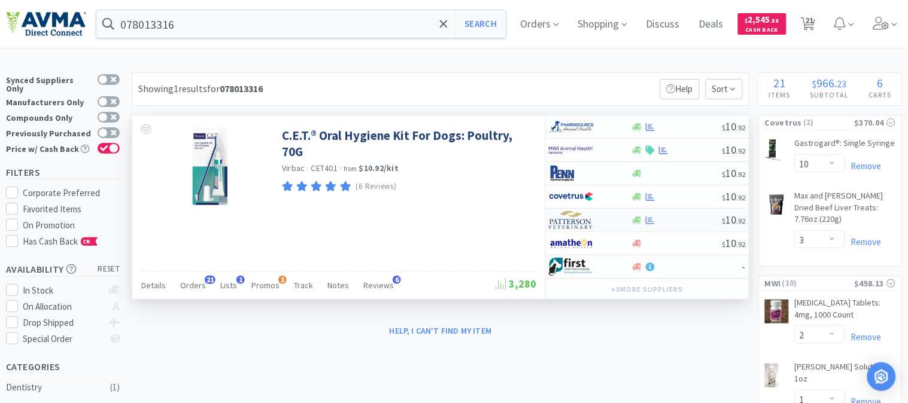
select select "1"
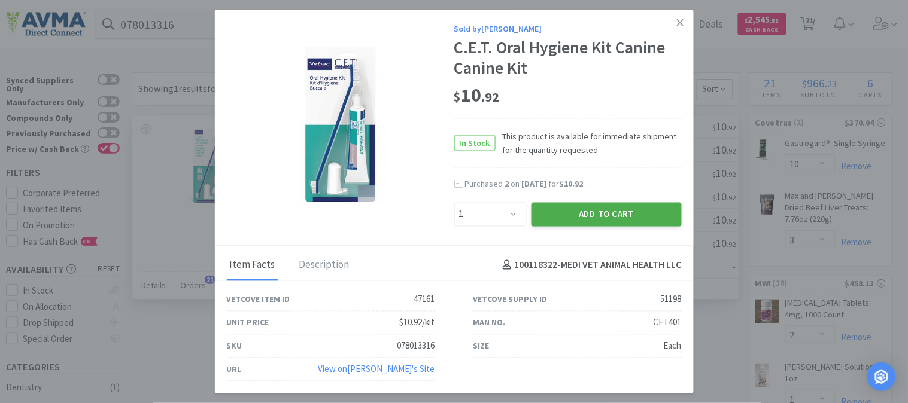
click at [614, 213] on button "Add to Cart" at bounding box center [606, 214] width 150 height 24
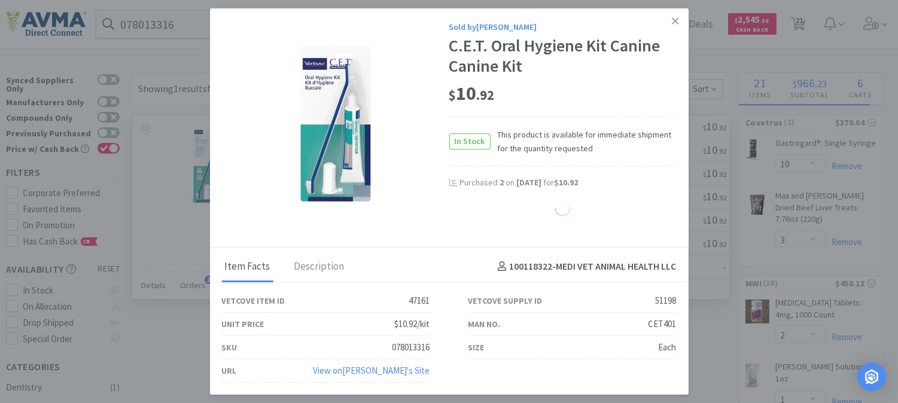
select select "1"
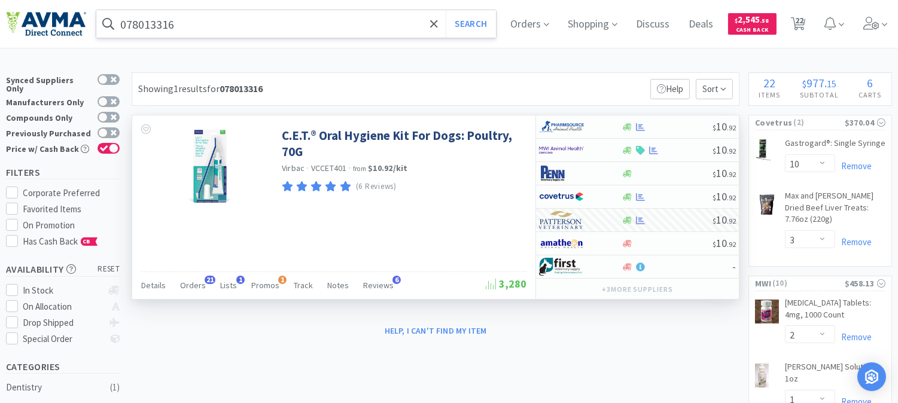
click at [154, 22] on input "078013316" at bounding box center [296, 24] width 400 height 28
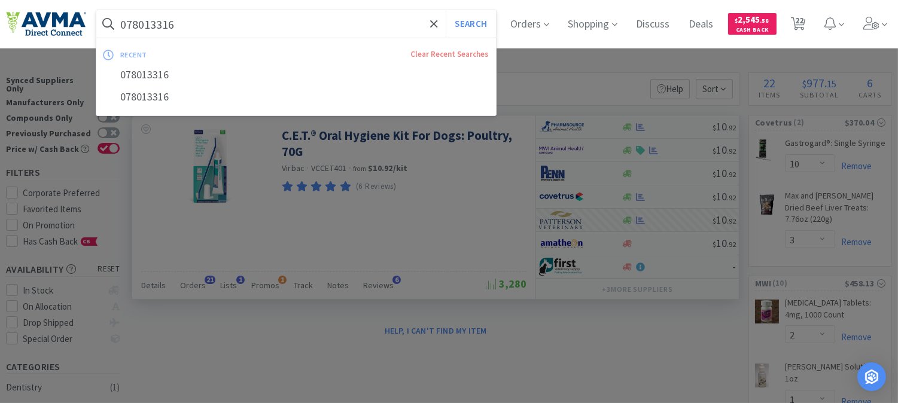
paste input "092"
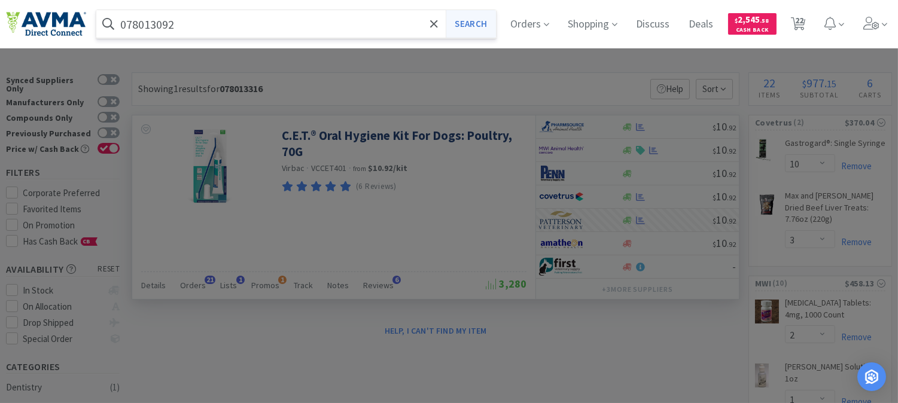
type input "078013092"
click at [479, 25] on button "Search" at bounding box center [471, 24] width 50 height 28
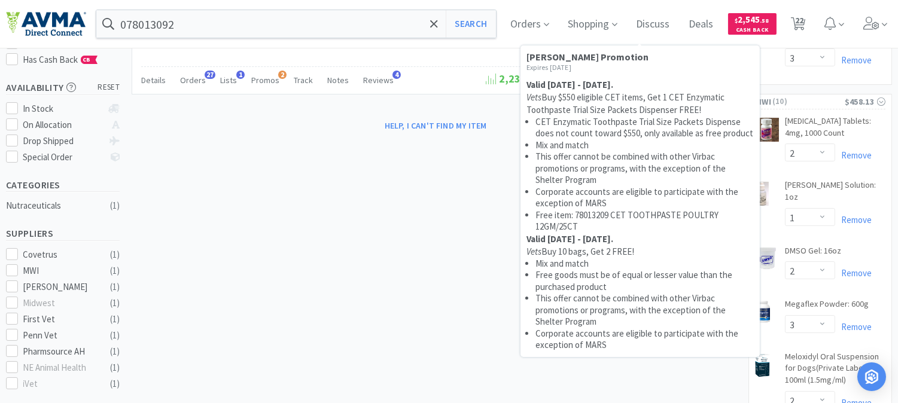
scroll to position [199, 0]
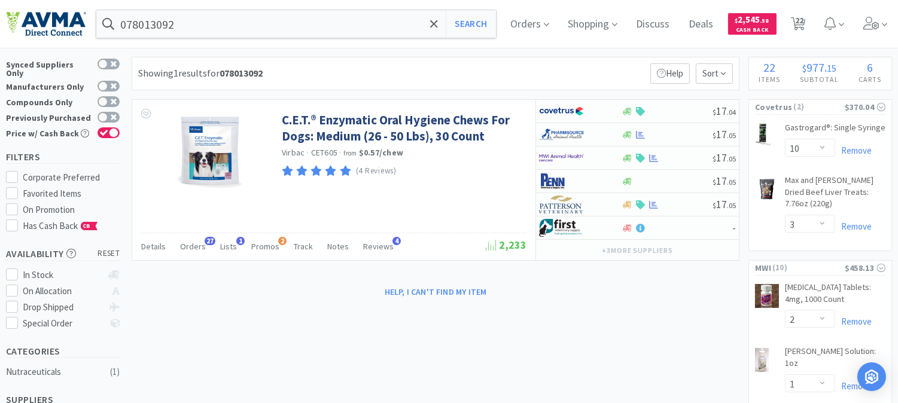
scroll to position [0, 0]
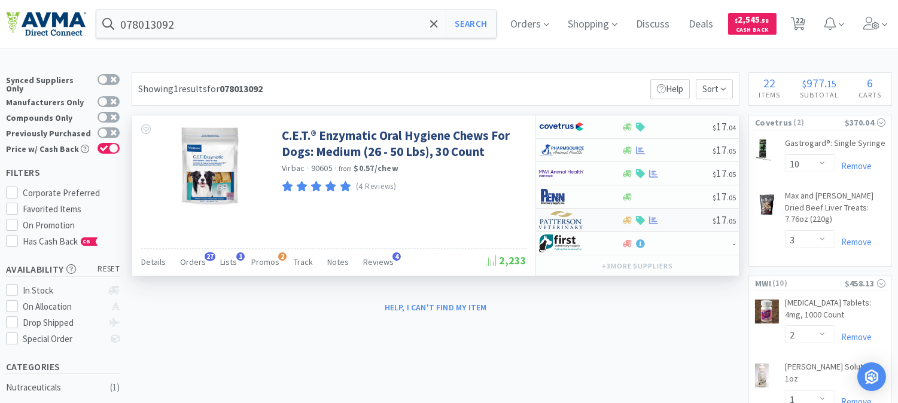
click at [554, 221] on img at bounding box center [561, 220] width 45 height 18
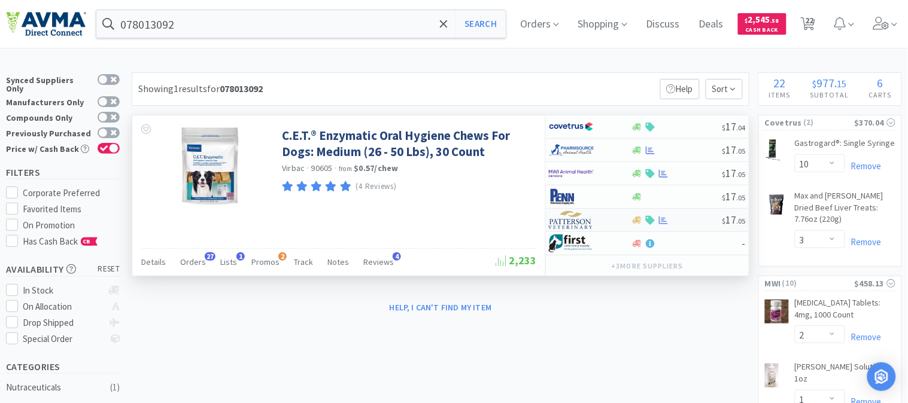
select select "1"
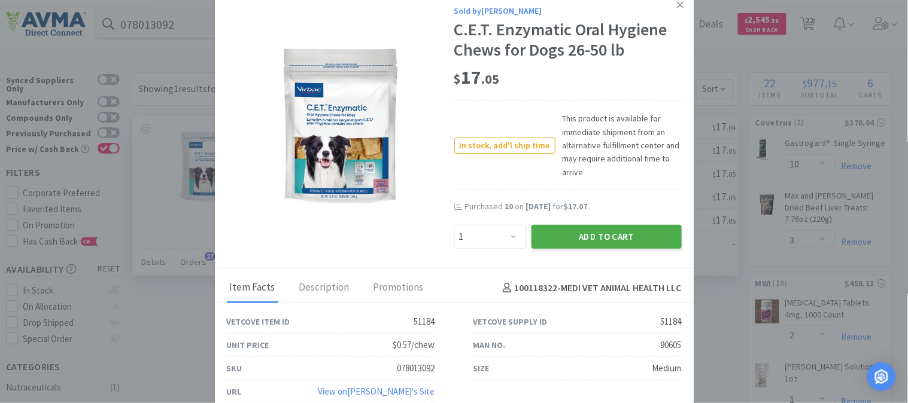
click at [599, 235] on button "Add to Cart" at bounding box center [606, 237] width 150 height 24
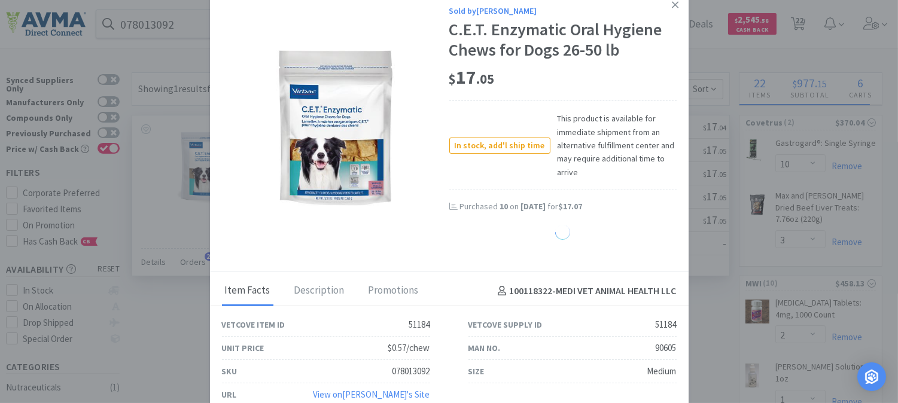
select select "1"
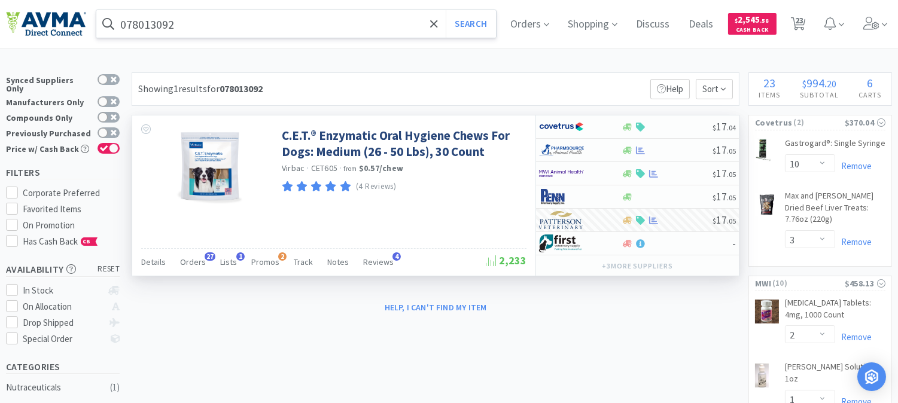
click at [210, 31] on input "078013092" at bounding box center [296, 24] width 400 height 28
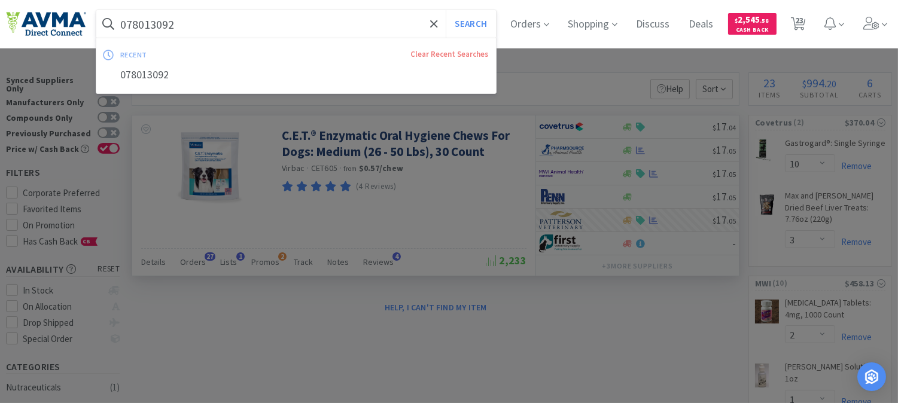
paste input "907093"
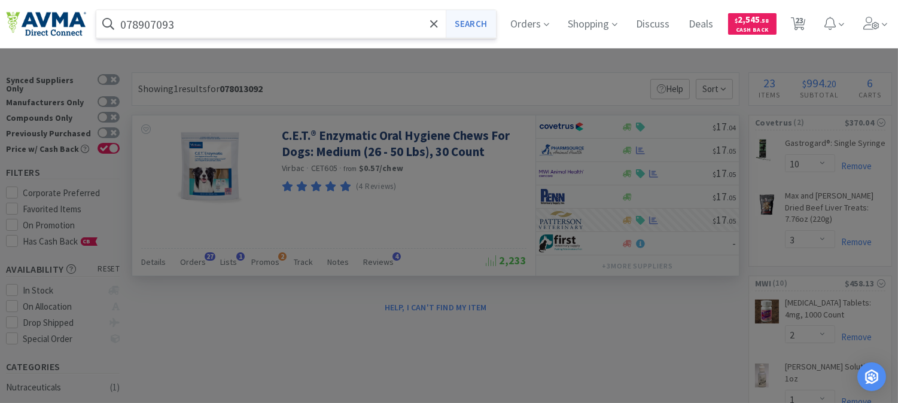
type input "078907093"
click at [481, 25] on button "Search" at bounding box center [471, 24] width 50 height 28
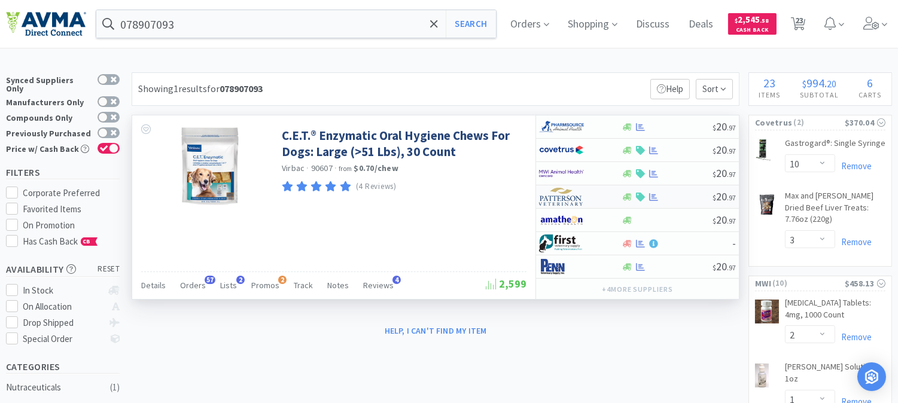
click at [572, 198] on img at bounding box center [561, 197] width 45 height 18
select select "1"
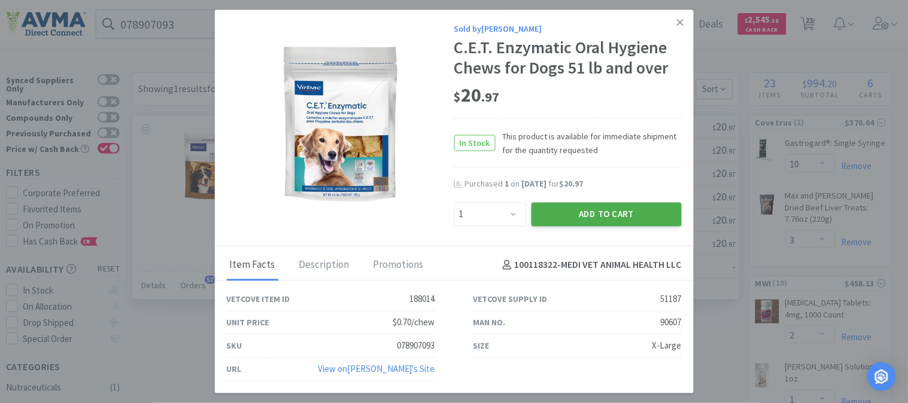
click at [605, 209] on button "Add to Cart" at bounding box center [606, 214] width 150 height 24
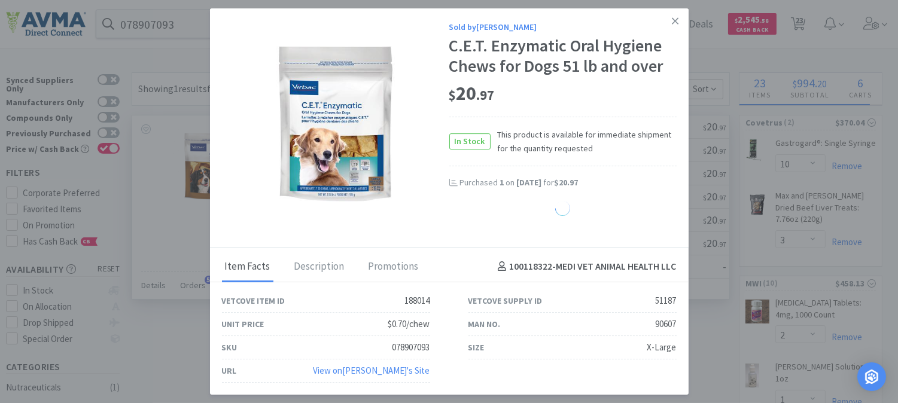
select select "1"
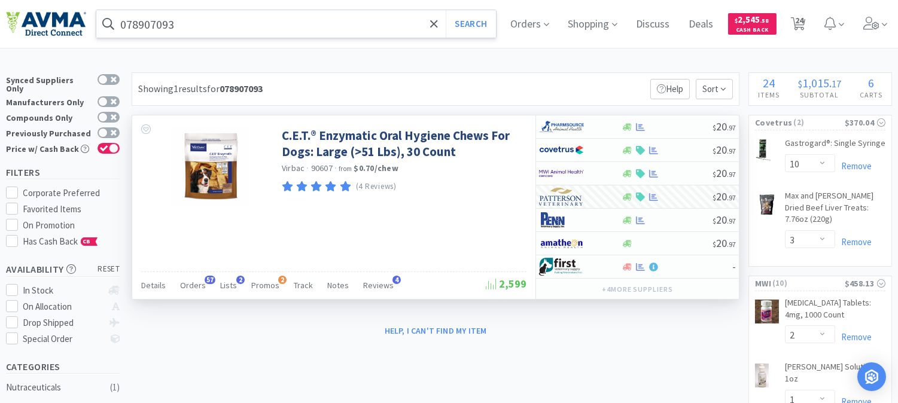
click at [210, 21] on input "078907093" at bounding box center [296, 24] width 400 height 28
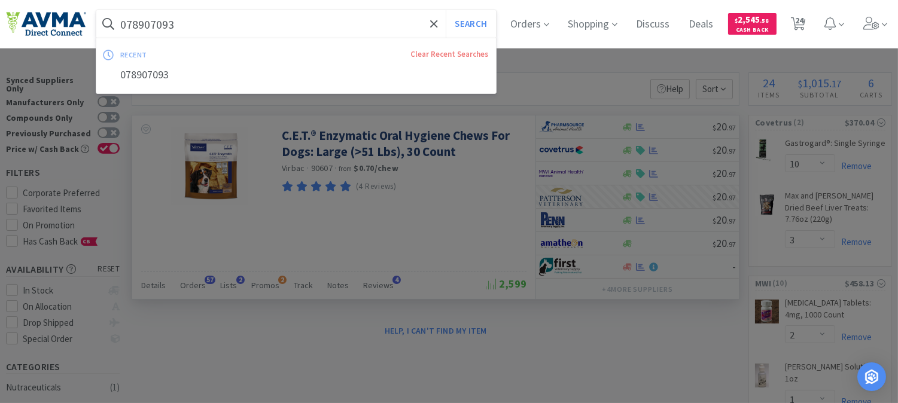
paste input "013050"
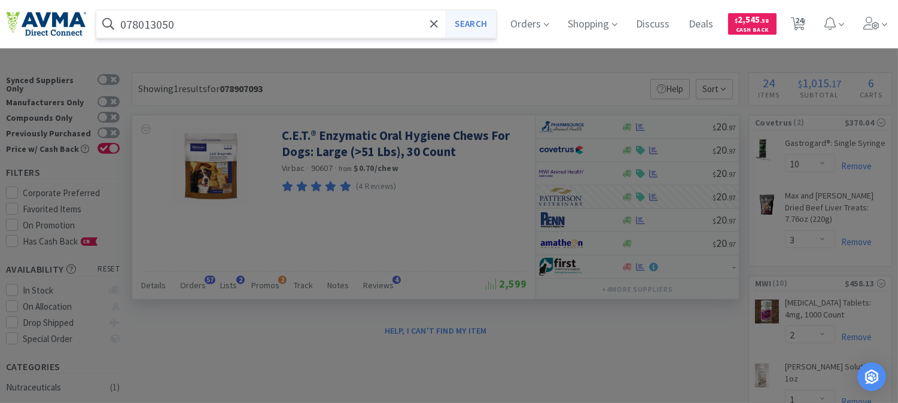
type input "078013050"
click at [466, 19] on button "Search" at bounding box center [471, 24] width 50 height 28
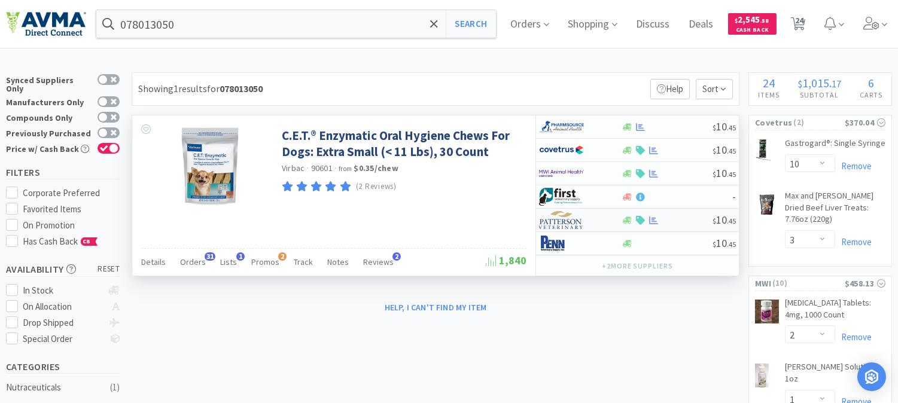
click at [560, 223] on img at bounding box center [561, 220] width 45 height 18
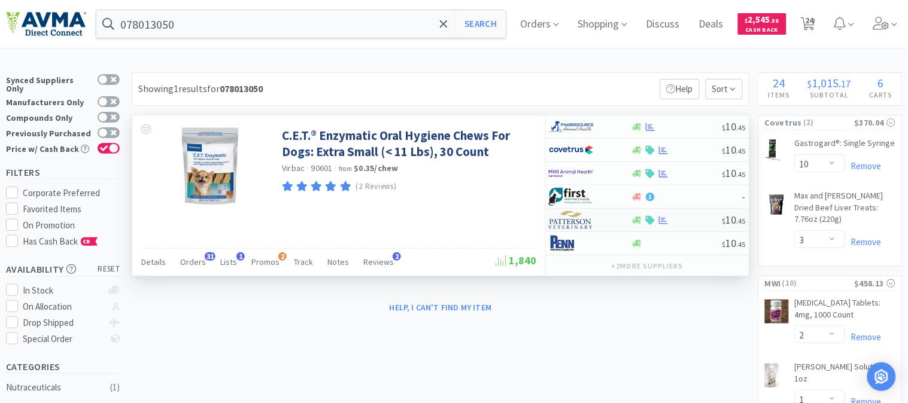
select select "1"
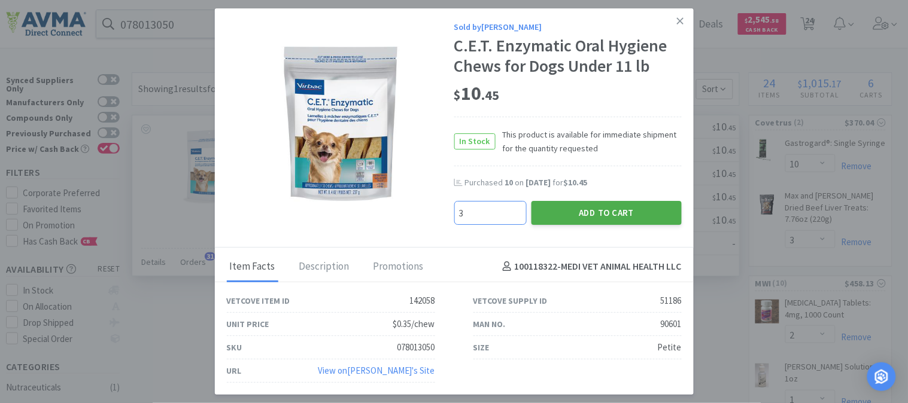
type input "3"
click at [573, 212] on button "Add to Cart" at bounding box center [606, 213] width 150 height 24
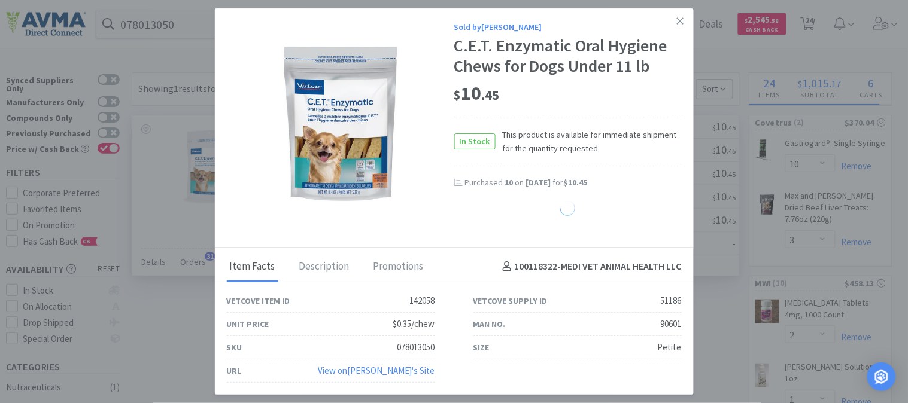
select select "3"
select select "1"
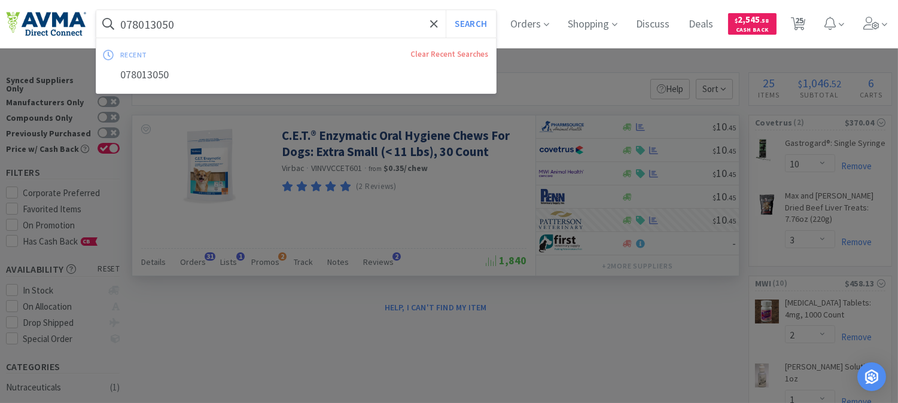
click at [160, 25] on input "078013050" at bounding box center [296, 24] width 400 height 28
paste input "233"
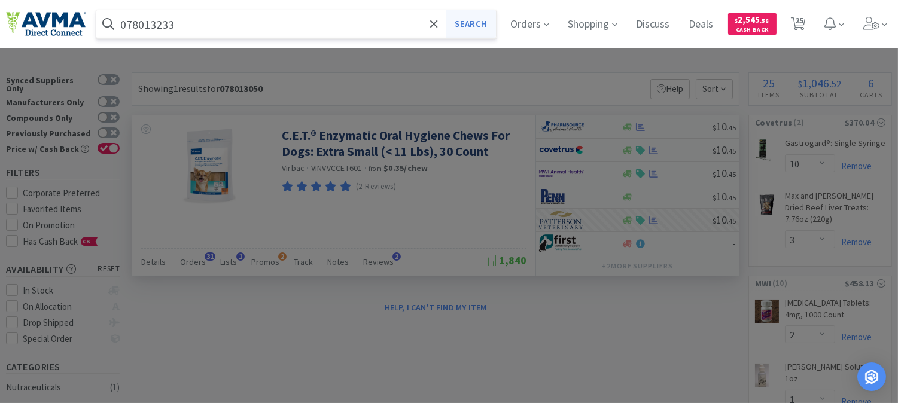
type input "078013233"
click at [484, 22] on button "Search" at bounding box center [471, 24] width 50 height 28
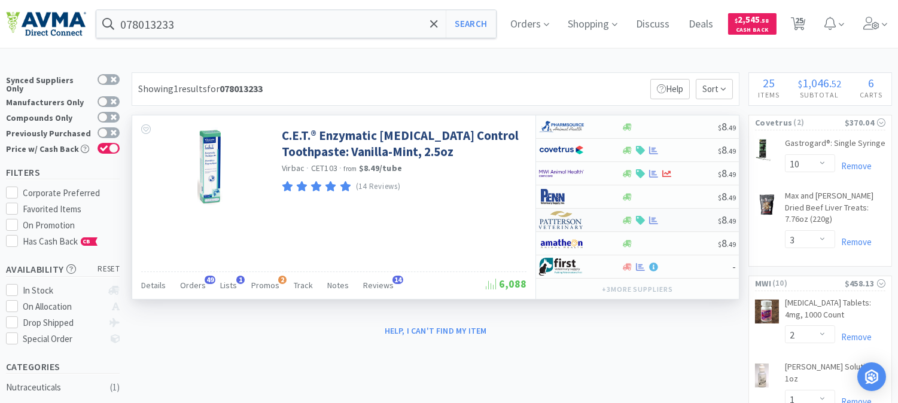
click at [561, 224] on img at bounding box center [561, 220] width 45 height 18
select select "1"
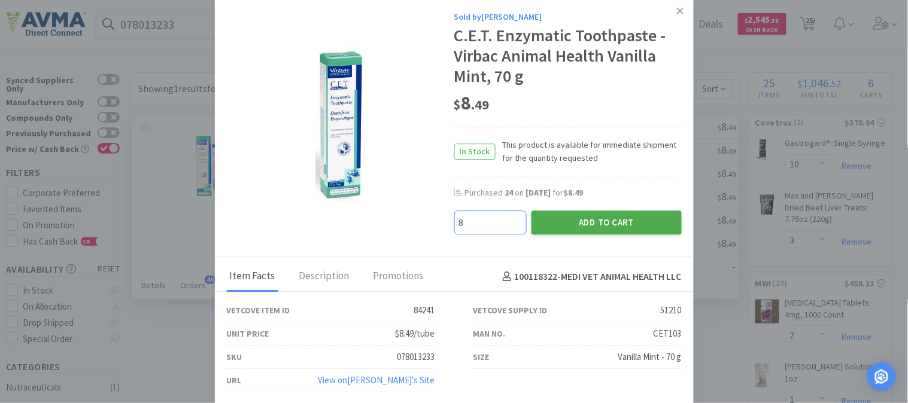
type input "8"
click at [572, 226] on button "Add to Cart" at bounding box center [606, 223] width 150 height 24
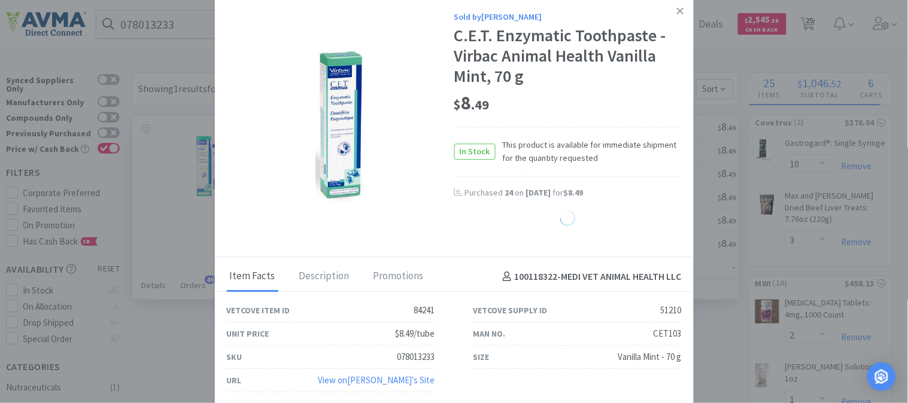
select select "8"
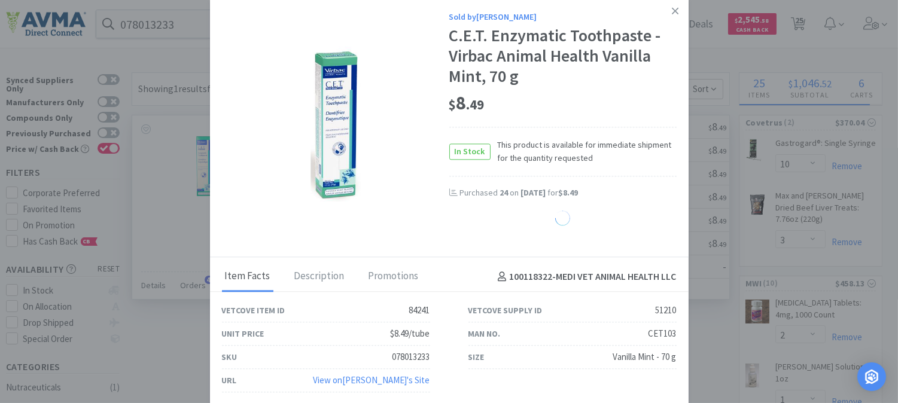
select select "1"
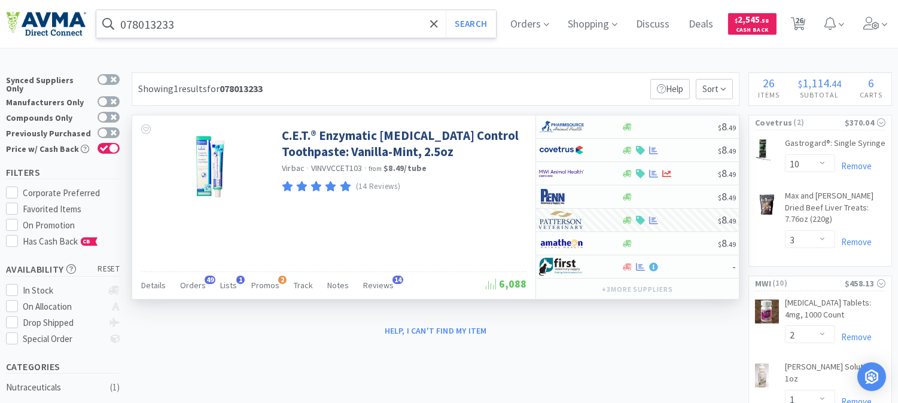
click at [172, 28] on input "078013233" at bounding box center [296, 24] width 400 height 28
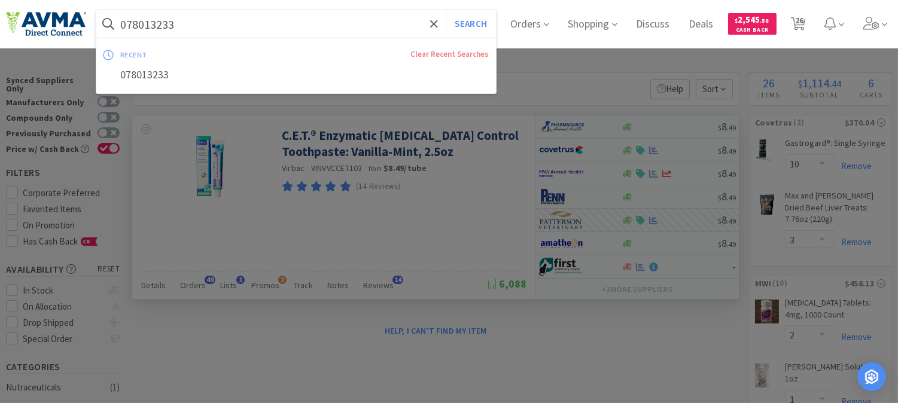
paste input "58"
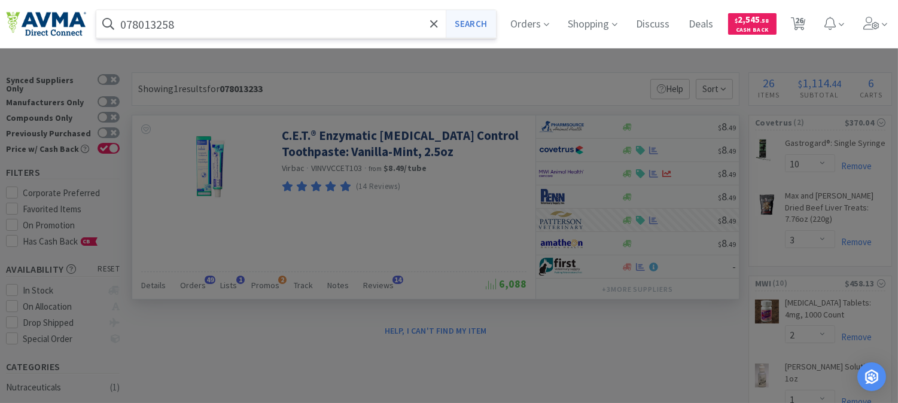
type input "078013258"
click at [482, 19] on button "Search" at bounding box center [471, 24] width 50 height 28
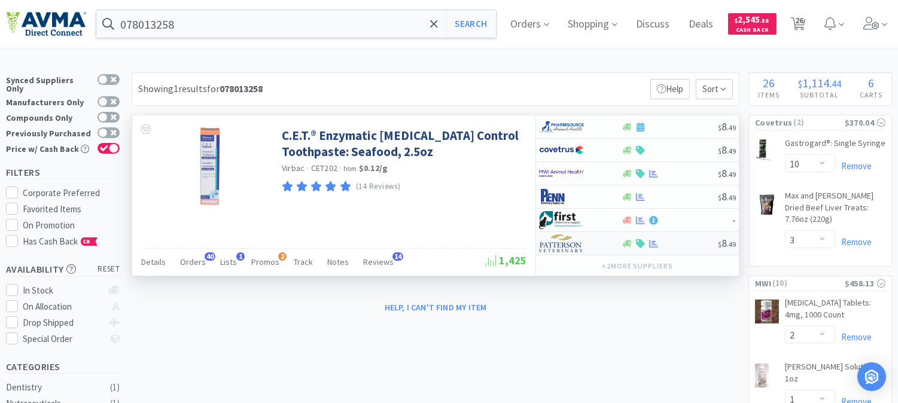
click at [566, 244] on img at bounding box center [561, 244] width 45 height 18
select select "1"
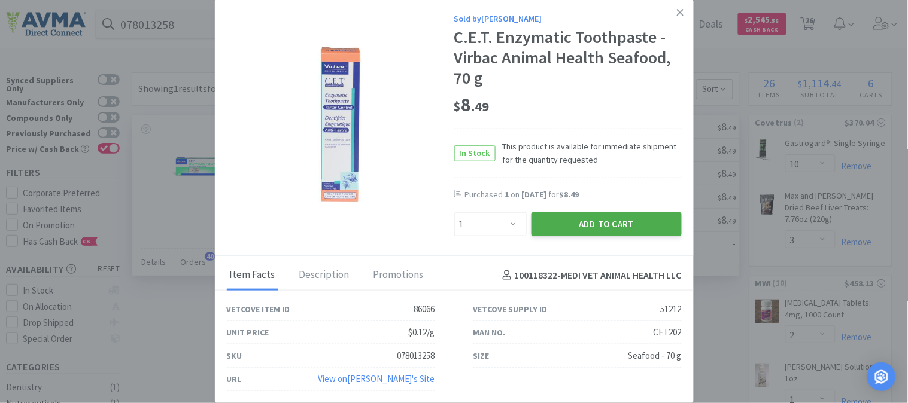
click at [609, 223] on button "Add to Cart" at bounding box center [606, 224] width 150 height 24
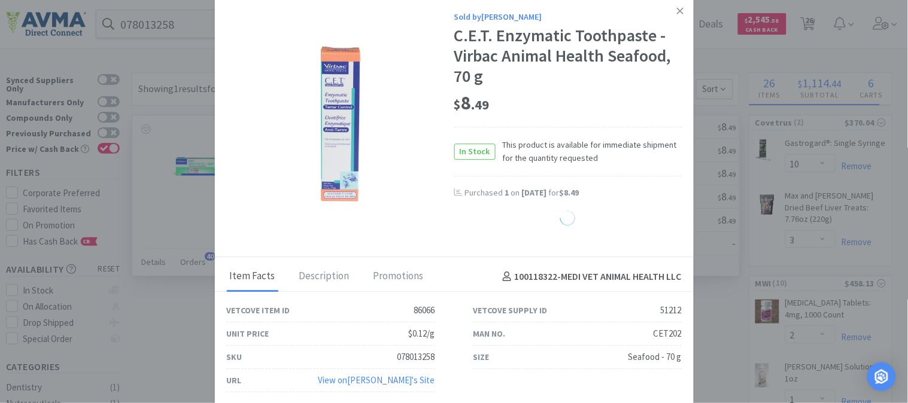
select select "1"
select select "8"
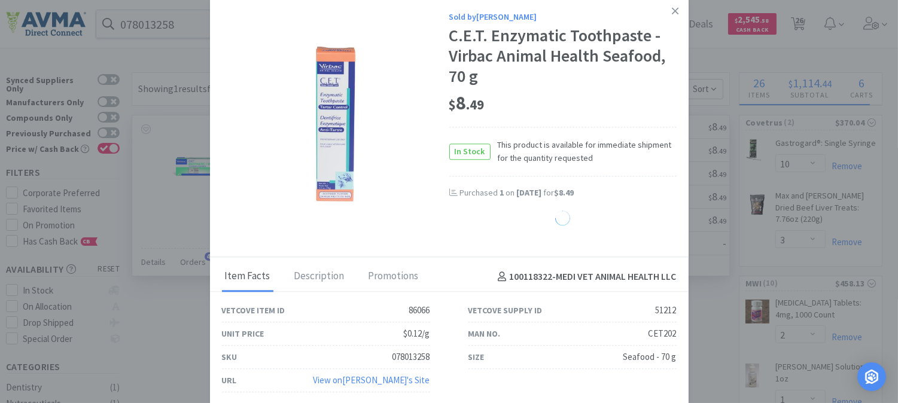
select select "1"
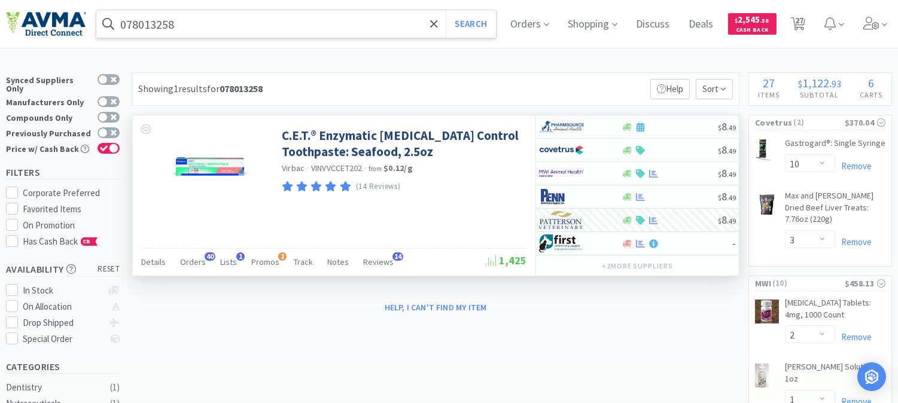
click at [168, 21] on input "078013258" at bounding box center [296, 24] width 400 height 28
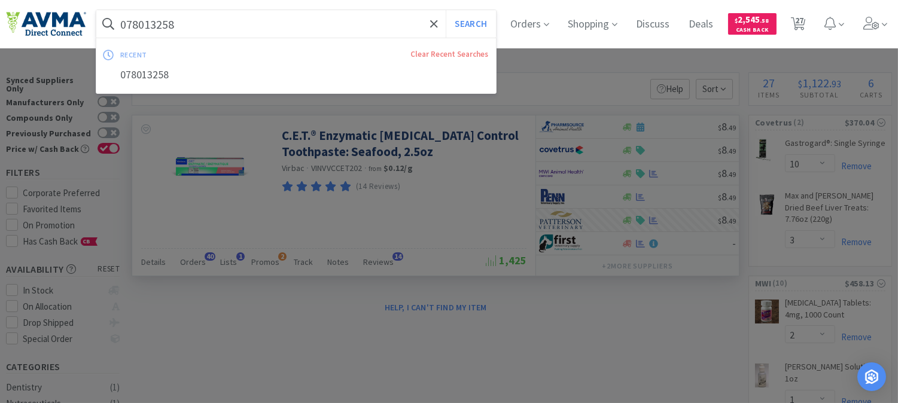
paste input "929495"
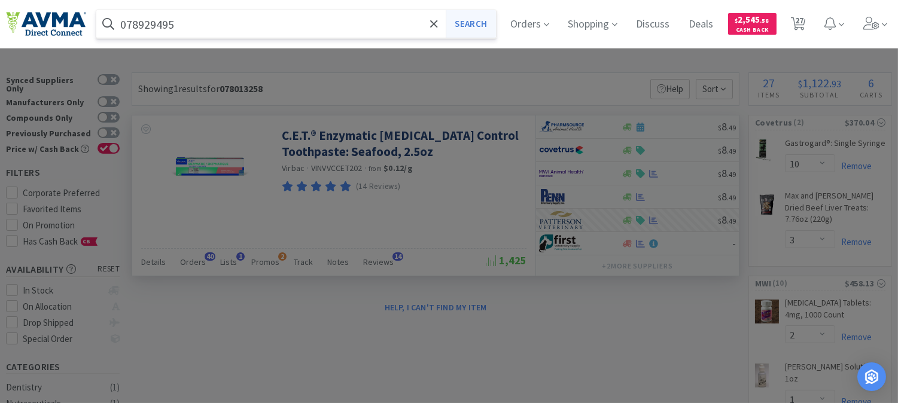
type input "078929495"
click at [482, 18] on button "Search" at bounding box center [471, 24] width 50 height 28
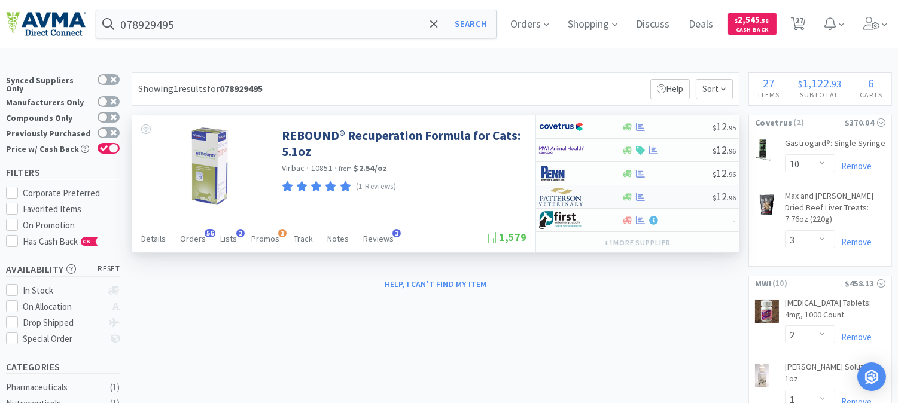
click at [567, 200] on img at bounding box center [561, 197] width 45 height 18
select select "1"
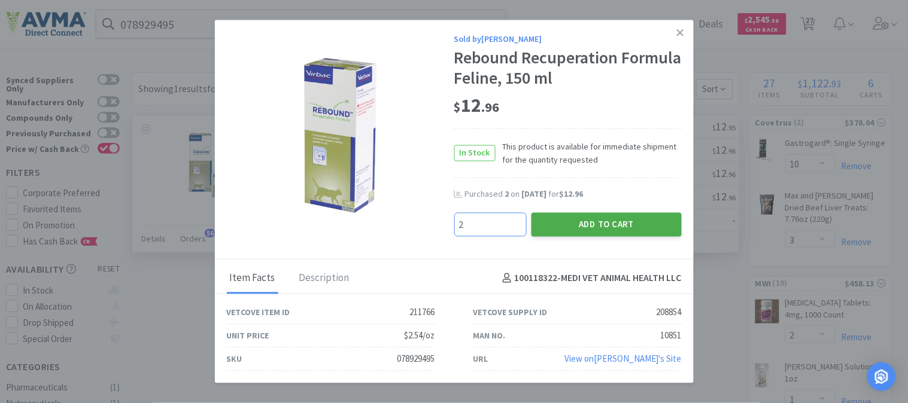
type input "2"
click at [581, 228] on button "Add to Cart" at bounding box center [606, 224] width 150 height 24
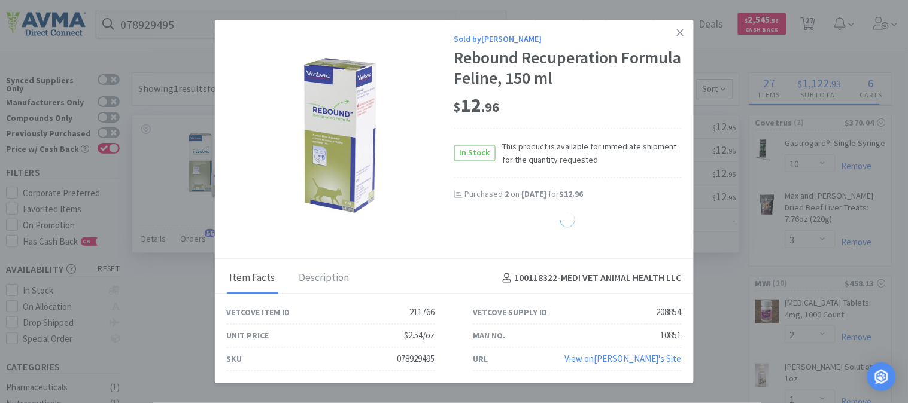
select select "2"
select select "1"
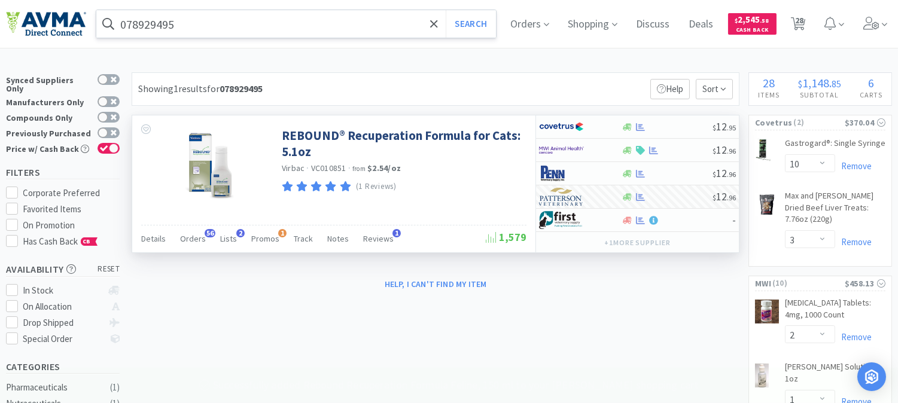
click at [166, 22] on input "078929495" at bounding box center [296, 24] width 400 height 28
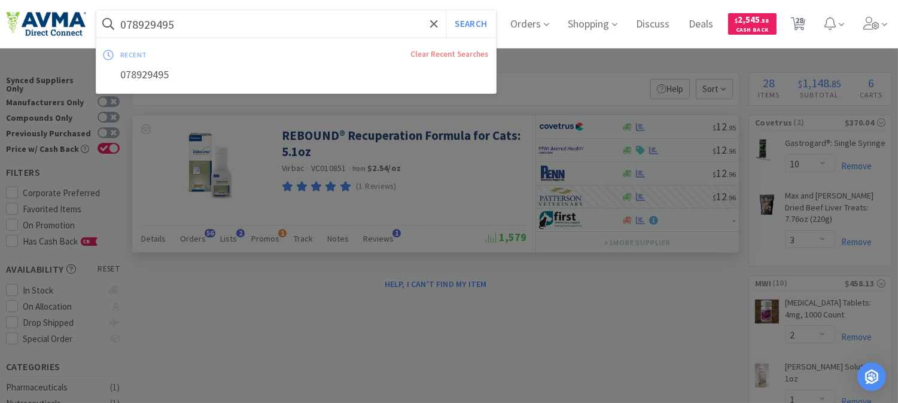
paste input "3"
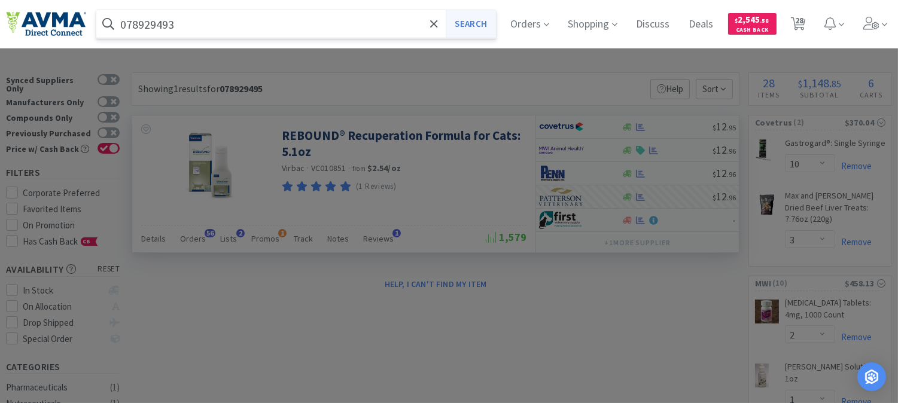
type input "078929493"
click at [491, 24] on button "Search" at bounding box center [471, 24] width 50 height 28
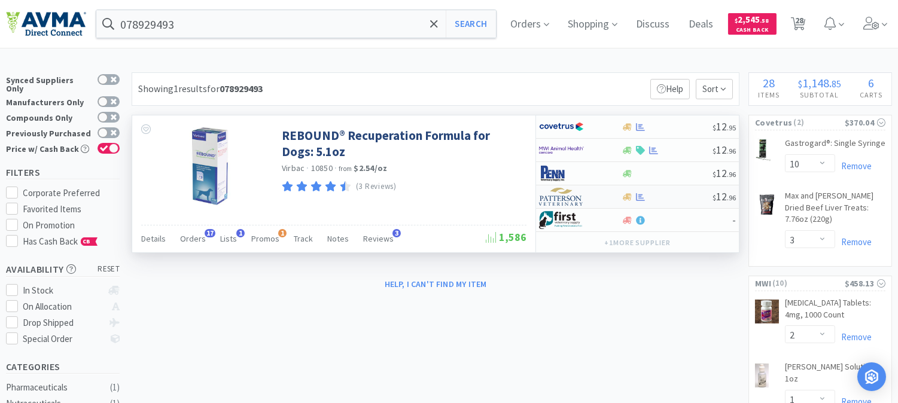
click at [565, 200] on img at bounding box center [561, 197] width 45 height 18
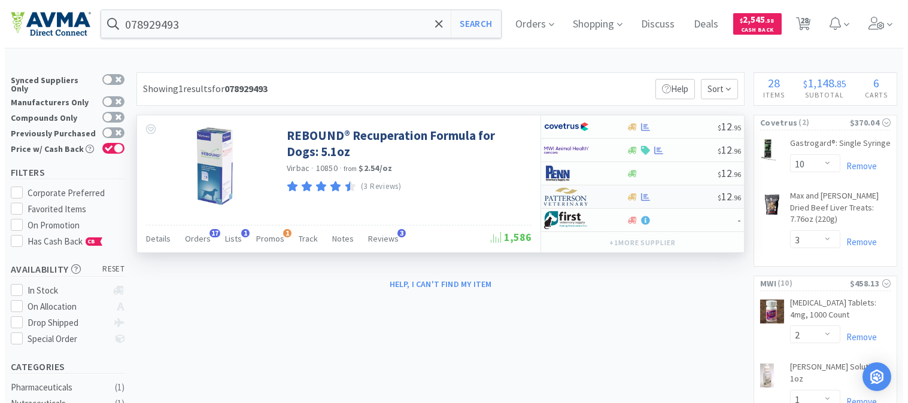
select select "1"
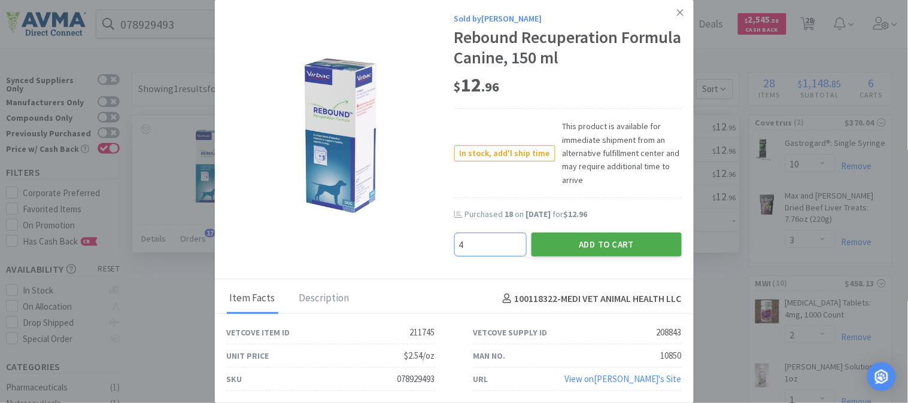
type input "4"
click at [613, 239] on button "Add to Cart" at bounding box center [606, 245] width 150 height 24
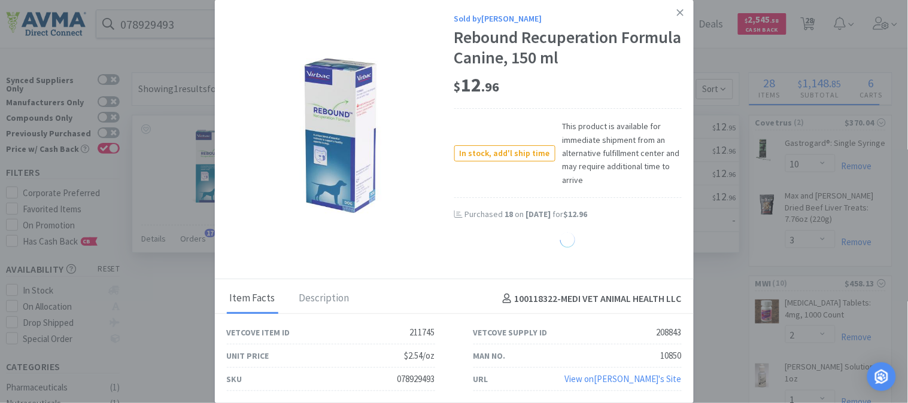
select select "4"
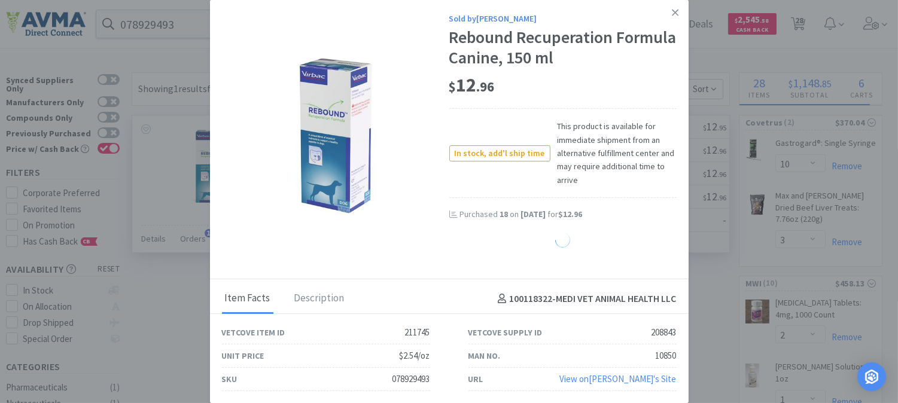
select select "1"
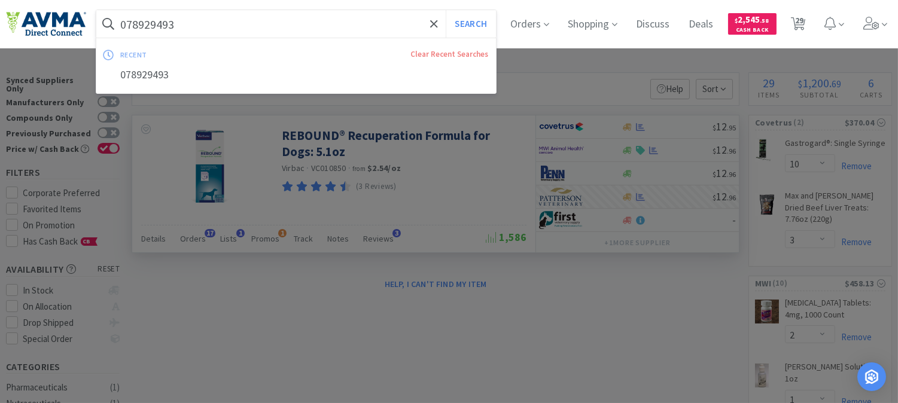
click at [236, 29] on input "078929493" at bounding box center [296, 24] width 400 height 28
paste input "502314"
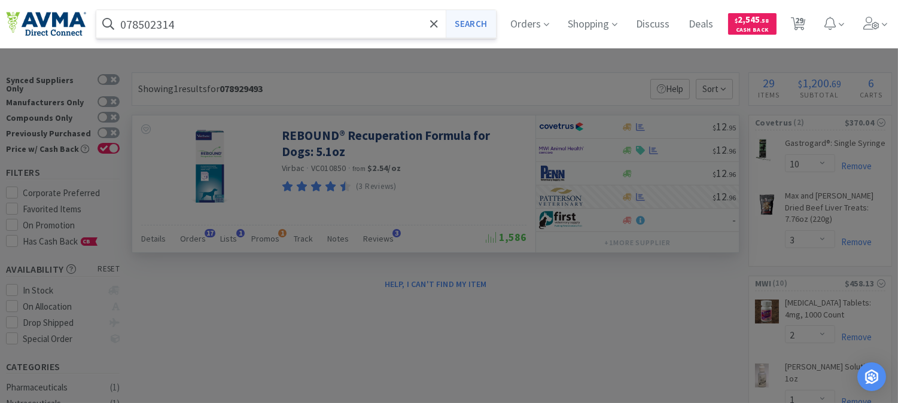
type input "078502314"
click at [494, 17] on button "Search" at bounding box center [471, 24] width 50 height 28
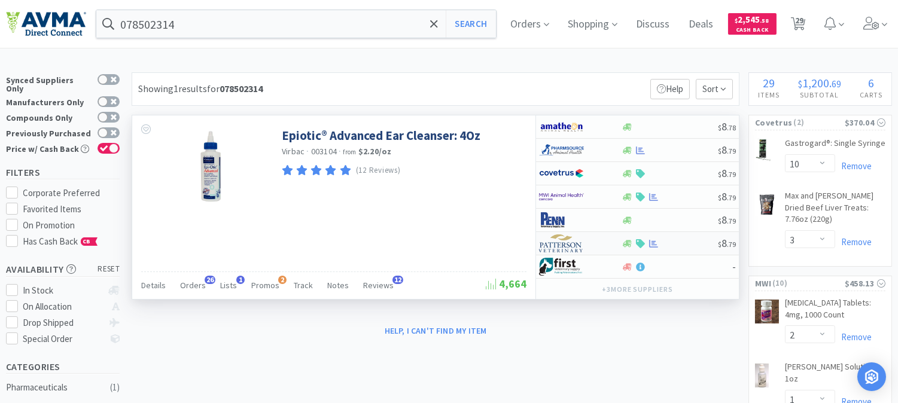
click at [555, 242] on img at bounding box center [561, 244] width 45 height 18
select select "1"
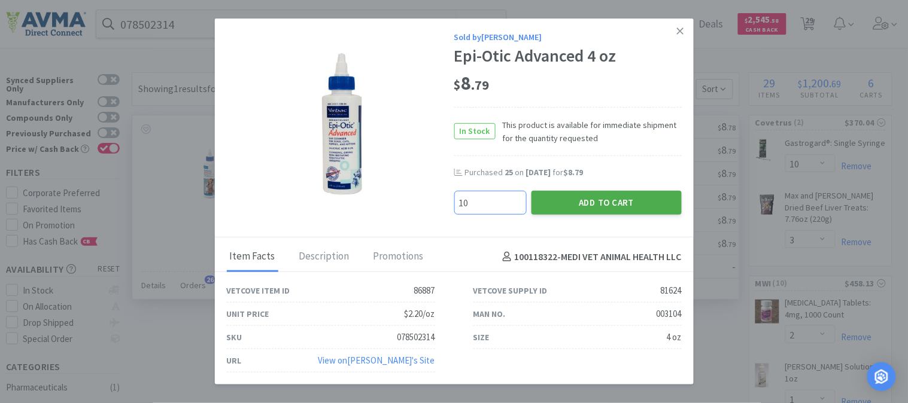
type input "10"
click at [595, 205] on button "Add to Cart" at bounding box center [606, 203] width 150 height 24
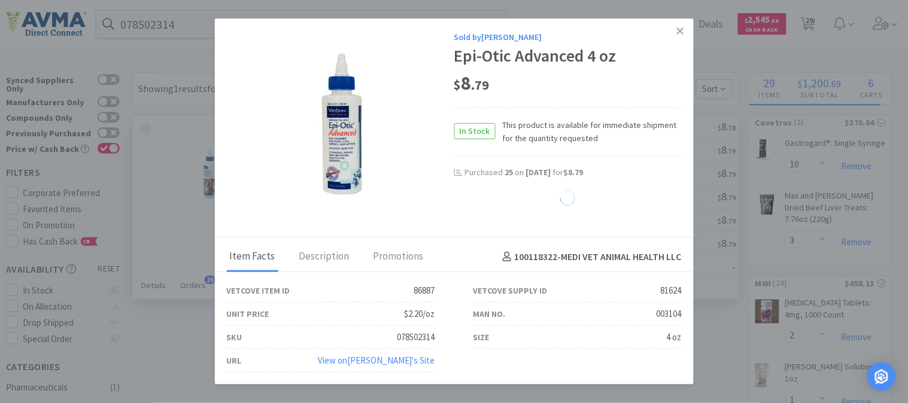
select select "10"
select select "1"
select select "2"
select select "4"
select select "1"
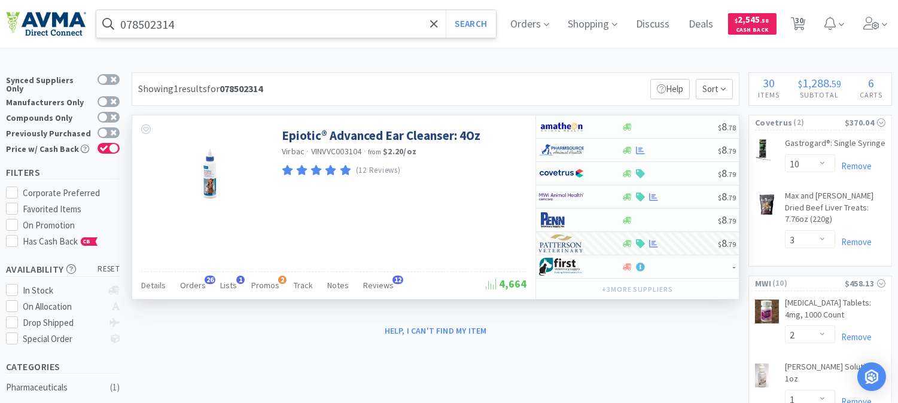
click at [206, 22] on input "078502314" at bounding box center [296, 24] width 400 height 28
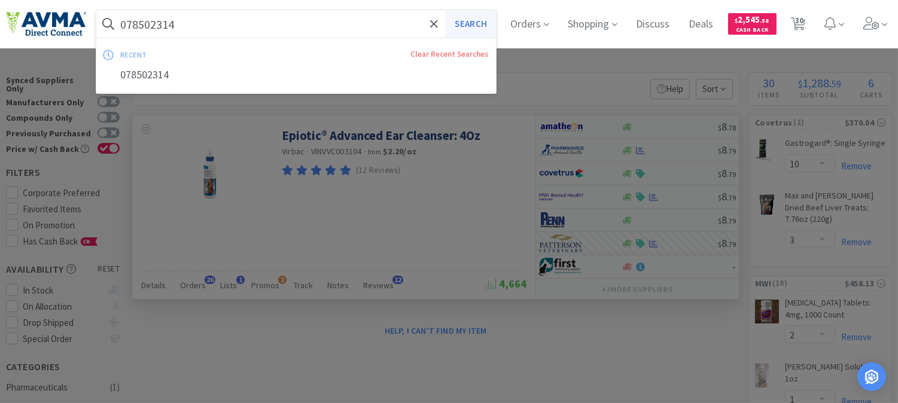
click at [494, 26] on button "Search" at bounding box center [471, 24] width 50 height 28
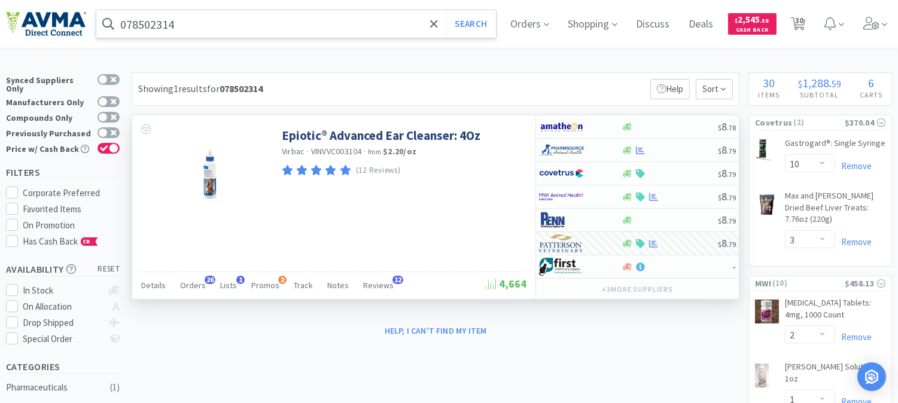
click at [159, 18] on input "078502314" at bounding box center [296, 24] width 400 height 28
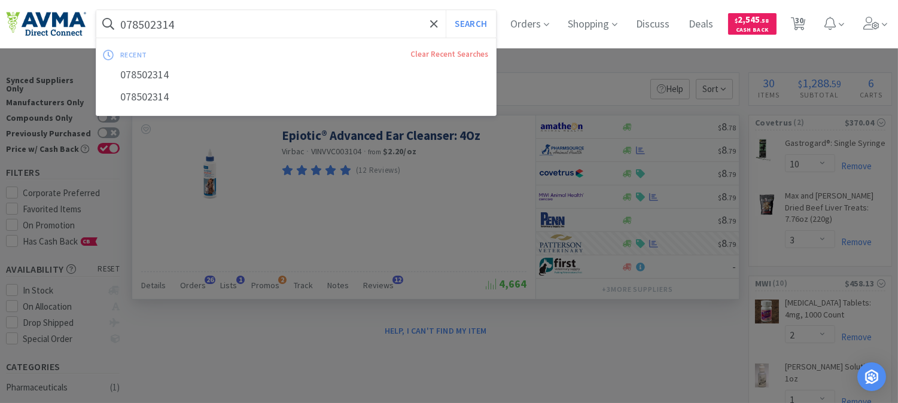
paste input "932369"
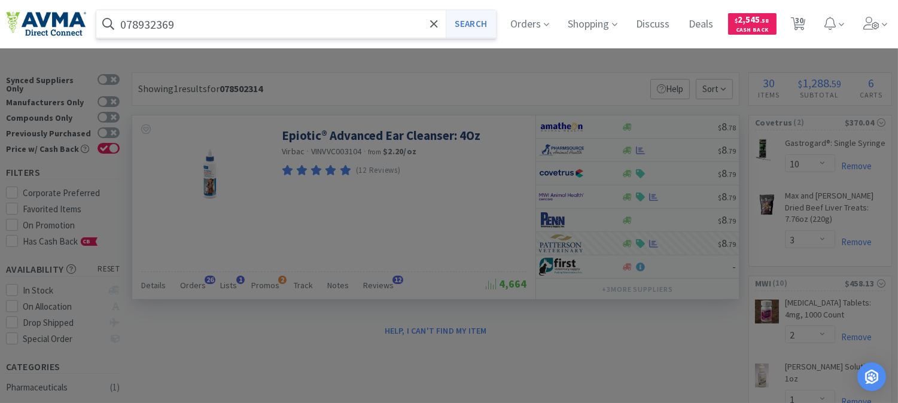
type input "078932369"
click at [467, 25] on button "Search" at bounding box center [471, 24] width 50 height 28
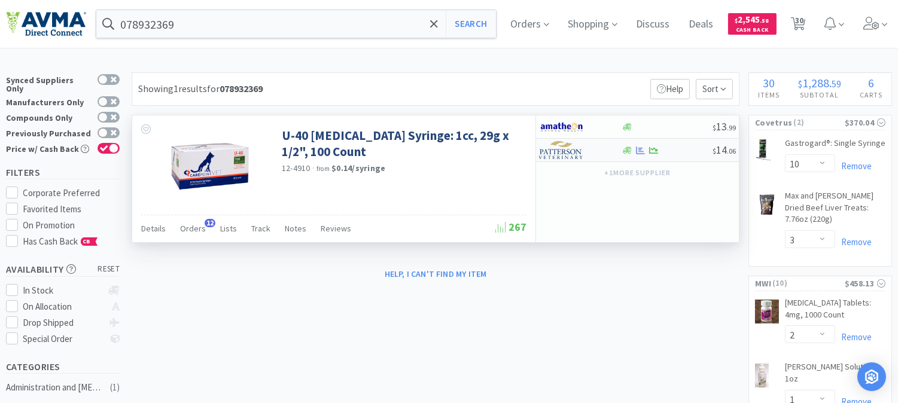
click at [555, 153] on img at bounding box center [561, 150] width 45 height 18
select select "1"
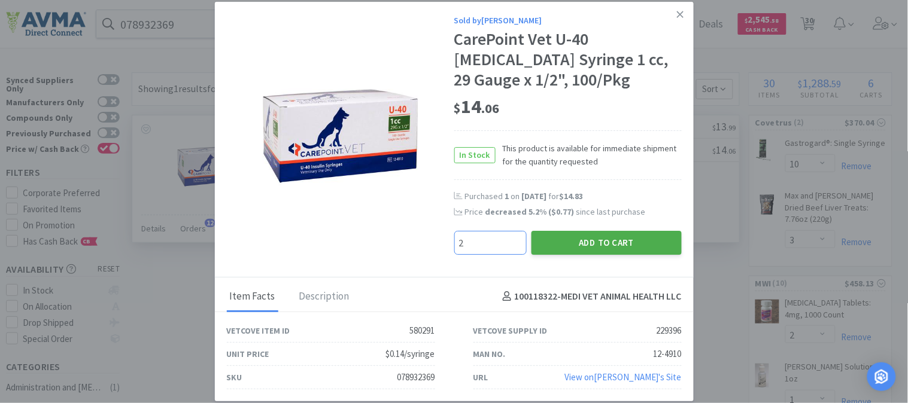
type input "2"
click at [612, 244] on button "Add to Cart" at bounding box center [606, 243] width 150 height 24
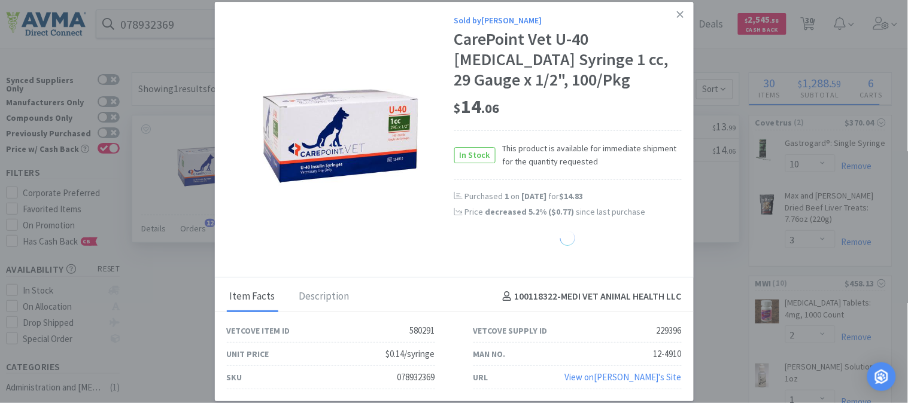
select select "2"
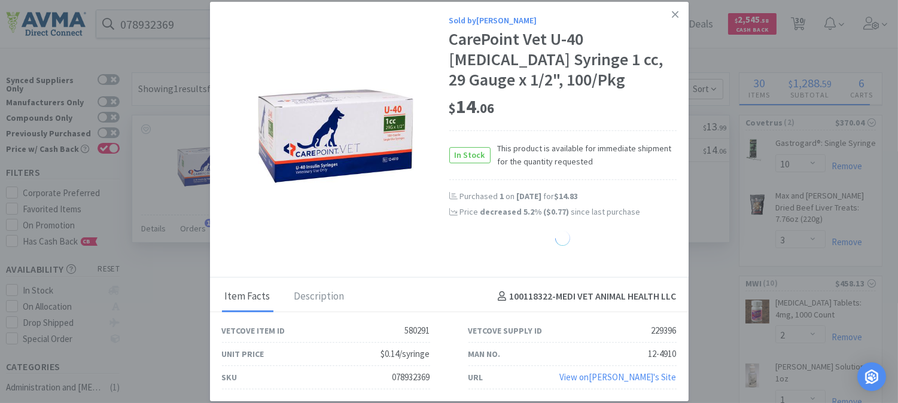
select select "1"
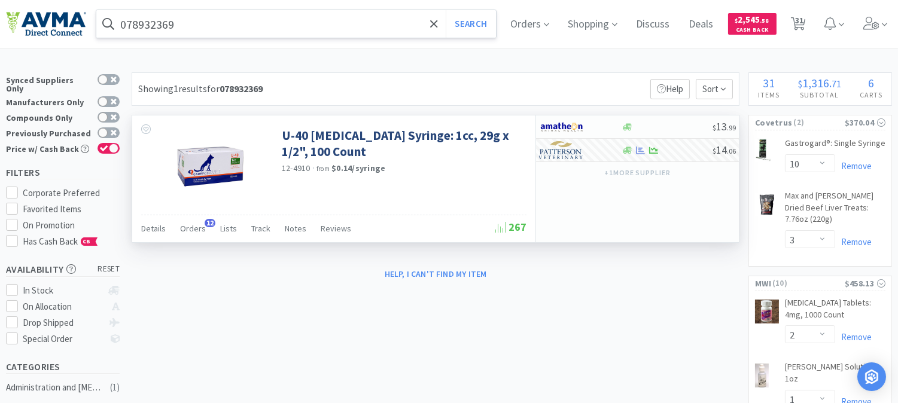
click at [166, 19] on input "078932369" at bounding box center [296, 24] width 400 height 28
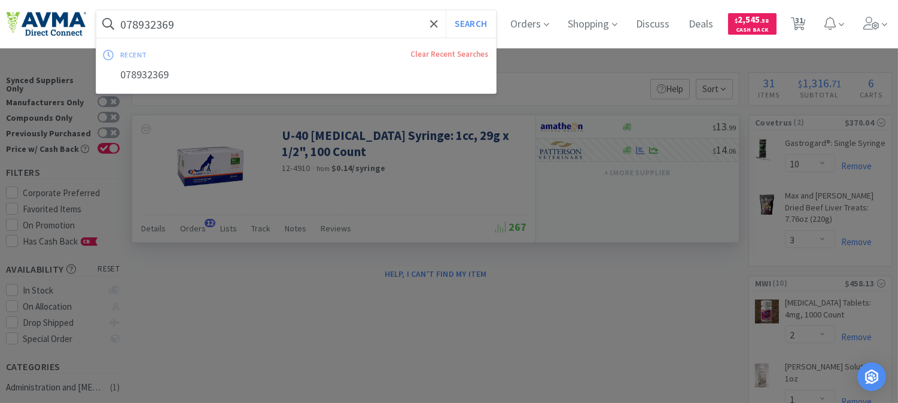
paste input "4204"
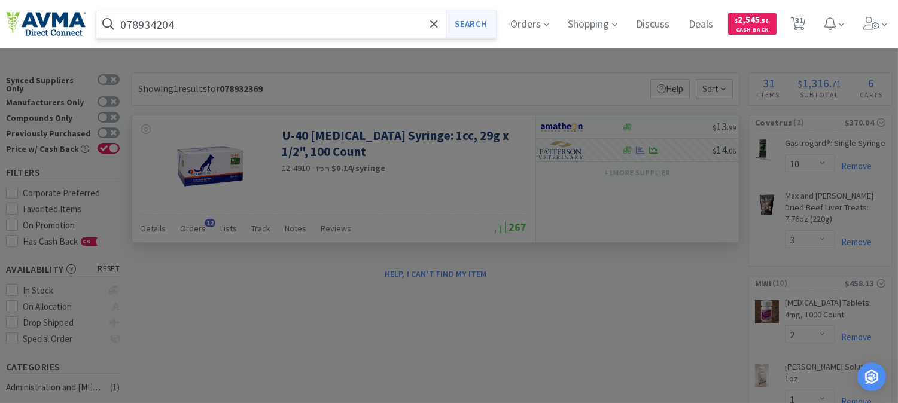
type input "078934204"
click at [478, 19] on button "Search" at bounding box center [471, 24] width 50 height 28
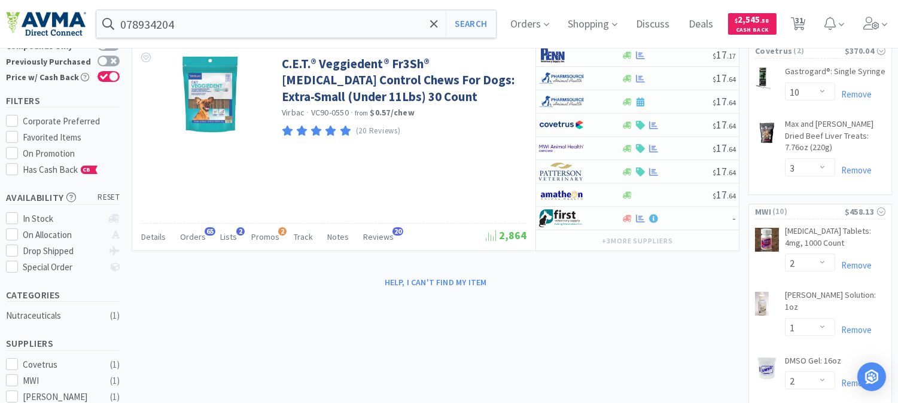
scroll to position [66, 0]
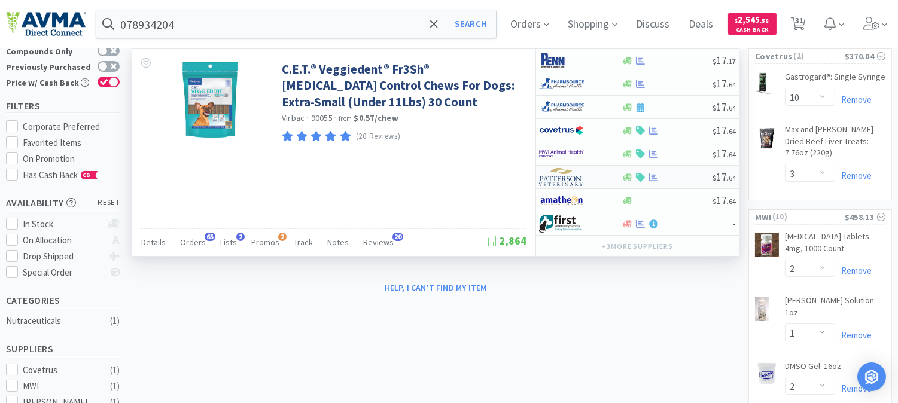
click at [565, 180] on img at bounding box center [561, 177] width 45 height 18
select select "1"
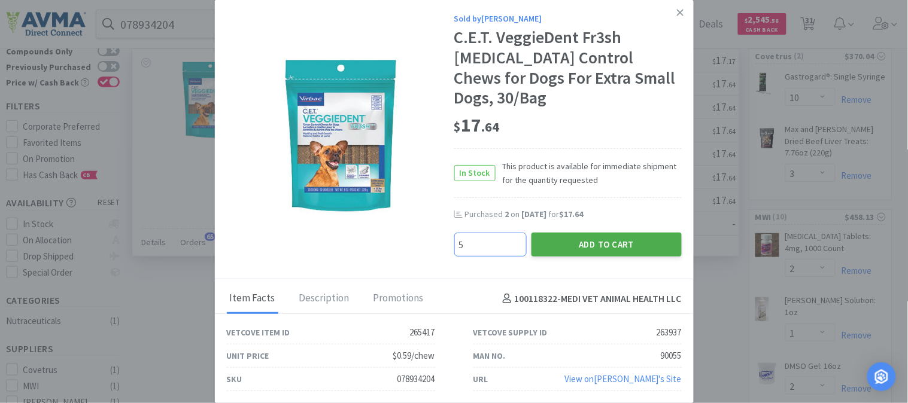
type input "5"
click at [588, 233] on button "Add to Cart" at bounding box center [606, 245] width 150 height 24
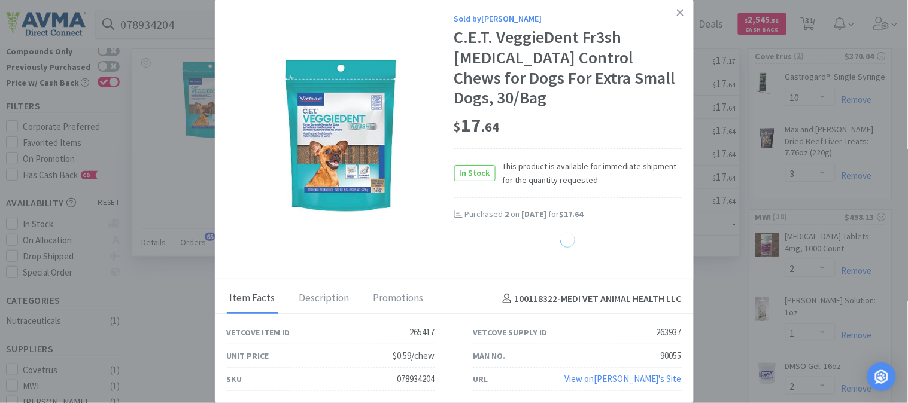
select select "5"
select select "10"
select select "1"
select select "2"
select select "4"
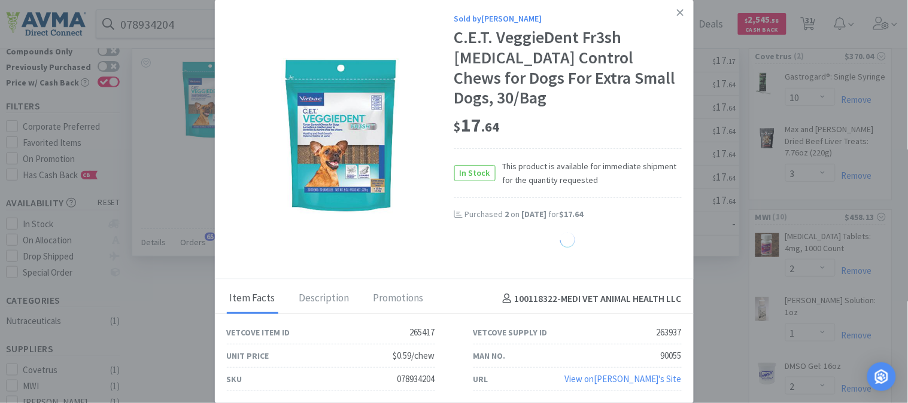
select select "1"
select select "2"
select select "1"
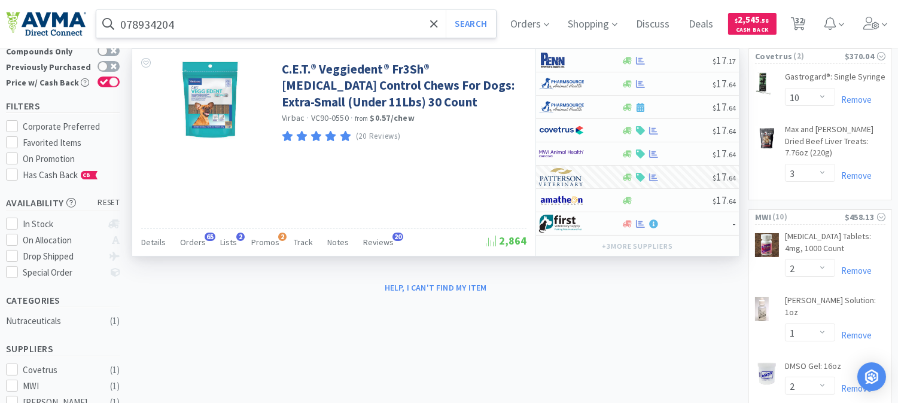
click at [140, 25] on input "078934204" at bounding box center [296, 24] width 400 height 28
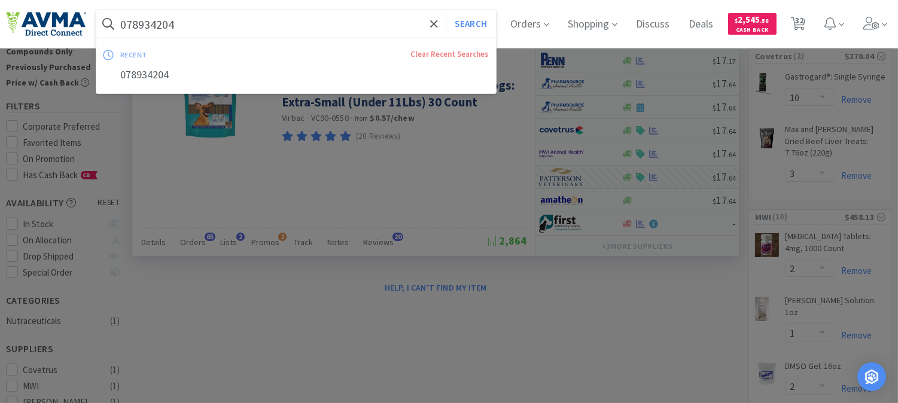
paste input "6"
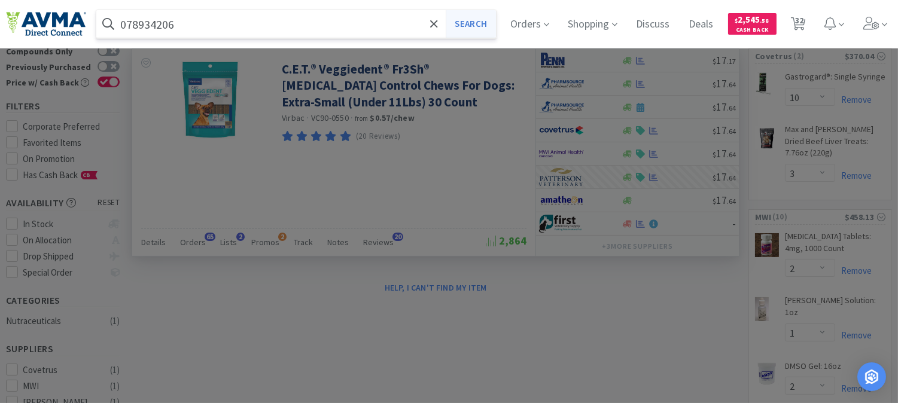
type input "078934206"
click at [461, 22] on button "Search" at bounding box center [471, 24] width 50 height 28
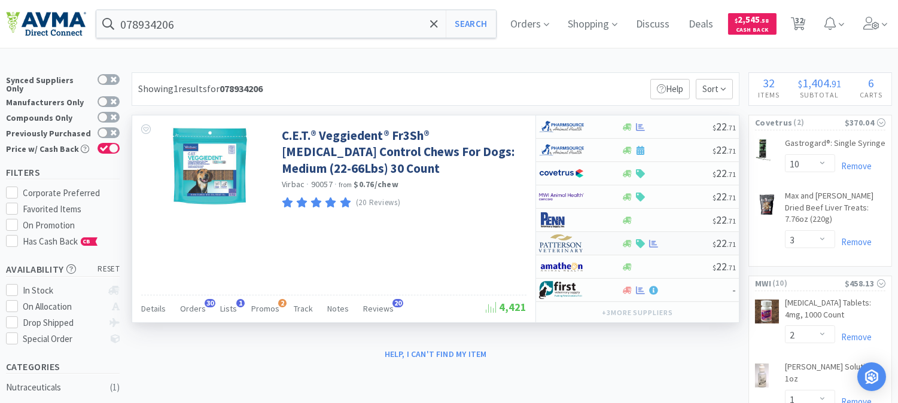
click at [567, 245] on img at bounding box center [561, 244] width 45 height 18
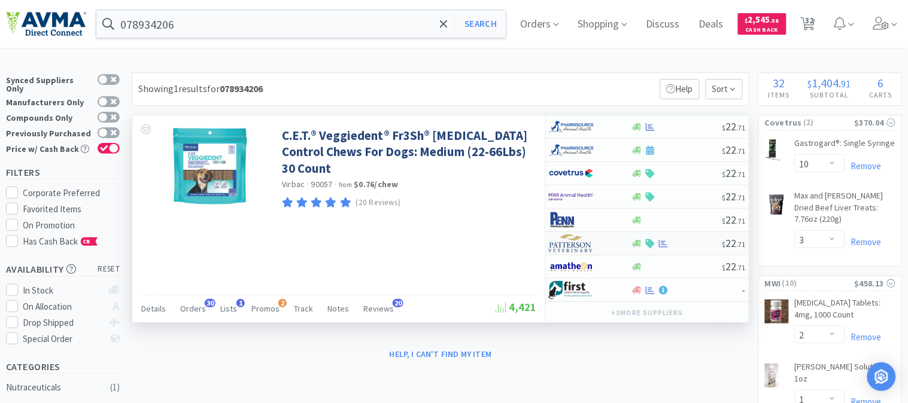
select select "1"
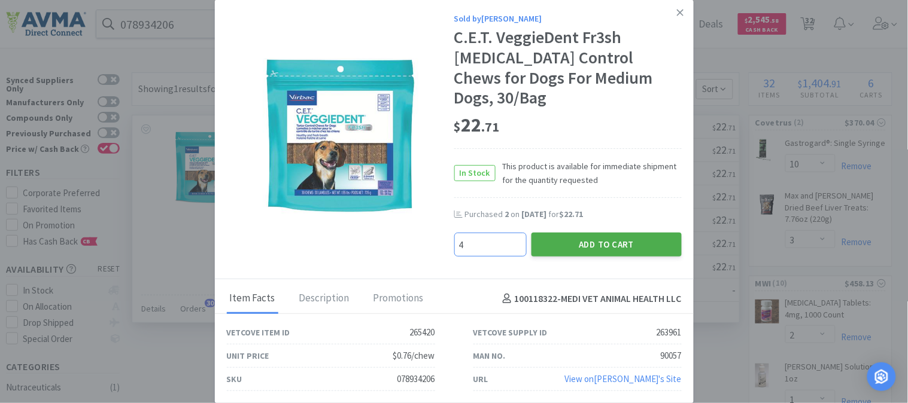
type input "4"
click at [569, 233] on button "Add to Cart" at bounding box center [606, 245] width 150 height 24
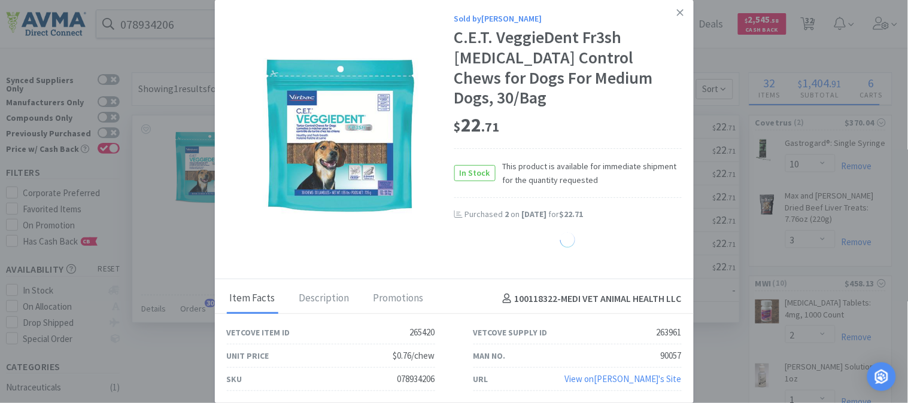
select select "4"
select select "10"
select select "1"
select select "2"
select select "4"
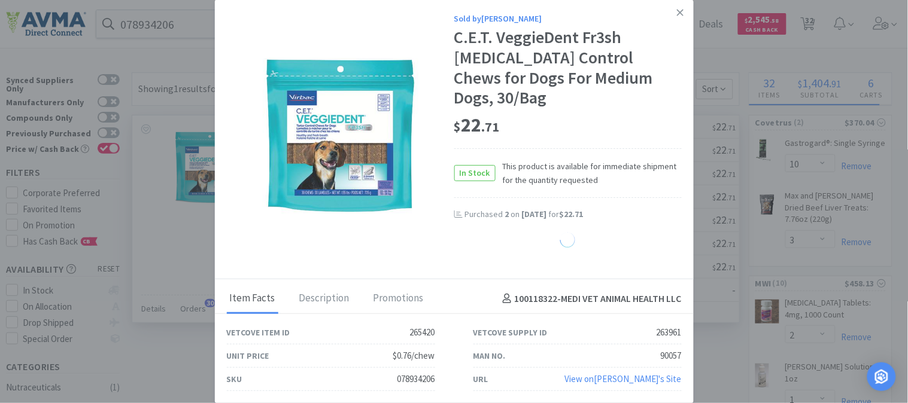
select select "1"
select select "2"
select select "1"
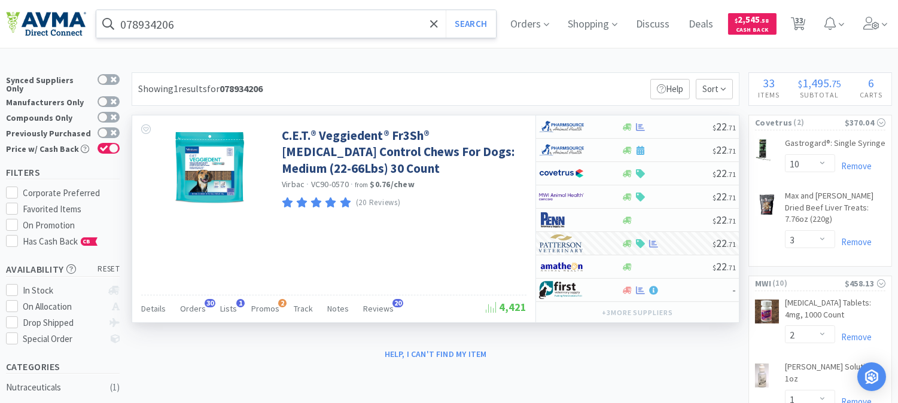
click at [156, 23] on input "078934206" at bounding box center [296, 24] width 400 height 28
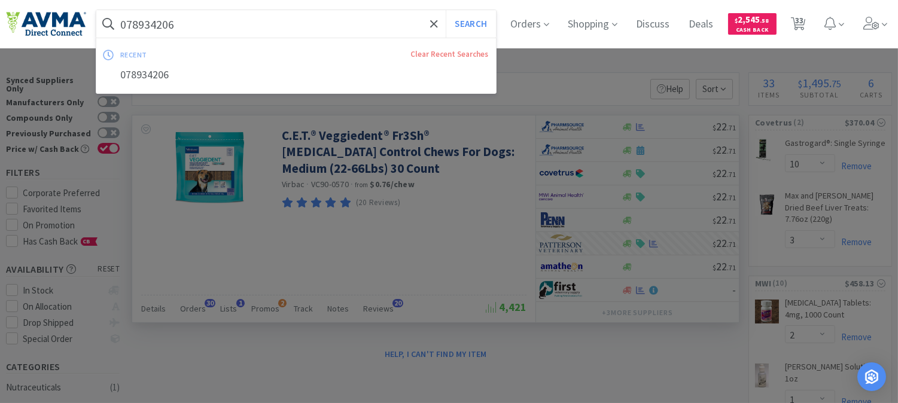
paste input "7803"
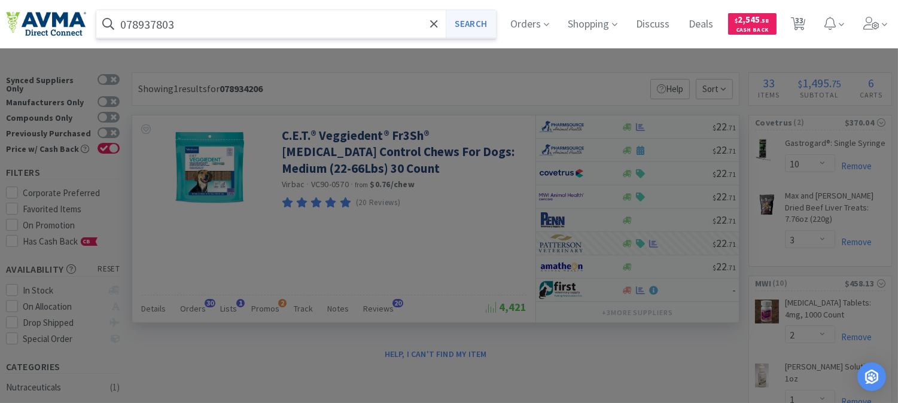
type input "078937803"
click at [492, 19] on button "Search" at bounding box center [471, 24] width 50 height 28
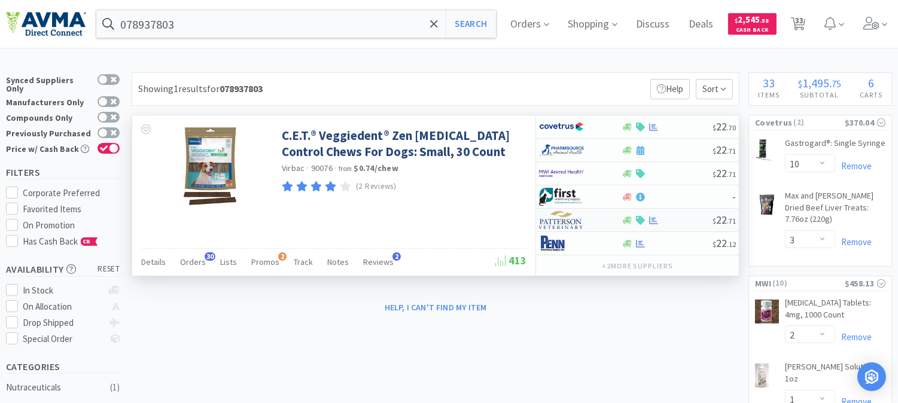
click at [570, 224] on img at bounding box center [561, 220] width 45 height 18
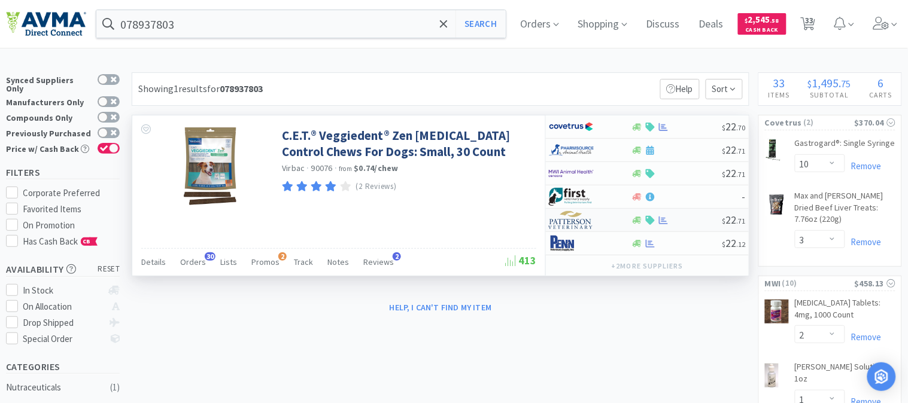
select select "1"
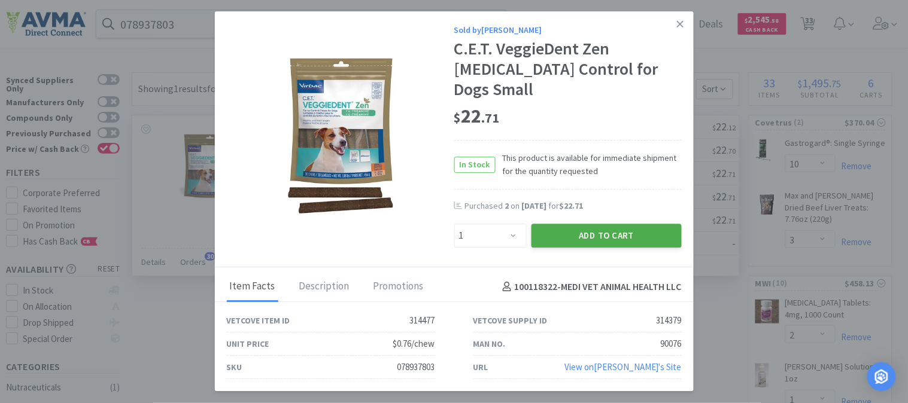
click at [602, 224] on button "Add to Cart" at bounding box center [606, 236] width 150 height 24
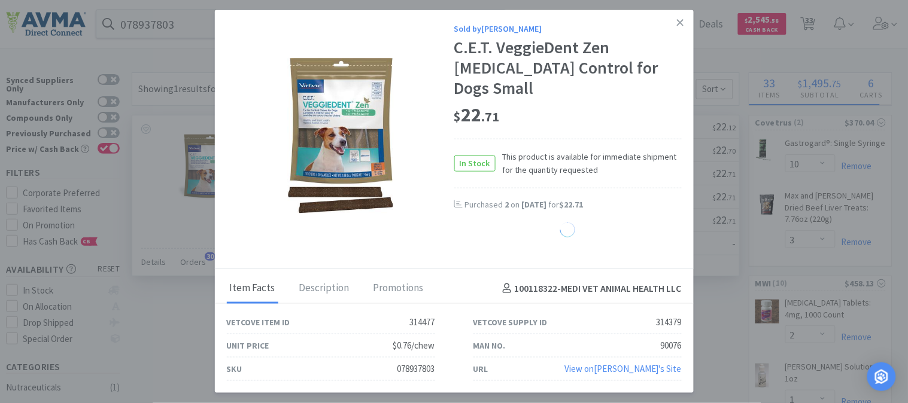
select select "1"
select select "10"
select select "1"
select select "2"
select select "4"
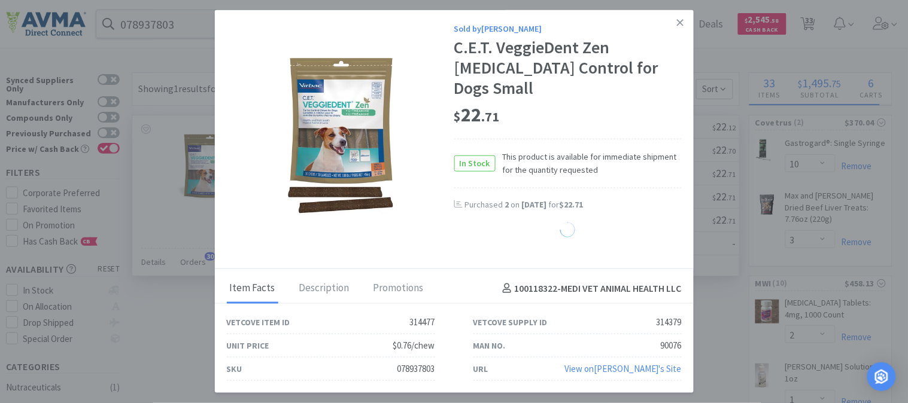
select select "1"
select select "2"
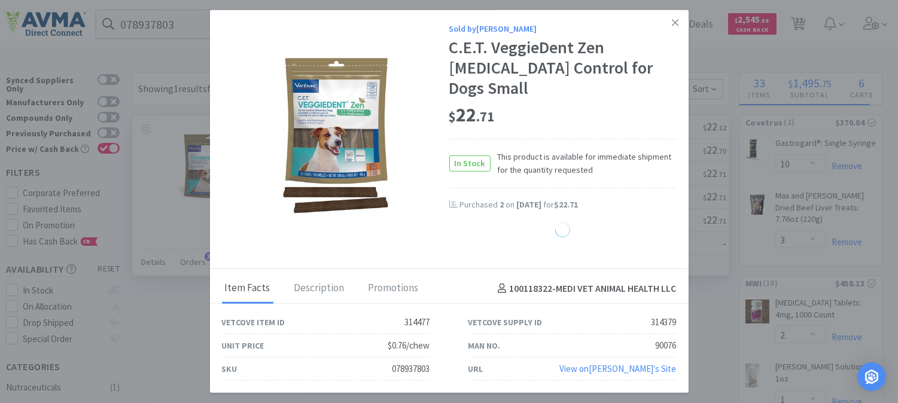
select select "1"
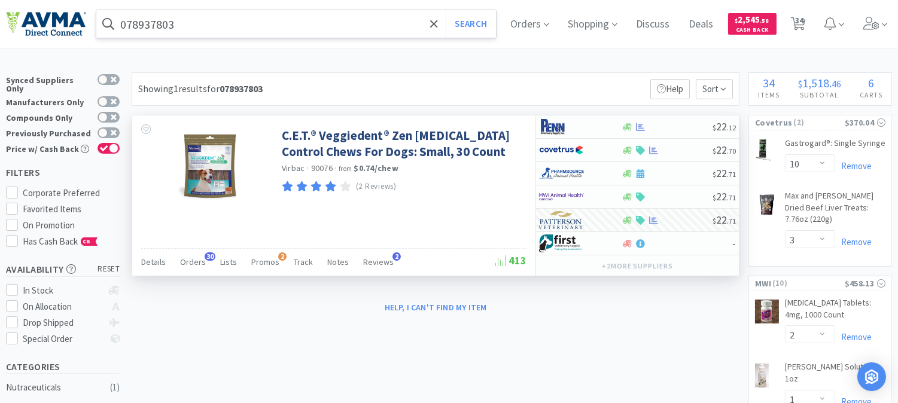
click at [152, 26] on input "078937803" at bounding box center [296, 24] width 400 height 28
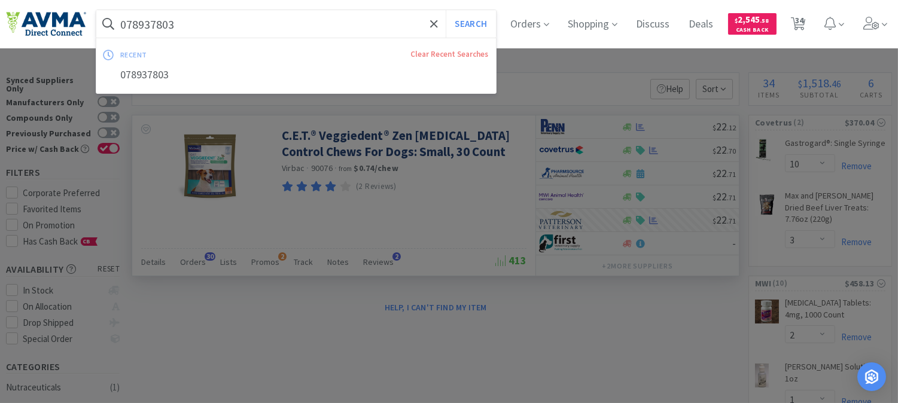
paste input "4"
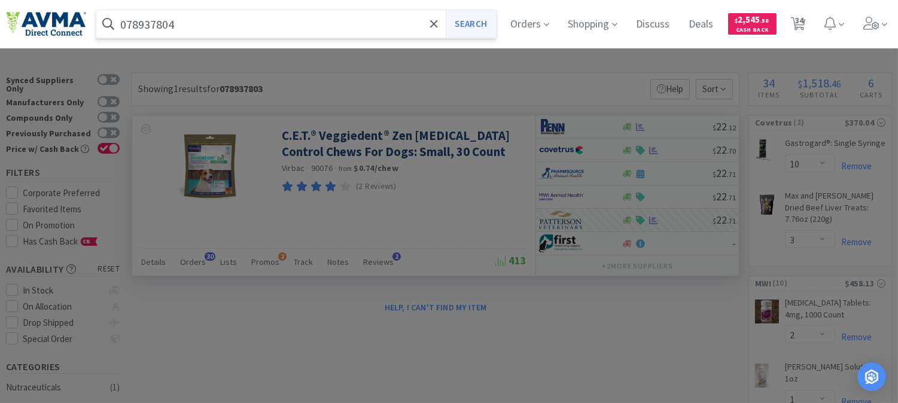
type input "078937804"
click at [482, 15] on button "Search" at bounding box center [471, 24] width 50 height 28
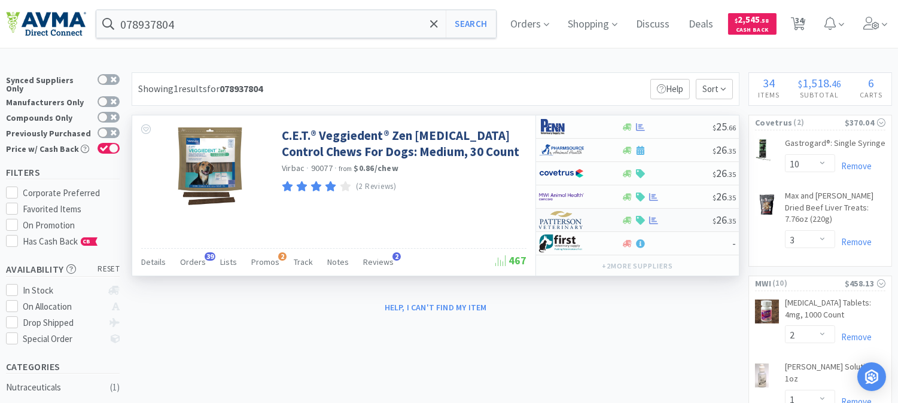
click at [566, 218] on img at bounding box center [561, 220] width 45 height 18
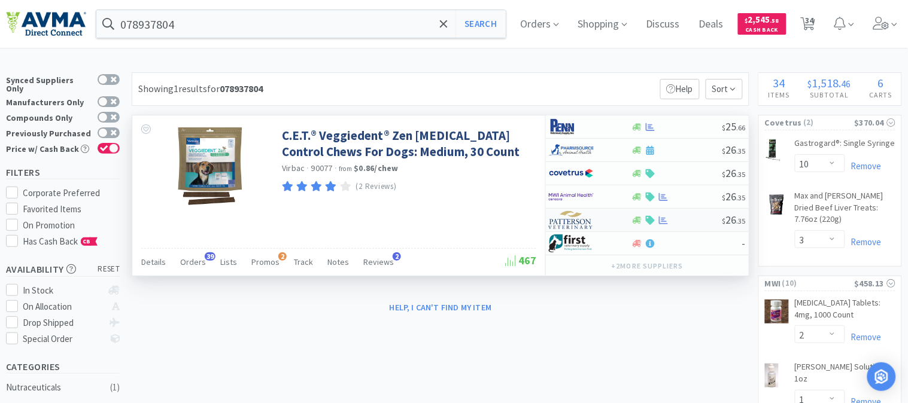
select select "1"
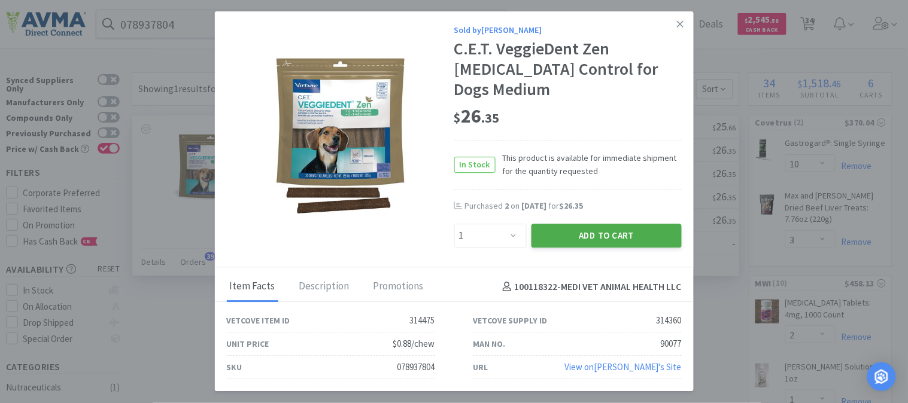
click at [600, 224] on button "Add to Cart" at bounding box center [606, 236] width 150 height 24
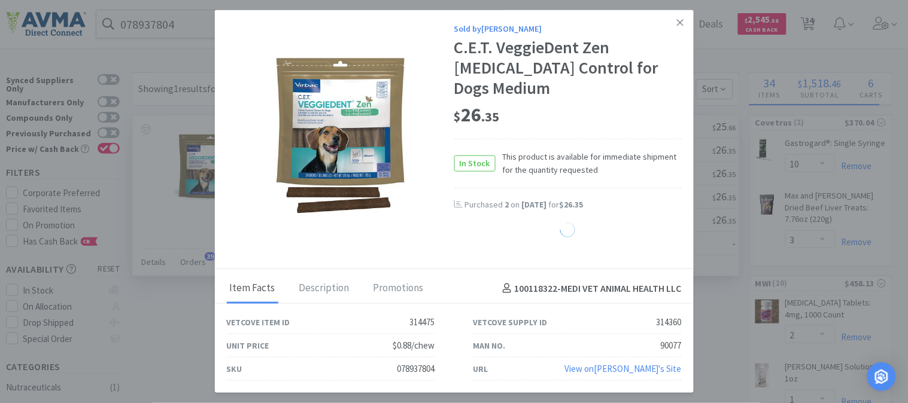
select select "1"
select select "10"
select select "1"
select select "2"
select select "4"
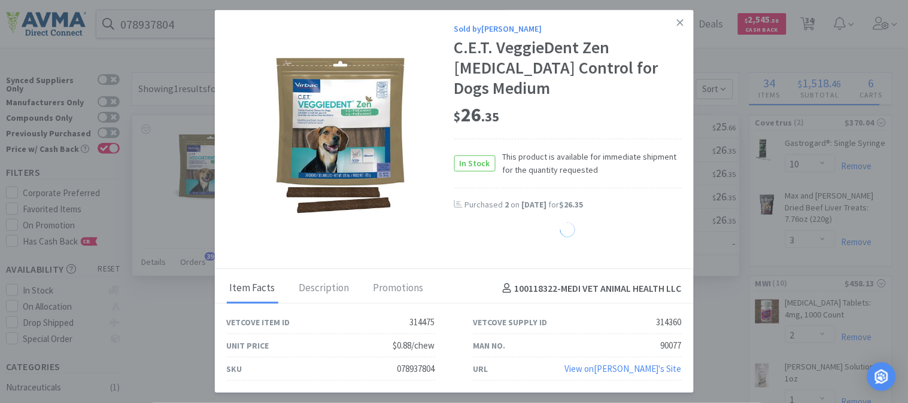
select select "1"
select select "2"
select select "1"
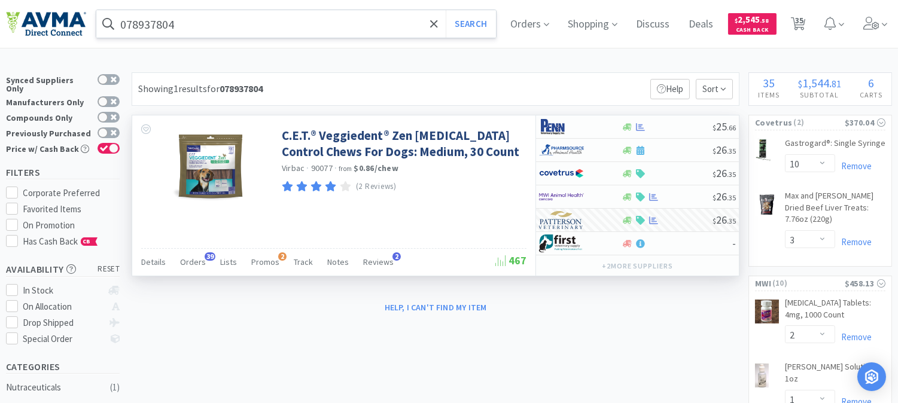
click at [151, 22] on input "078937804" at bounding box center [296, 24] width 400 height 28
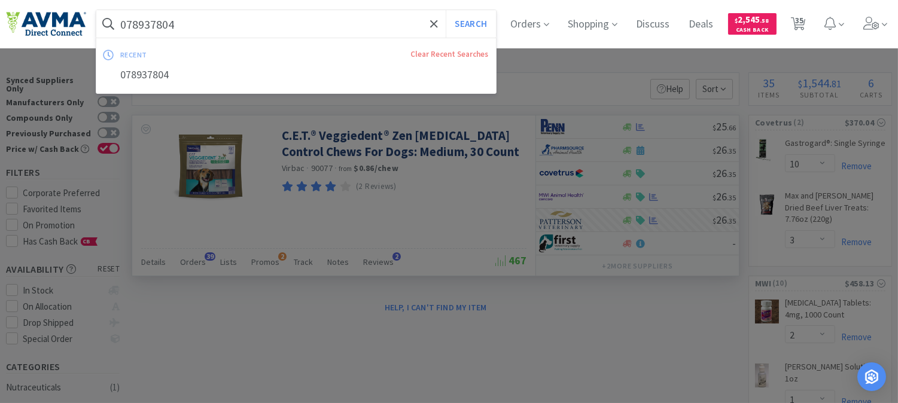
paste input "934"
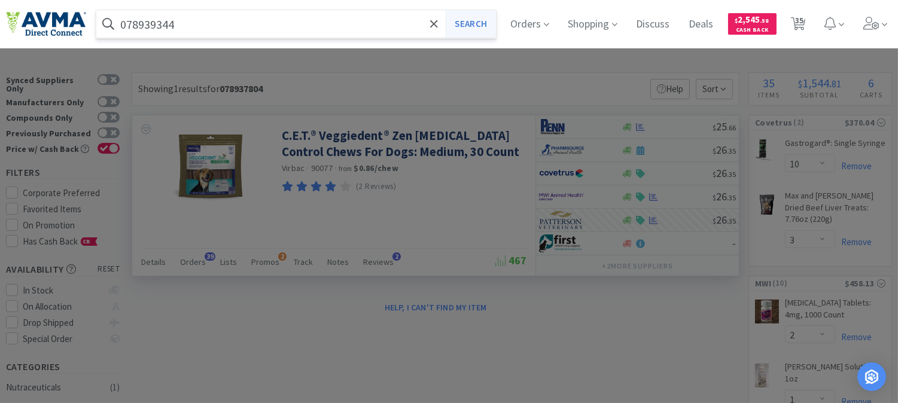
type input "078939344"
click at [475, 22] on button "Search" at bounding box center [471, 24] width 50 height 28
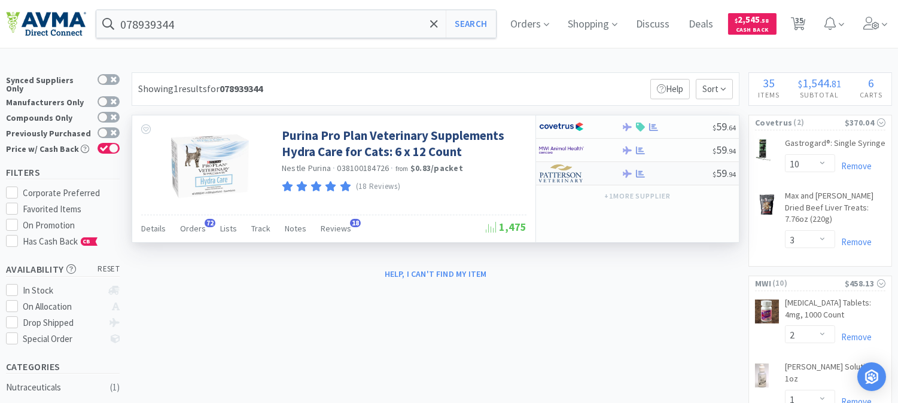
click at [564, 177] on img at bounding box center [561, 174] width 45 height 18
select select "1"
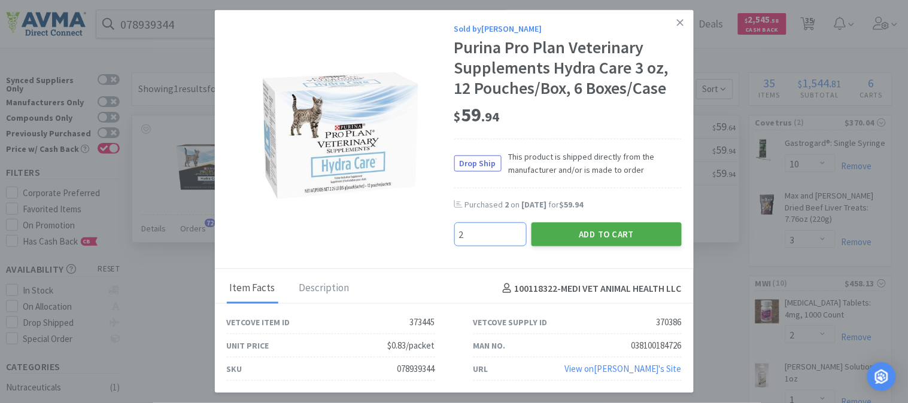
type input "2"
click at [599, 229] on button "Add to Cart" at bounding box center [606, 235] width 150 height 24
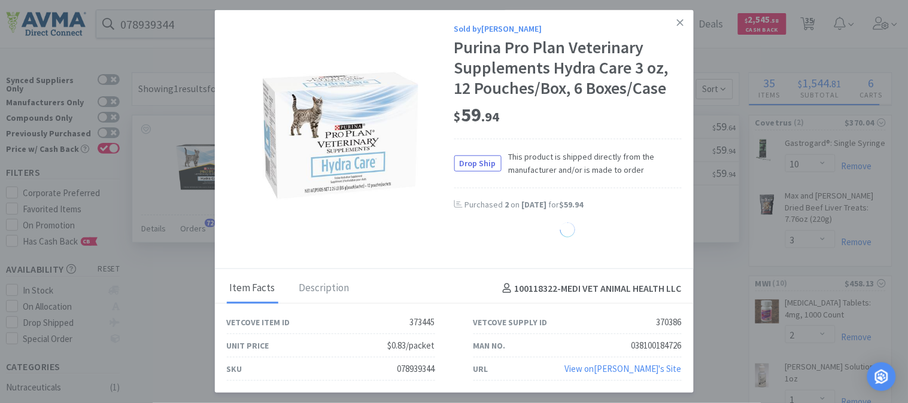
select select "2"
select select "4"
select select "1"
select select "2"
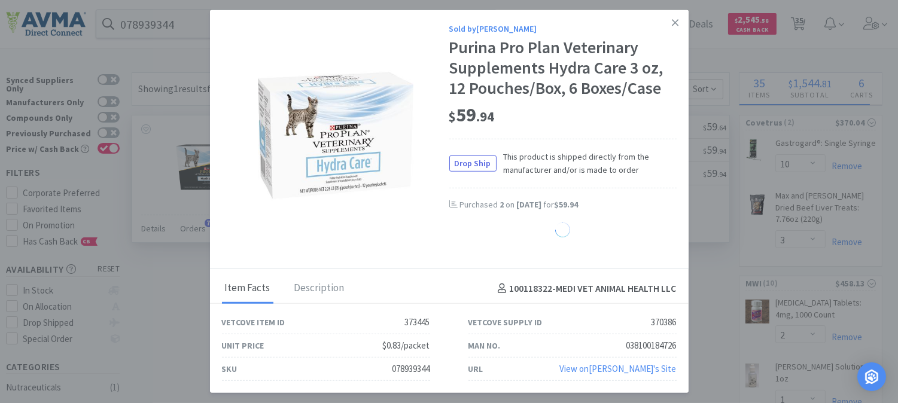
select select "1"
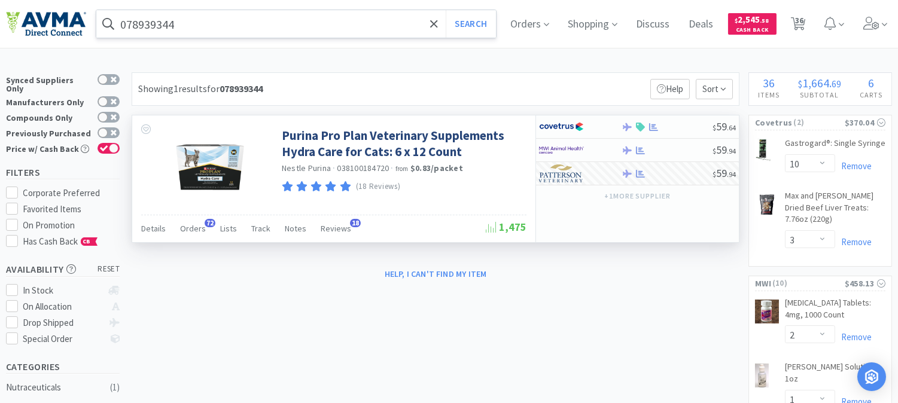
click at [238, 22] on input "078939344" at bounding box center [296, 24] width 400 height 28
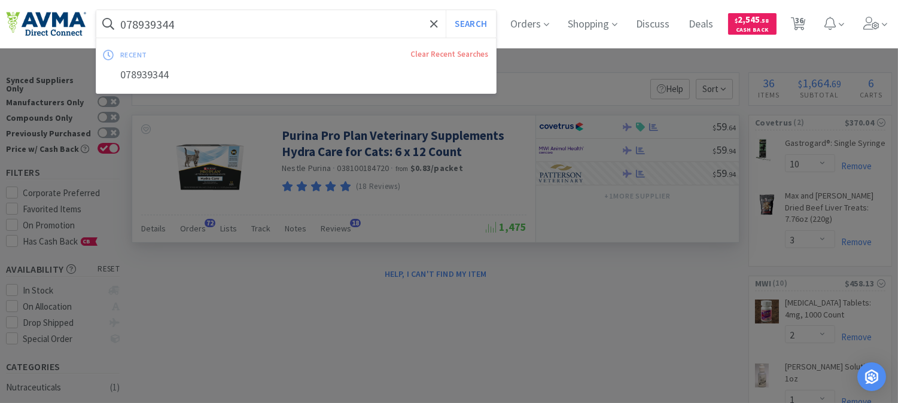
paste input "PVS8920"
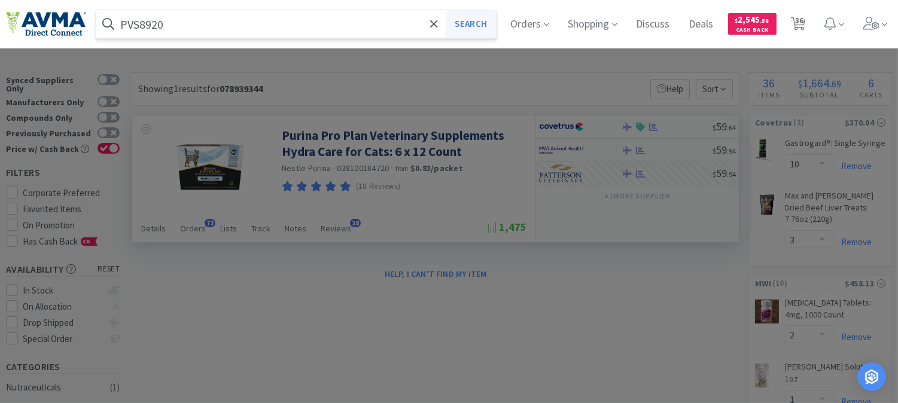
click at [495, 22] on button "Search" at bounding box center [471, 24] width 50 height 28
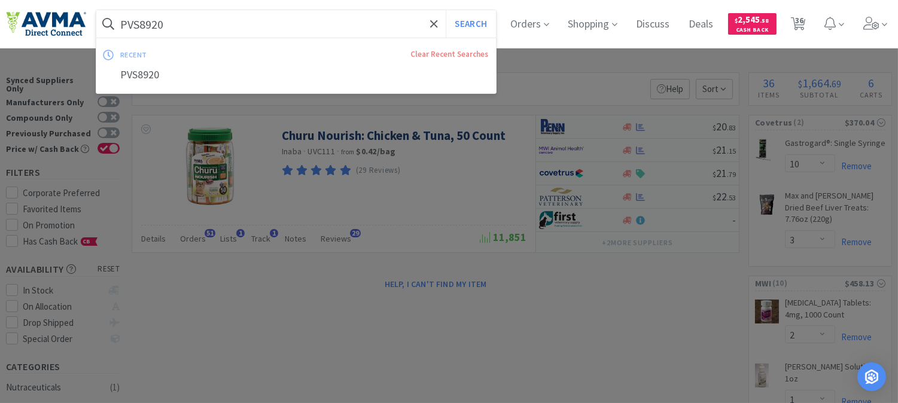
click at [235, 26] on input "PVS8920" at bounding box center [296, 24] width 400 height 28
paste input "OPX4292"
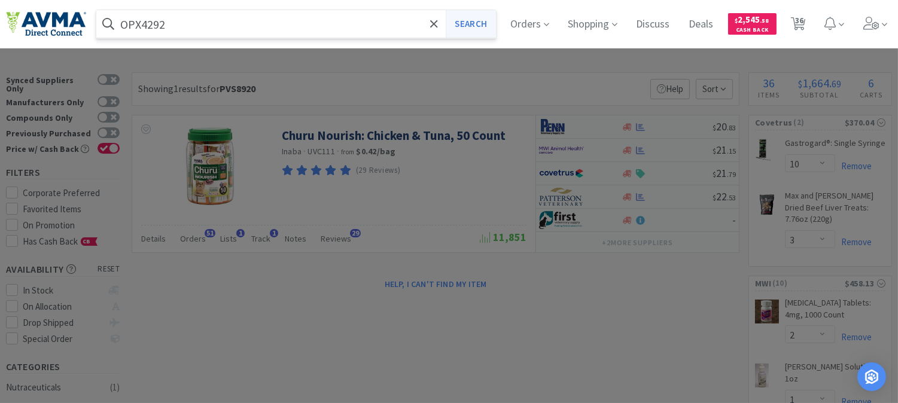
type input "OPX4292"
click at [475, 25] on button "Search" at bounding box center [471, 24] width 50 height 28
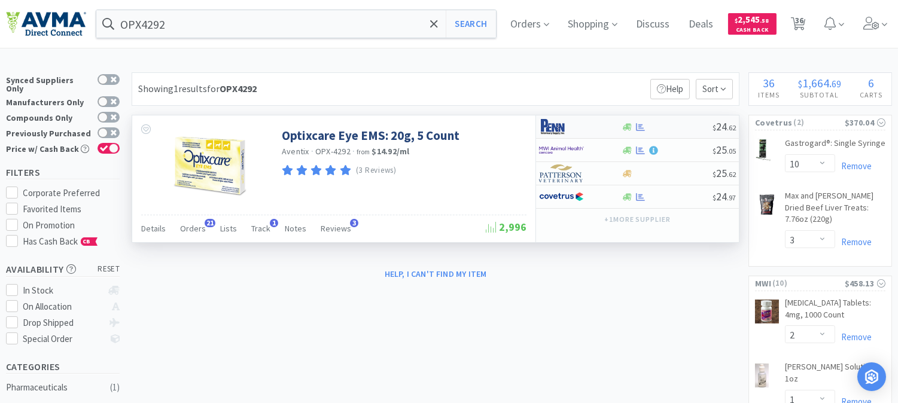
click at [554, 124] on img at bounding box center [561, 127] width 45 height 18
select select "1"
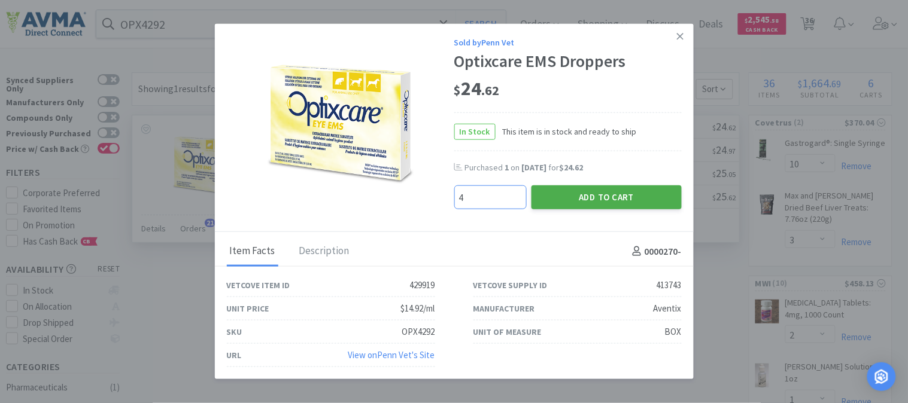
type input "4"
click at [602, 198] on button "Add to Cart" at bounding box center [606, 198] width 150 height 24
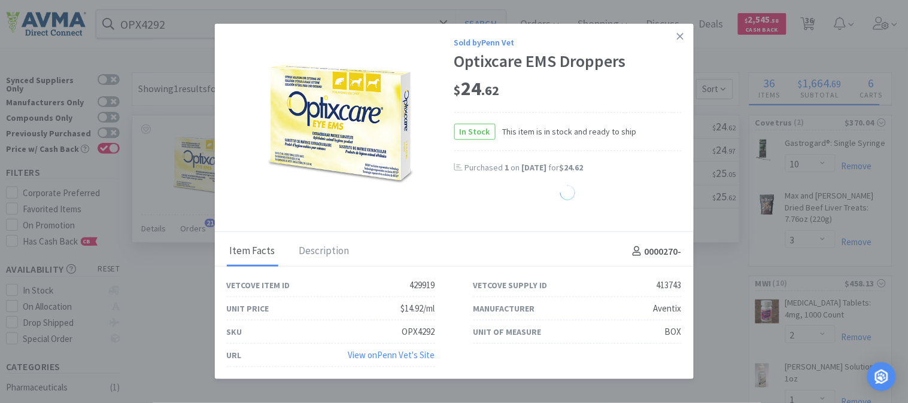
select select "4"
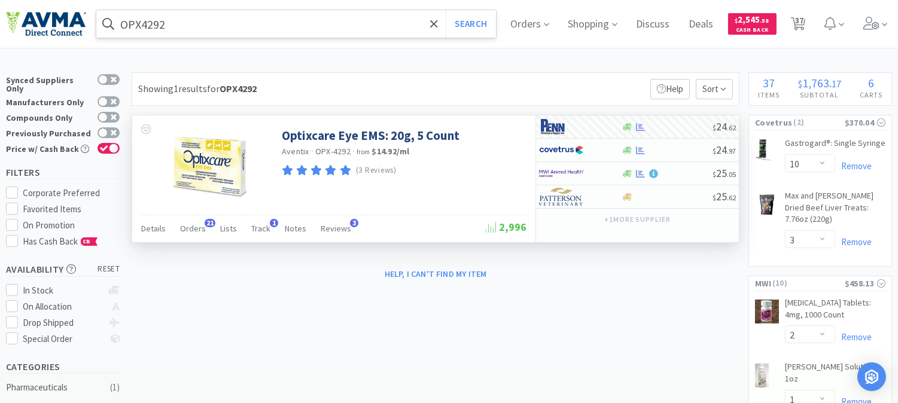
click at [206, 29] on input "OPX4292" at bounding box center [296, 24] width 400 height 28
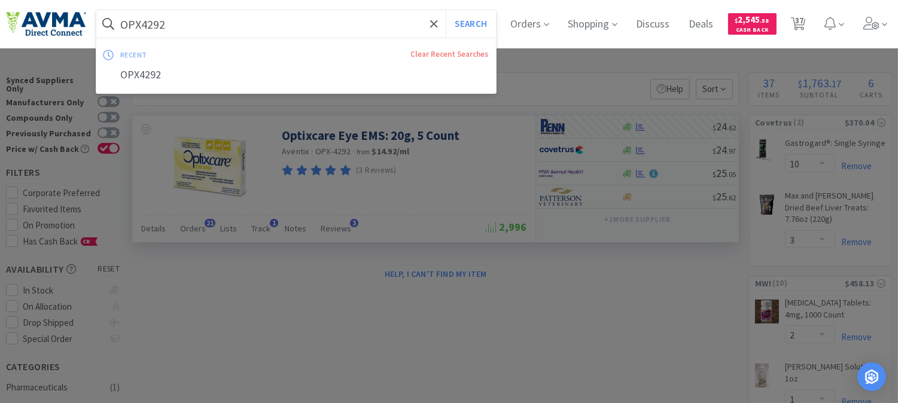
paste input "SHW503445"
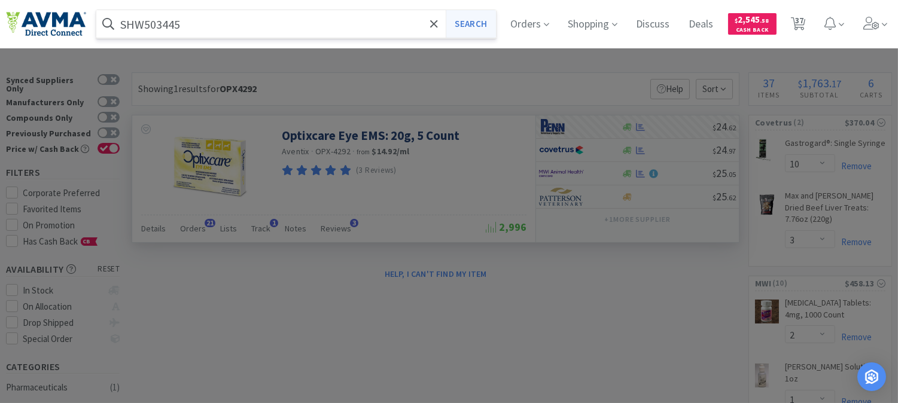
type input "SHW503445"
click at [487, 16] on button "Search" at bounding box center [471, 24] width 50 height 28
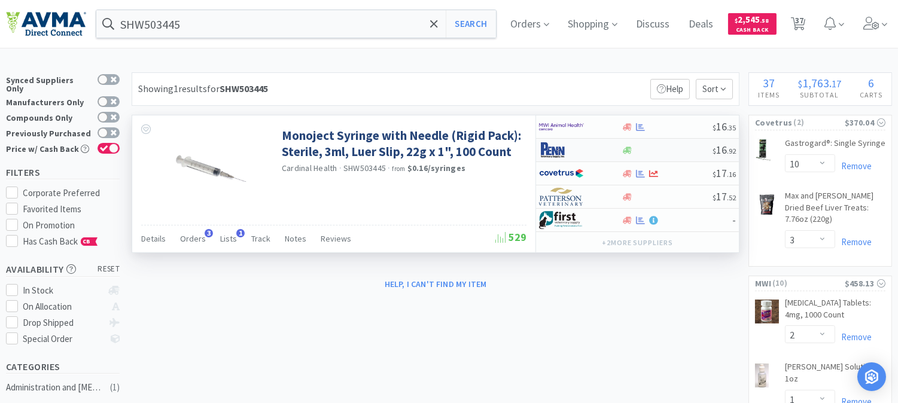
click at [555, 151] on img at bounding box center [561, 150] width 45 height 18
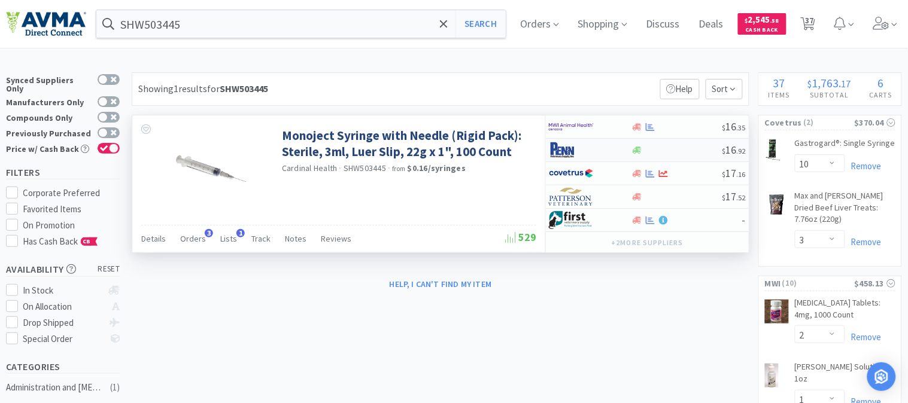
select select "1"
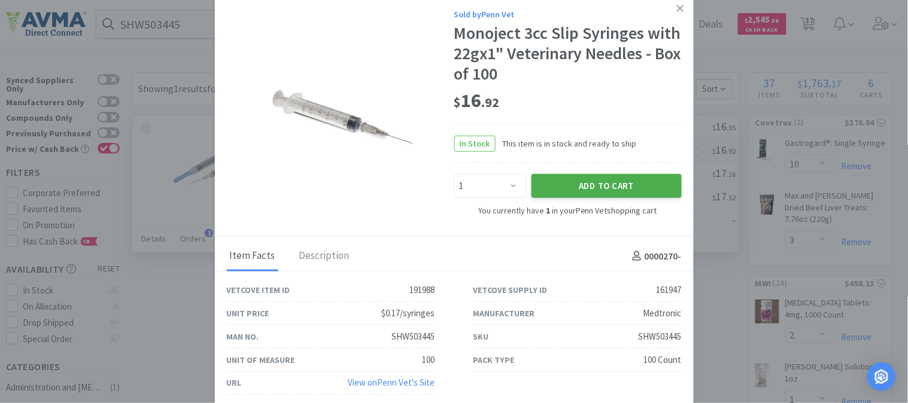
click at [612, 190] on button "Add to Cart" at bounding box center [606, 186] width 150 height 24
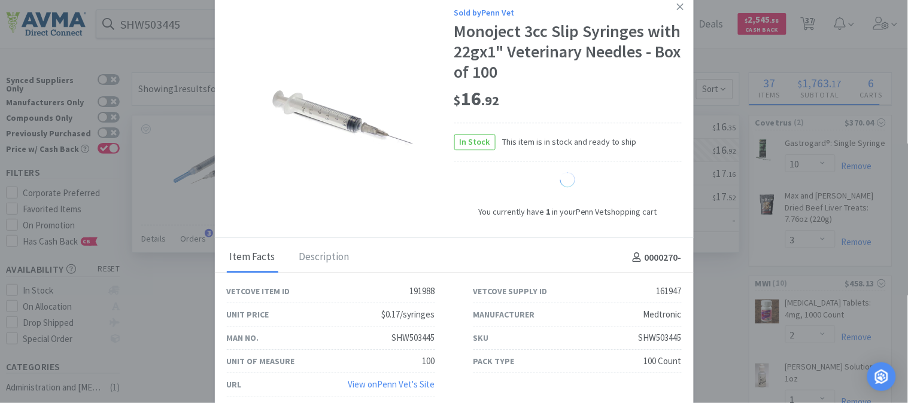
select select "2"
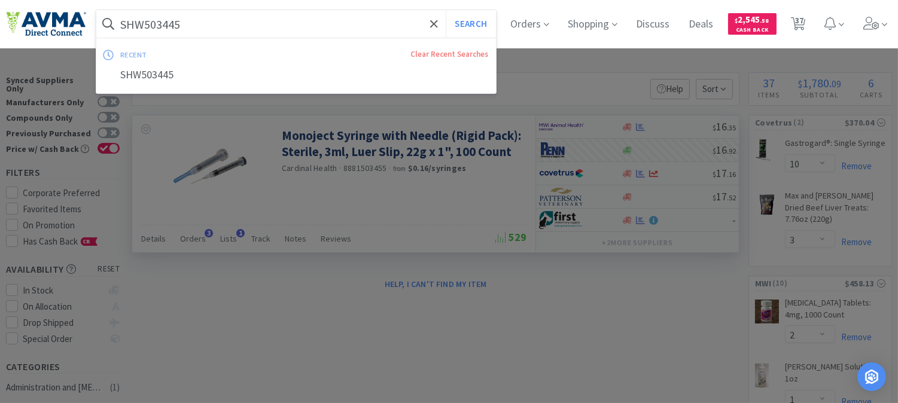
click at [183, 22] on input "SHW503445" at bounding box center [296, 24] width 400 height 28
paste input "OPX4210"
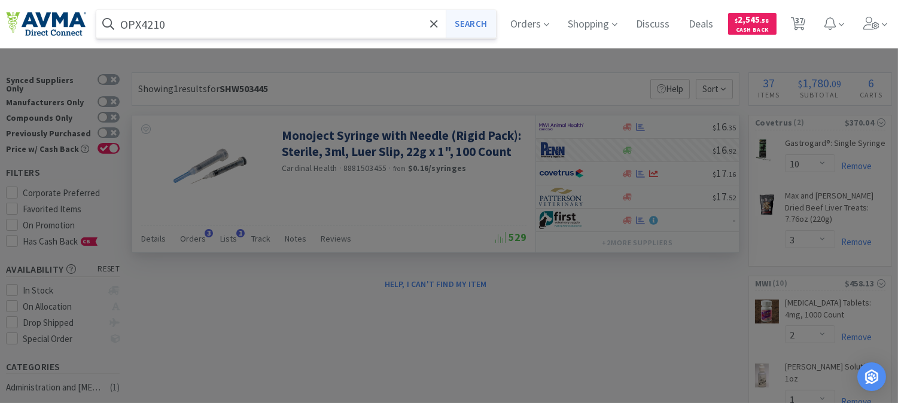
click at [470, 18] on button "Search" at bounding box center [471, 24] width 50 height 28
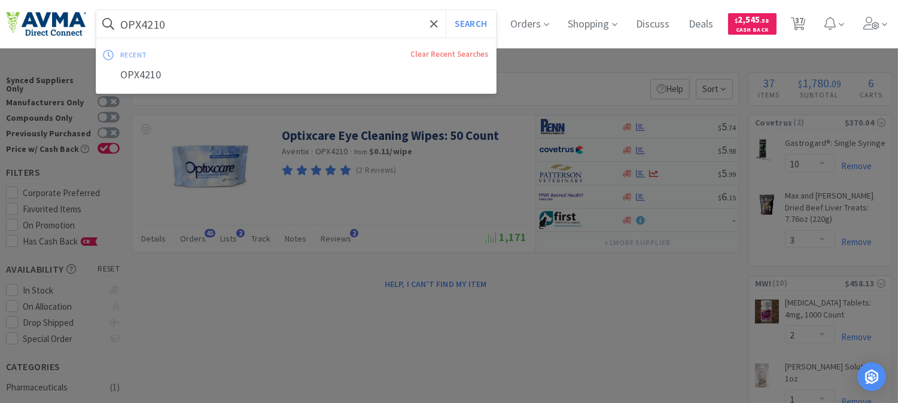
click at [150, 20] on input "OPX4210" at bounding box center [296, 24] width 400 height 28
paste input "PVS8200S"
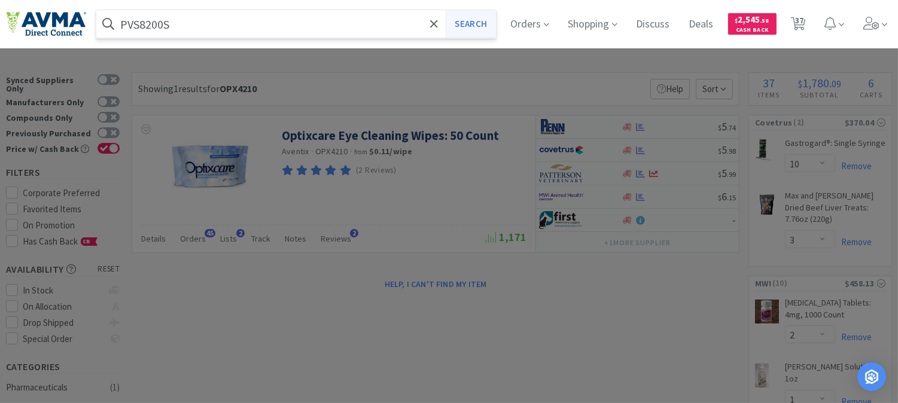
click at [471, 17] on button "Search" at bounding box center [471, 24] width 50 height 28
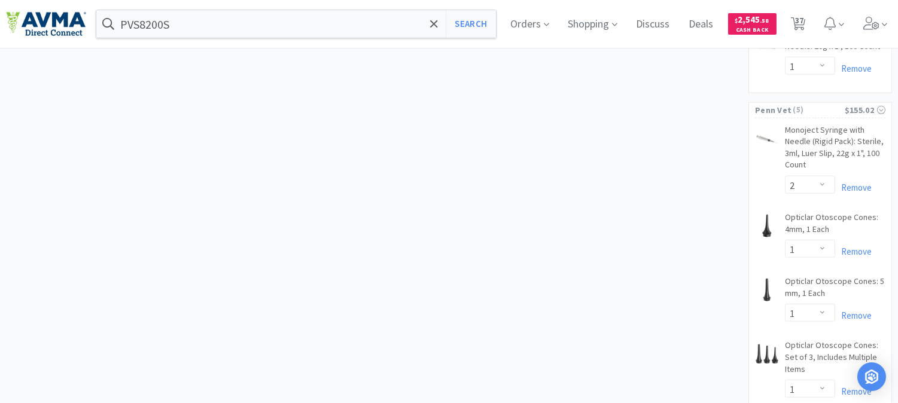
scroll to position [2261, 0]
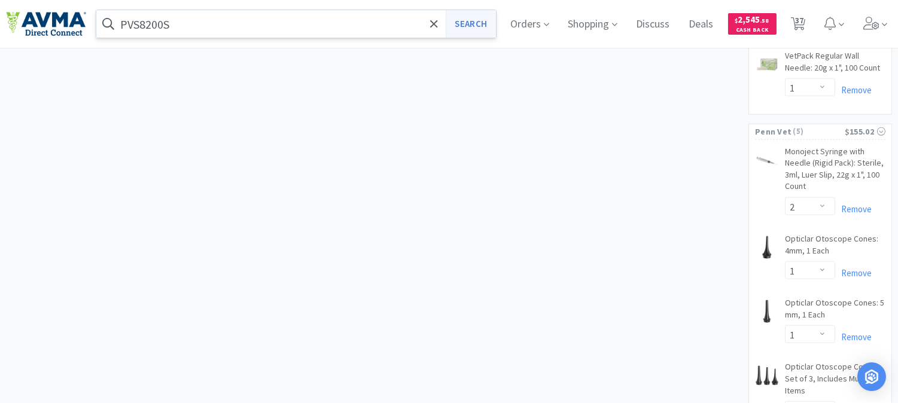
click at [486, 22] on button "Search" at bounding box center [471, 24] width 50 height 28
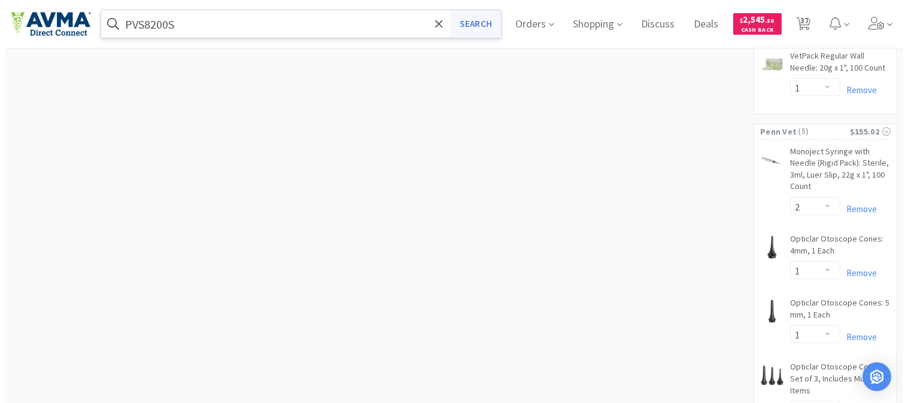
scroll to position [0, 0]
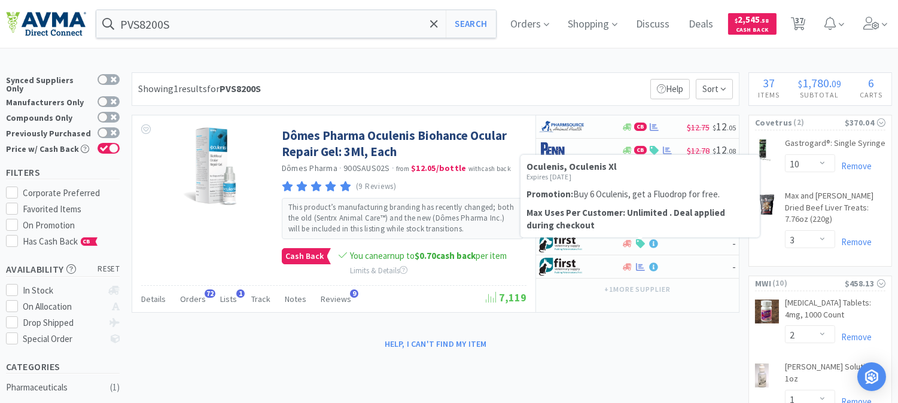
drag, startPoint x: 719, startPoint y: 192, endPoint x: 573, endPoint y: 195, distance: 146.7
click at [573, 195] on p "Promotion: Buy 6 Oculenis, get a Fluodrop for free." at bounding box center [640, 194] width 227 height 13
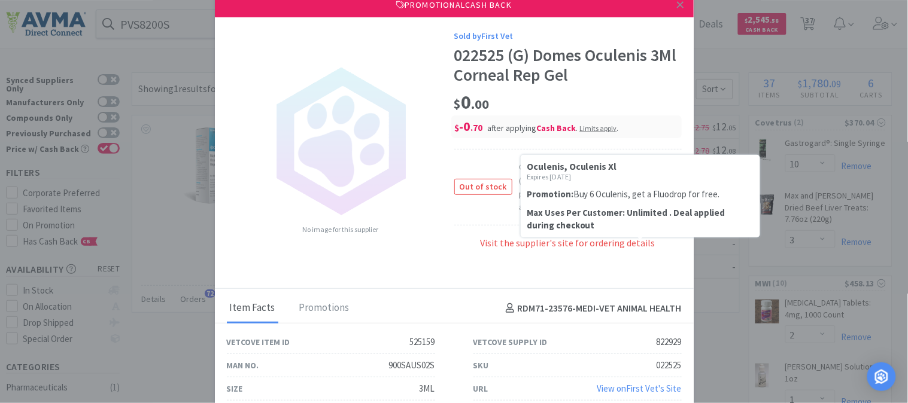
copy p "Buy 6 Oculenis, get a Fluodrop for free."
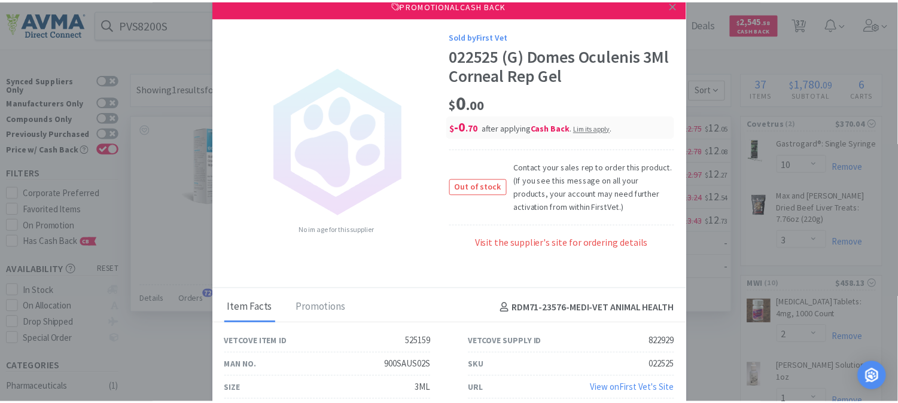
scroll to position [1, 0]
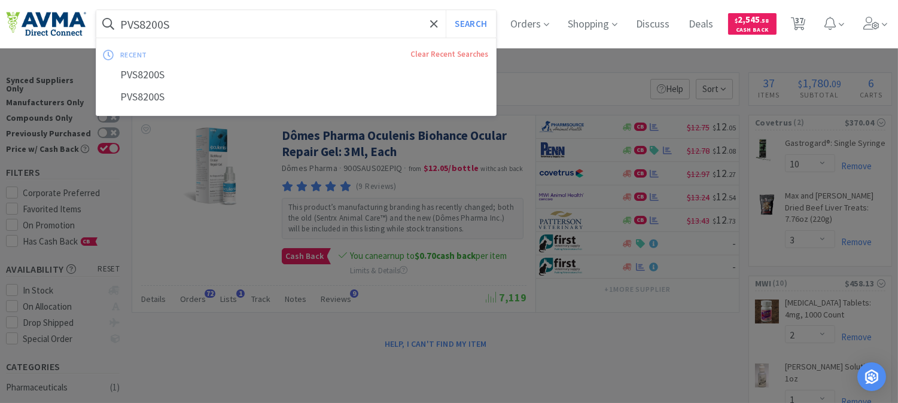
click at [207, 29] on input "PVS8200S" at bounding box center [296, 24] width 400 height 28
paste input "RSC23221"
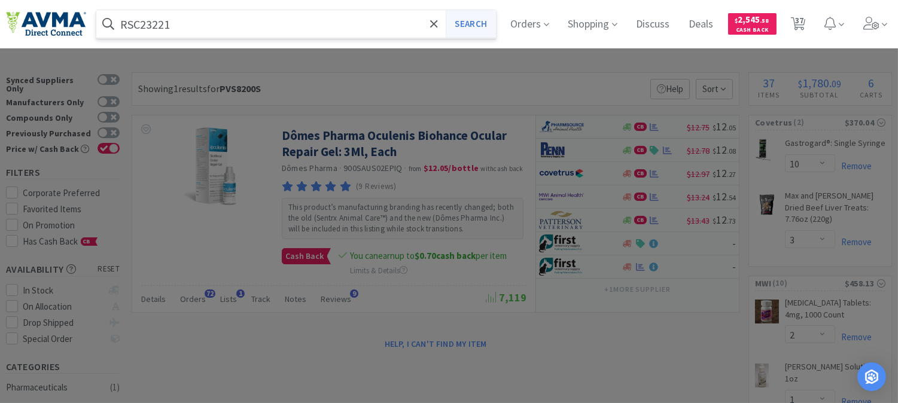
type input "RSC23221"
click at [468, 22] on button "Search" at bounding box center [471, 24] width 50 height 28
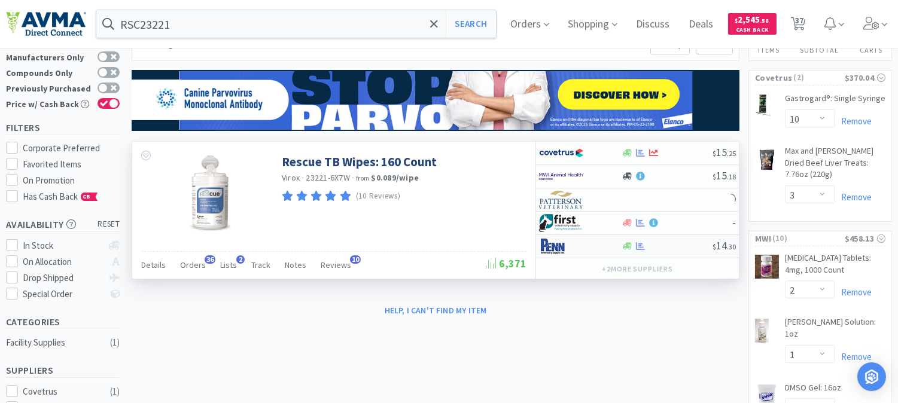
scroll to position [66, 0]
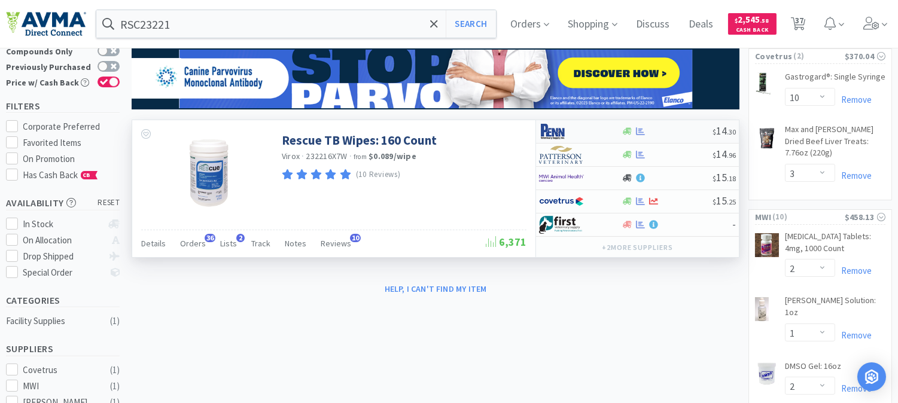
click at [557, 134] on img at bounding box center [561, 132] width 45 height 18
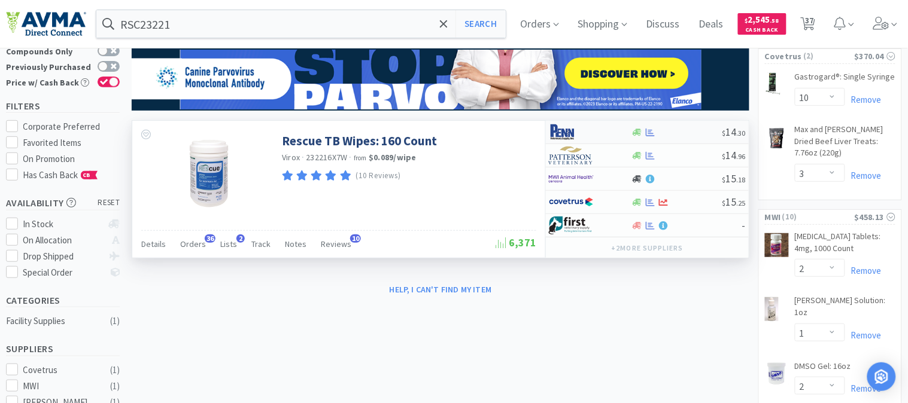
select select "1"
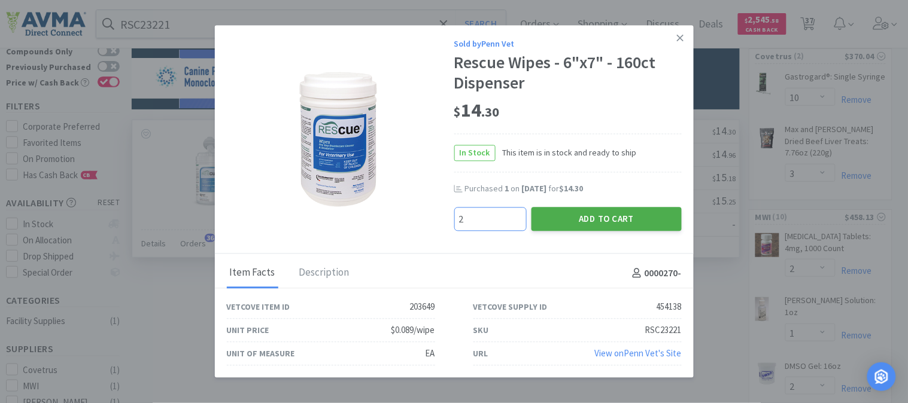
type input "2"
click at [604, 215] on button "Add to Cart" at bounding box center [606, 219] width 150 height 24
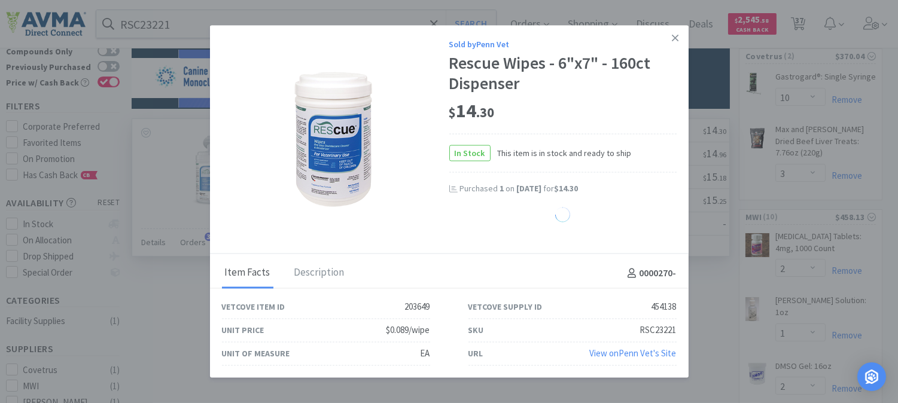
select select "2"
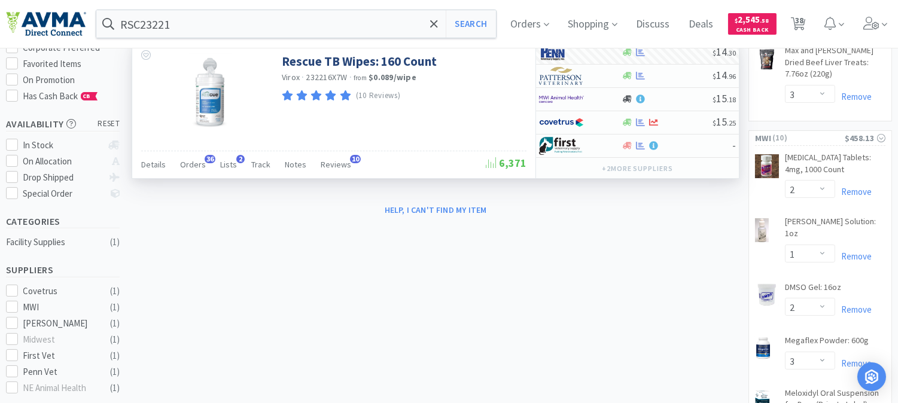
scroll to position [133, 0]
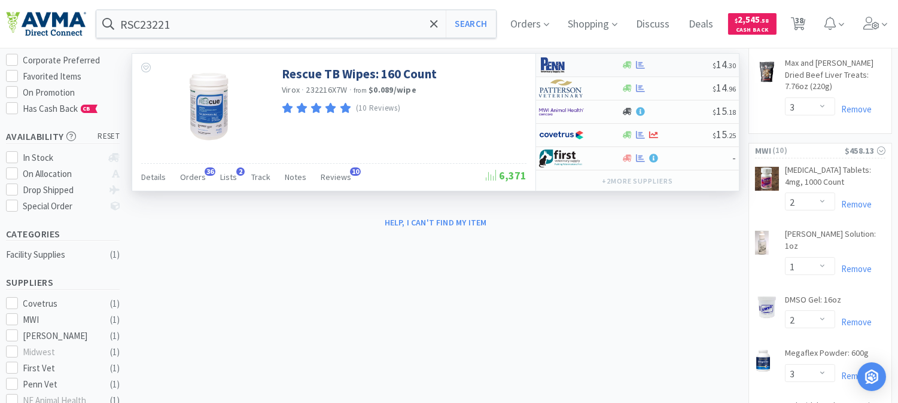
click at [554, 63] on img at bounding box center [561, 65] width 45 height 18
select select "1"
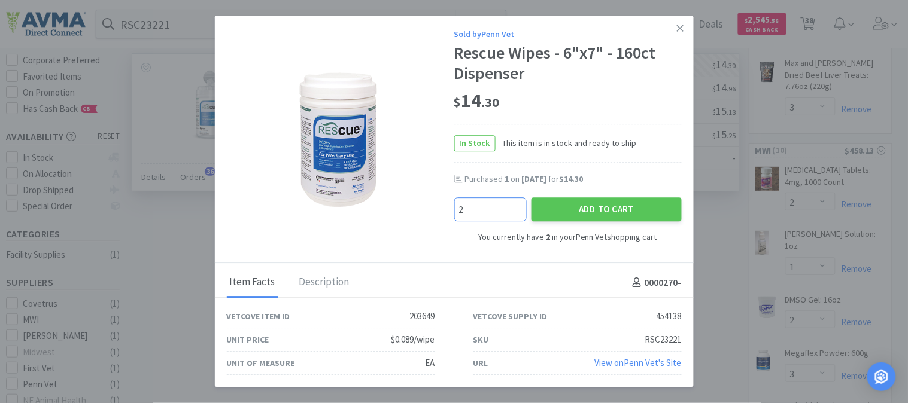
type input "2"
click at [594, 196] on div "Add to Cart" at bounding box center [606, 209] width 155 height 29
click at [597, 202] on button "Add to Cart" at bounding box center [606, 210] width 150 height 24
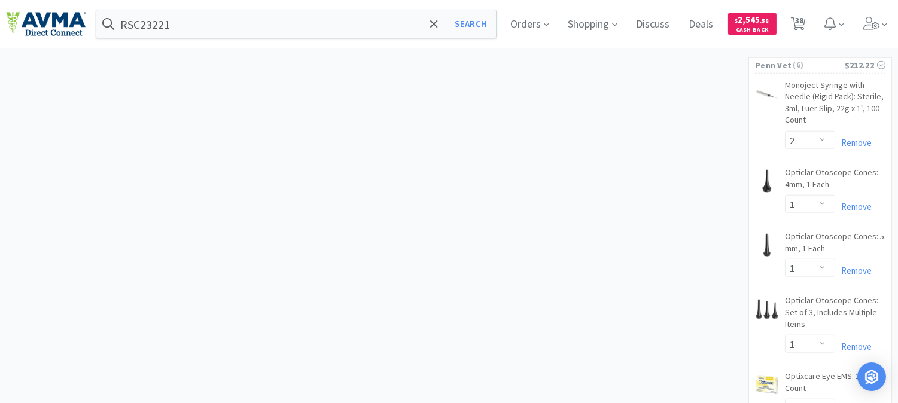
scroll to position [2194, 0]
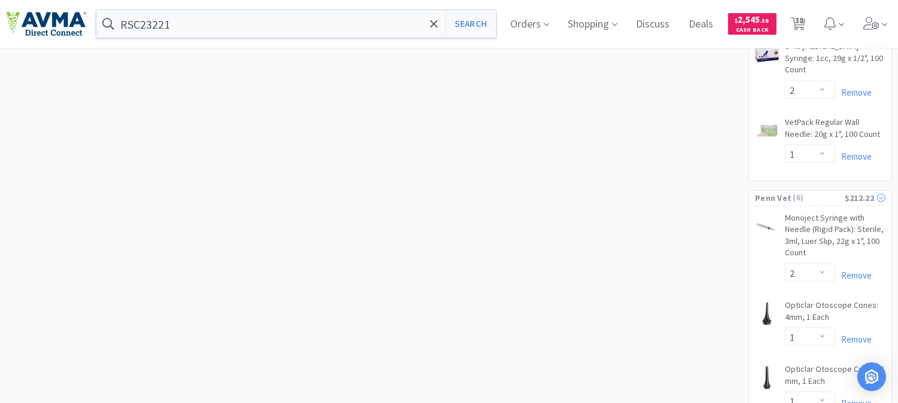
click at [786, 192] on span "Penn Vet" at bounding box center [773, 198] width 37 height 13
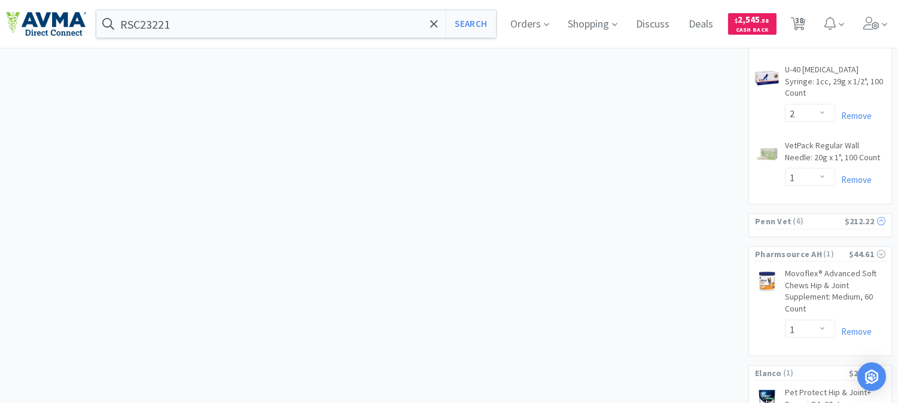
scroll to position [2168, 0]
click at [784, 217] on span "Penn Vet" at bounding box center [773, 223] width 37 height 13
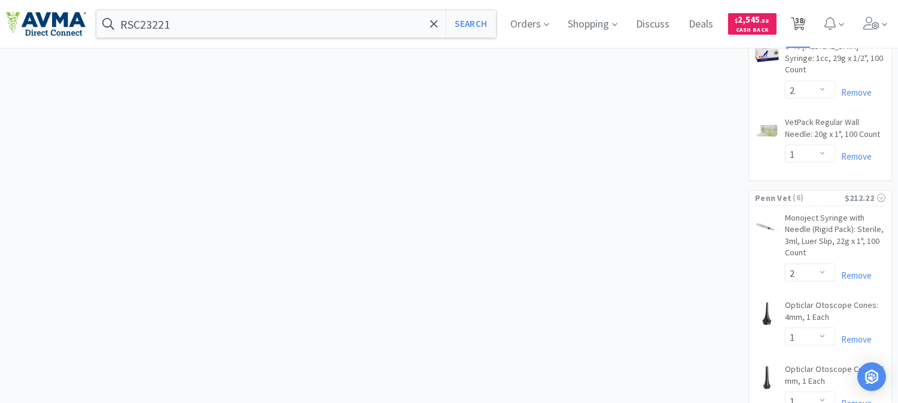
click at [804, 25] on span "38" at bounding box center [799, 20] width 8 height 48
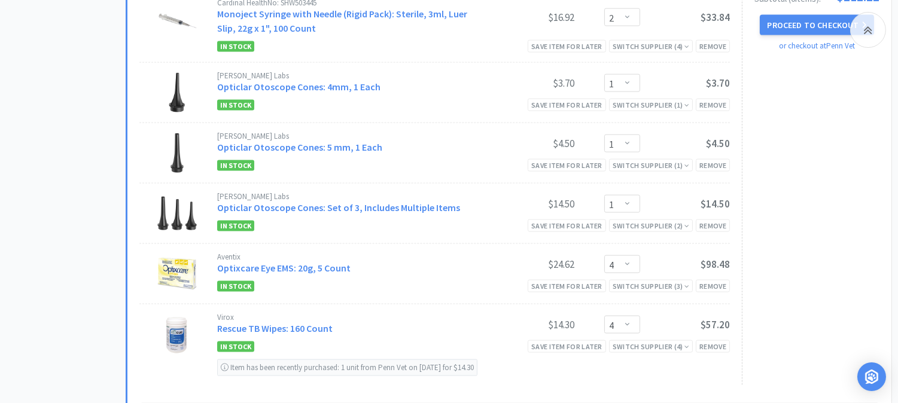
scroll to position [3192, 0]
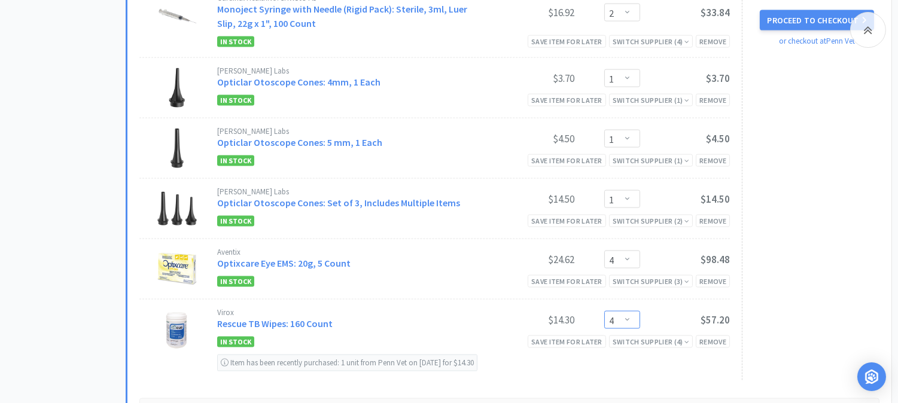
click at [631, 311] on select "Enter Quantity 1 2 3 4 5 6 7 8 9 10 11 12 13 14 15 16 17 18 19 20 Enter Quantity" at bounding box center [622, 320] width 36 height 18
click at [604, 311] on select "Enter Quantity 1 2 3 4 5 6 7 8 9 10 11 12 13 14 15 16 17 18 19 20 Enter Quantity" at bounding box center [622, 320] width 36 height 18
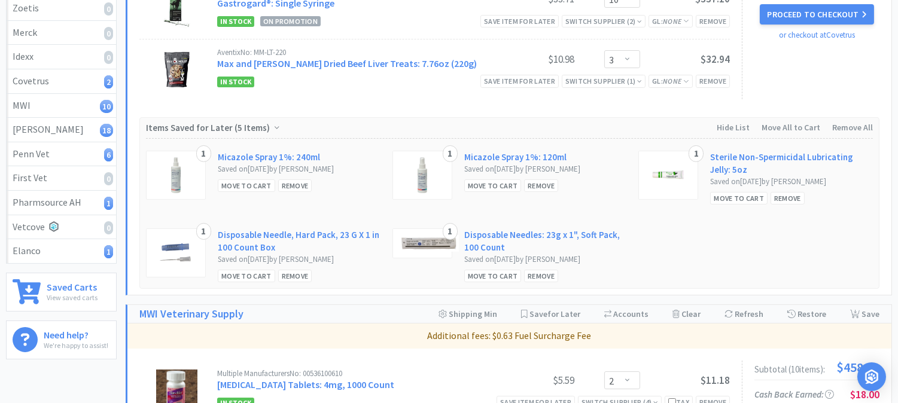
scroll to position [0, 0]
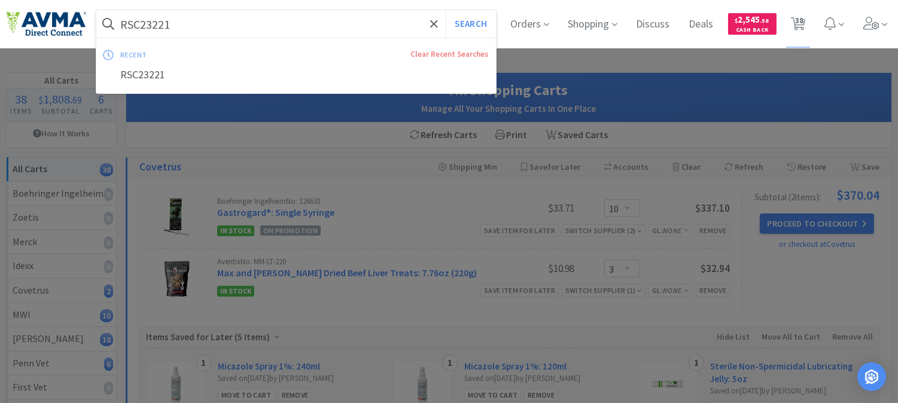
click at [221, 22] on input "RSC23221" at bounding box center [296, 24] width 400 height 28
paste input "PVS8200S"
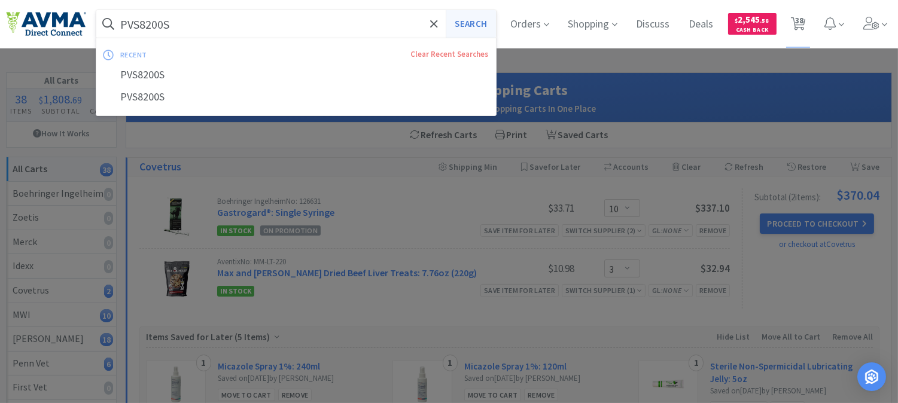
click at [460, 25] on button "Search" at bounding box center [471, 24] width 50 height 28
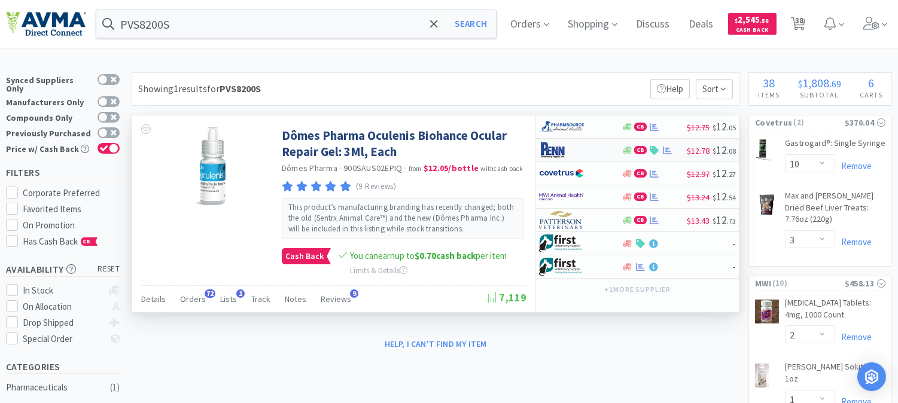
click at [555, 152] on img at bounding box center [561, 150] width 45 height 18
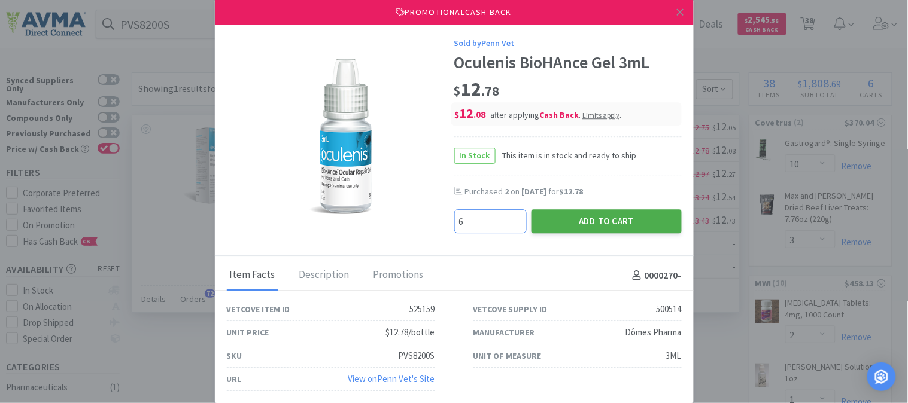
click at [603, 220] on button "Add to Cart" at bounding box center [606, 221] width 150 height 24
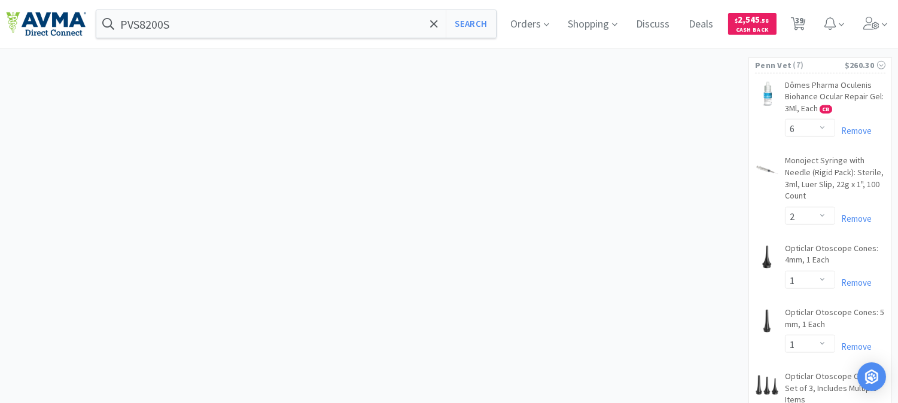
scroll to position [2194, 0]
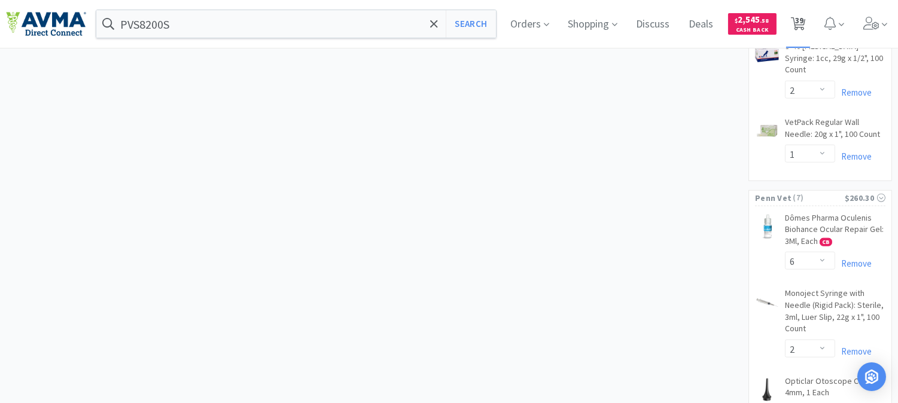
click at [804, 27] on span "39" at bounding box center [799, 20] width 8 height 48
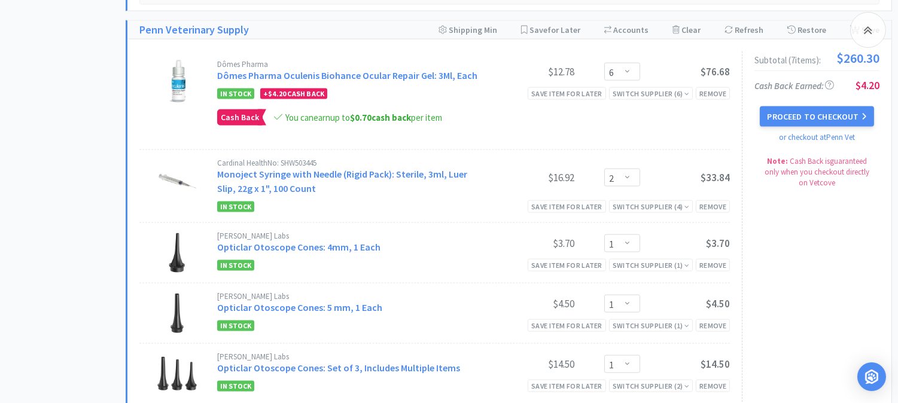
scroll to position [3192, 0]
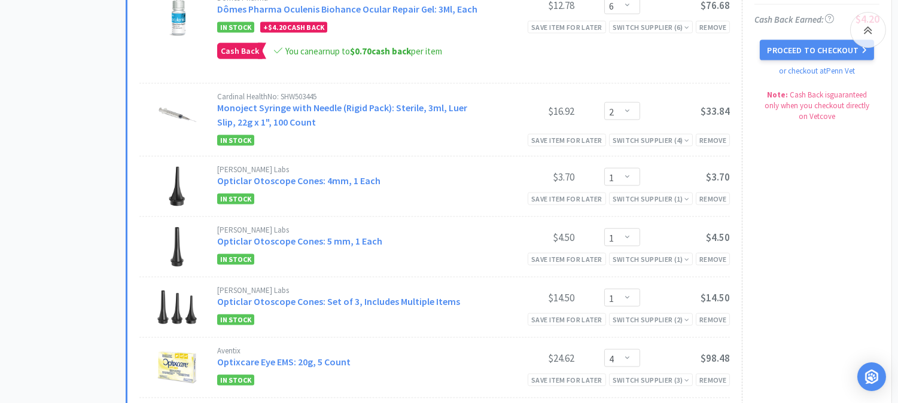
click at [779, 144] on div "Subtotal ( 7 item s ): $260.30 Cash Back Earned : $4.20 Proceed to Checkout or …" at bounding box center [811, 232] width 138 height 494
click at [266, 296] on link "Opticlar Otoscope Cones: Set of 3, Includes Multiple Items" at bounding box center [338, 302] width 243 height 12
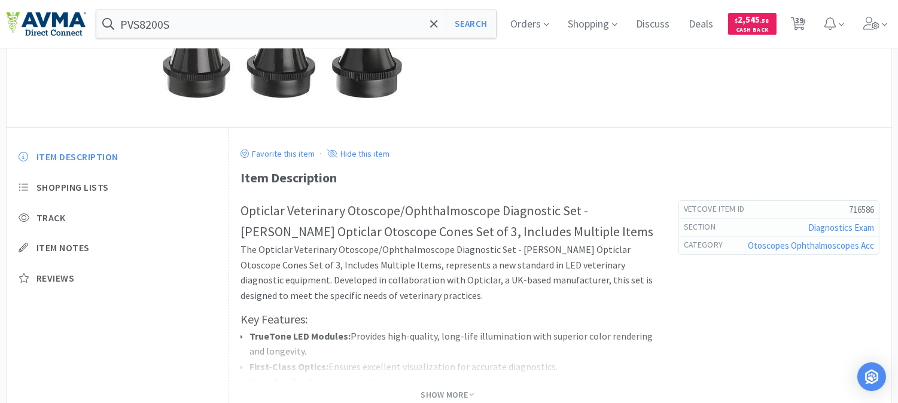
scroll to position [266, 0]
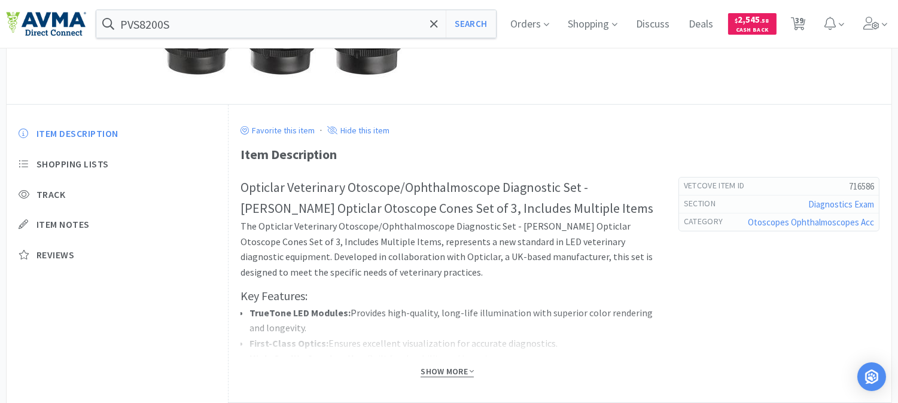
click at [434, 367] on span "Show More" at bounding box center [447, 371] width 53 height 11
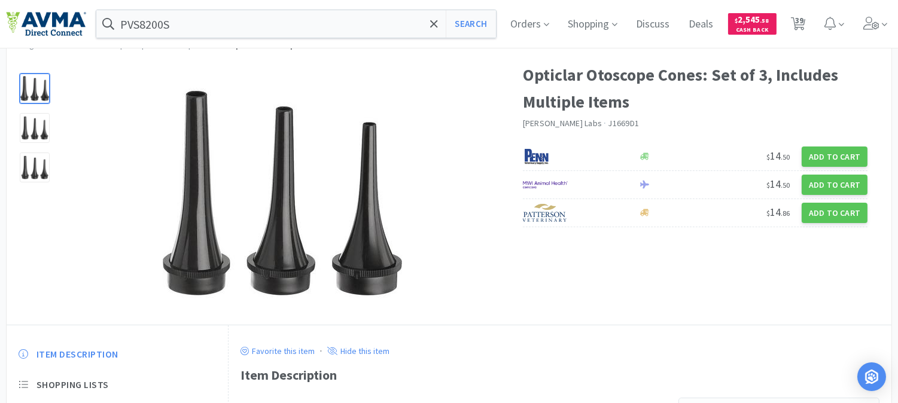
scroll to position [0, 0]
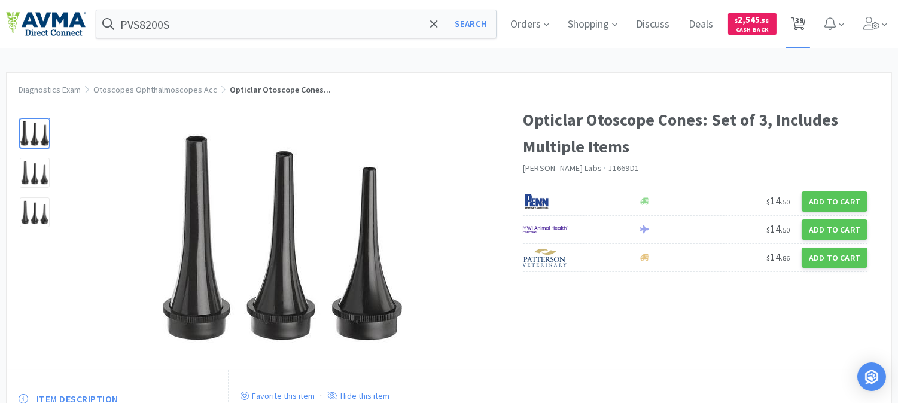
click at [804, 24] on icon at bounding box center [798, 23] width 15 height 13
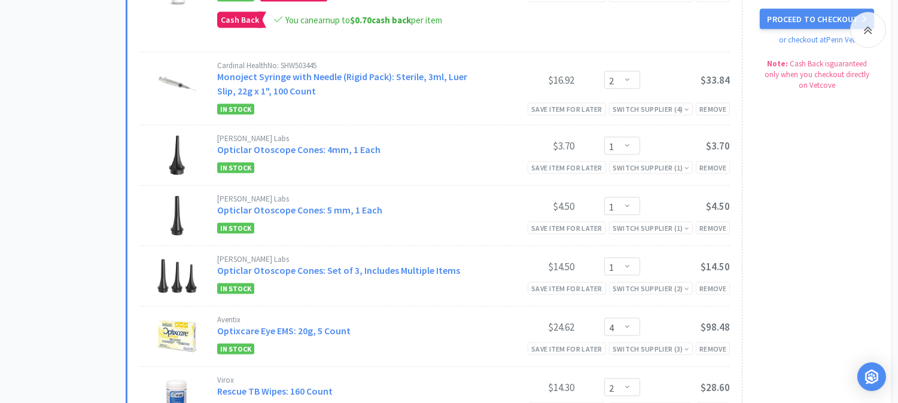
scroll to position [3192, 0]
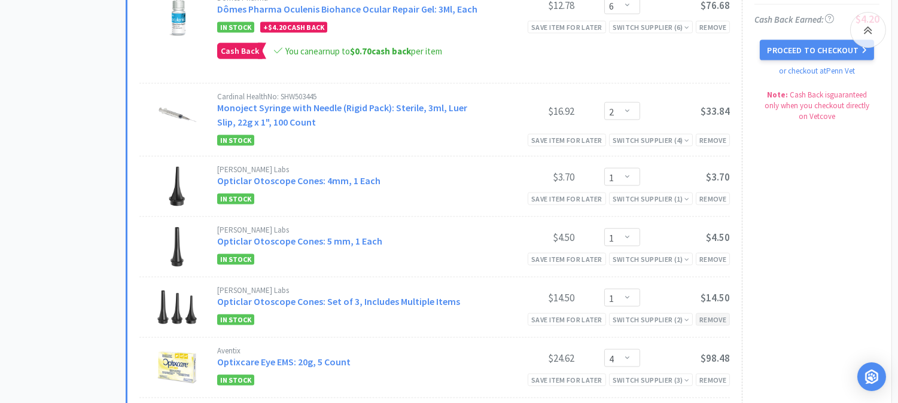
click at [705, 314] on div "Remove" at bounding box center [713, 320] width 34 height 13
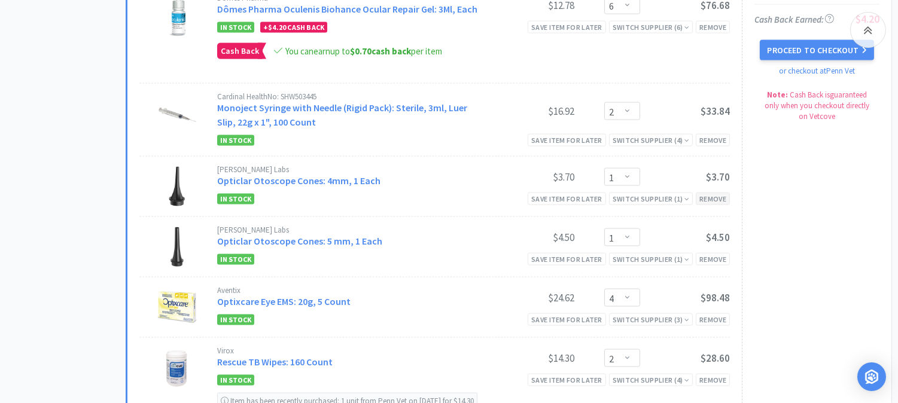
click at [718, 193] on div "Remove" at bounding box center [713, 199] width 34 height 13
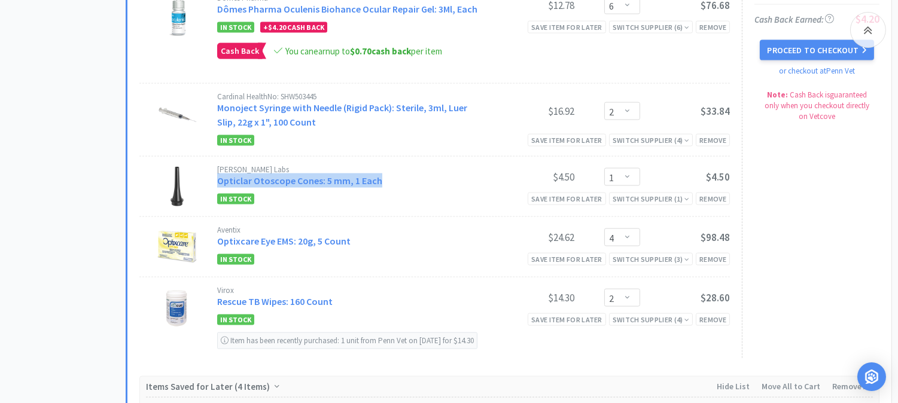
drag, startPoint x: 388, startPoint y: 142, endPoint x: 218, endPoint y: 150, distance: 169.6
click at [218, 166] on div "[PERSON_NAME] Labs Opticlar Otoscope Cones: 5 mm, 1 Each" at bounding box center [351, 177] width 268 height 22
copy link "Opticlar Otoscope Cones: 5 mm, 1 Each"
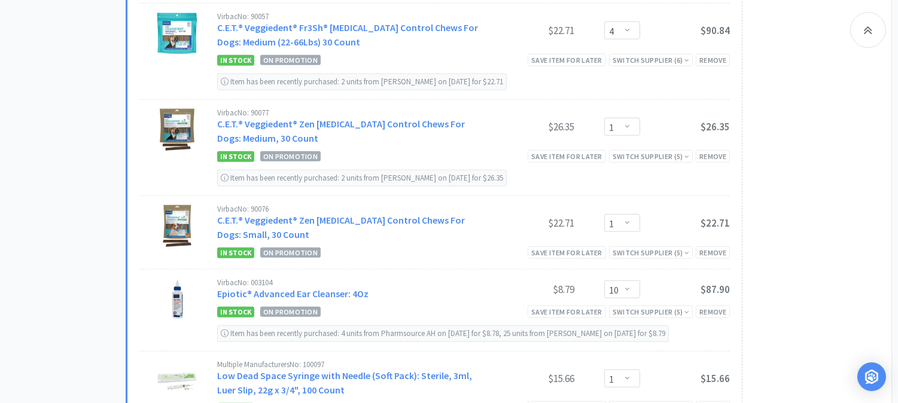
scroll to position [1995, 0]
